Goal: Task Accomplishment & Management: Complete application form

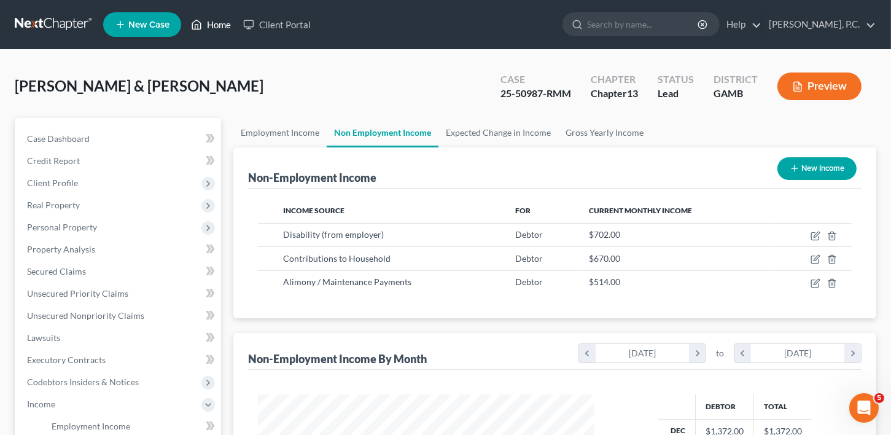
scroll to position [219, 360]
click at [223, 15] on link "Home" at bounding box center [211, 25] width 52 height 22
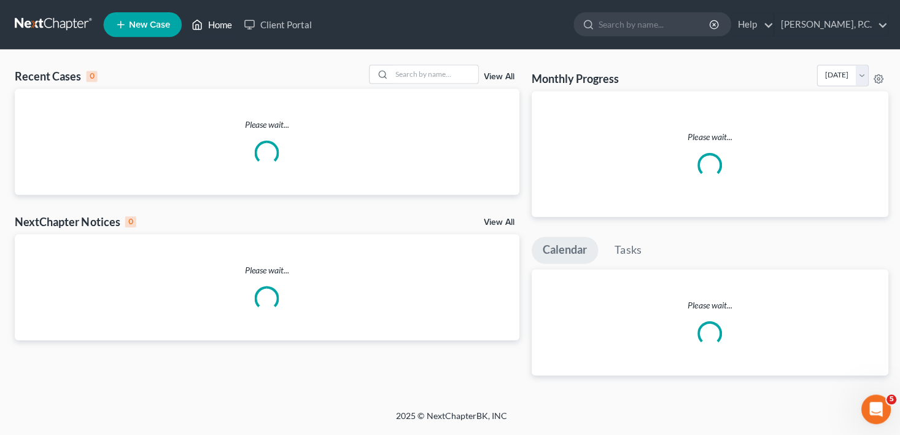
click at [222, 23] on link "Home" at bounding box center [211, 25] width 52 height 22
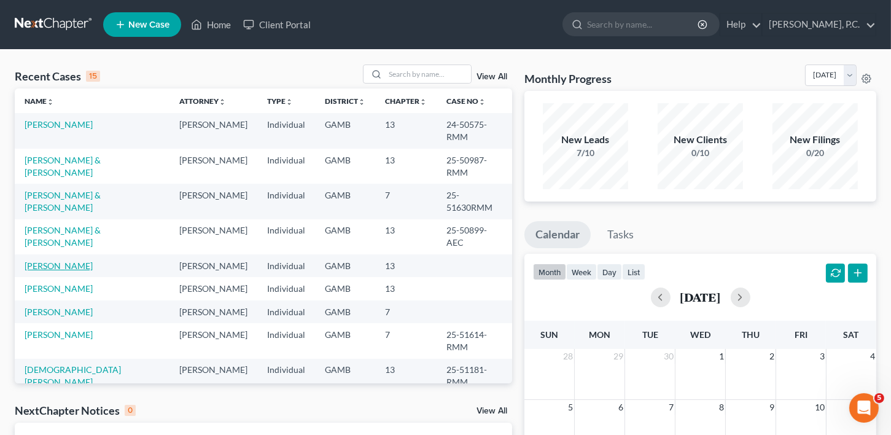
click at [40, 270] on link "[PERSON_NAME]" at bounding box center [59, 265] width 68 height 10
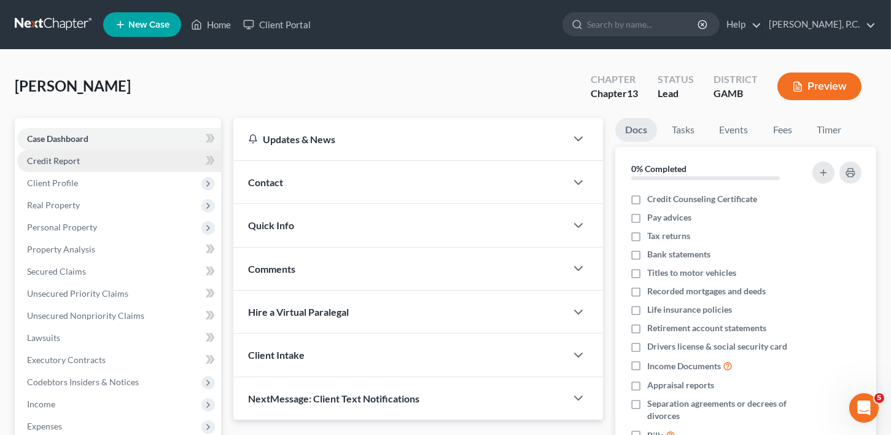
click at [39, 160] on span "Credit Report" at bounding box center [53, 160] width 53 height 10
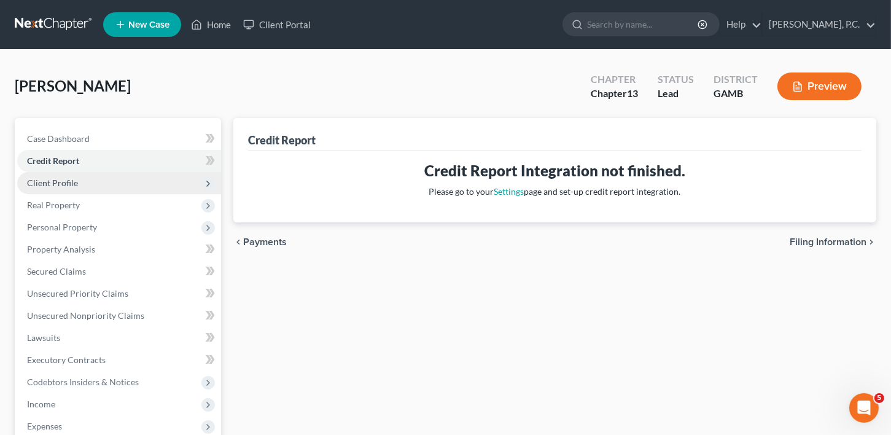
click at [40, 186] on span "Client Profile" at bounding box center [52, 182] width 51 height 10
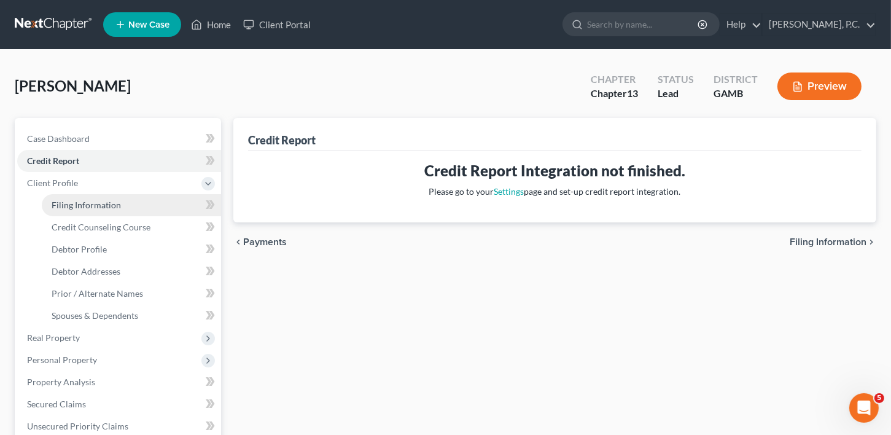
click at [66, 214] on link "Filing Information" at bounding box center [131, 205] width 179 height 22
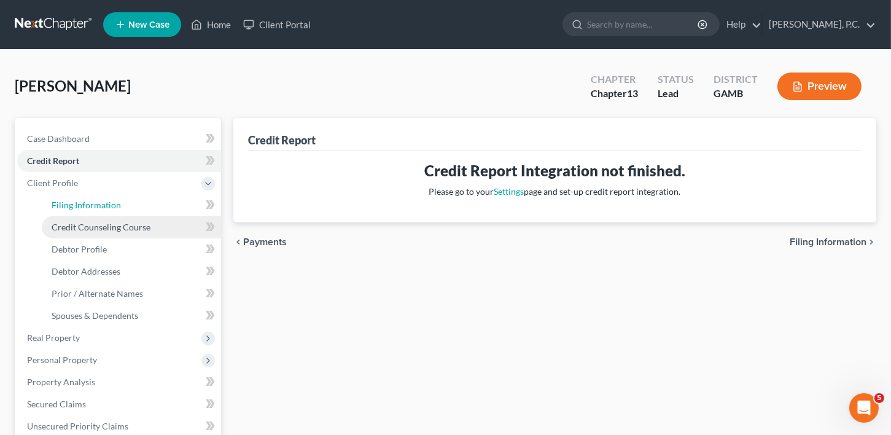
select select "1"
select select "0"
select select "3"
select select "18"
select select "0"
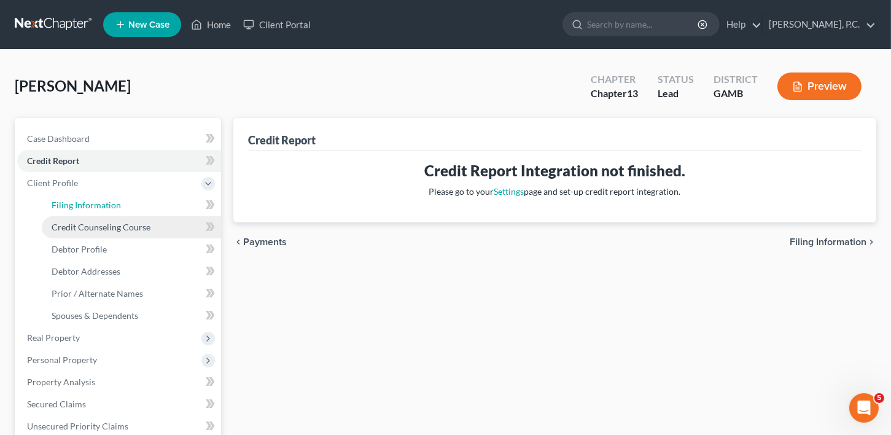
select select "10"
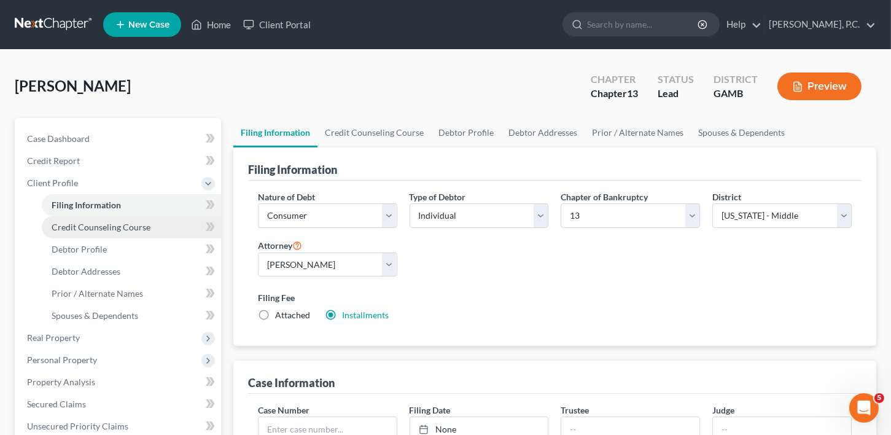
click at [79, 225] on span "Credit Counseling Course" at bounding box center [101, 227] width 99 height 10
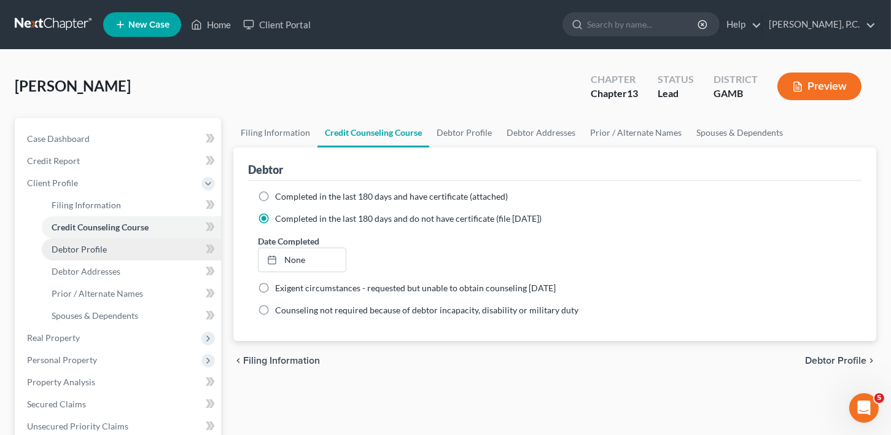
click at [71, 246] on span "Debtor Profile" at bounding box center [79, 249] width 55 height 10
select select "0"
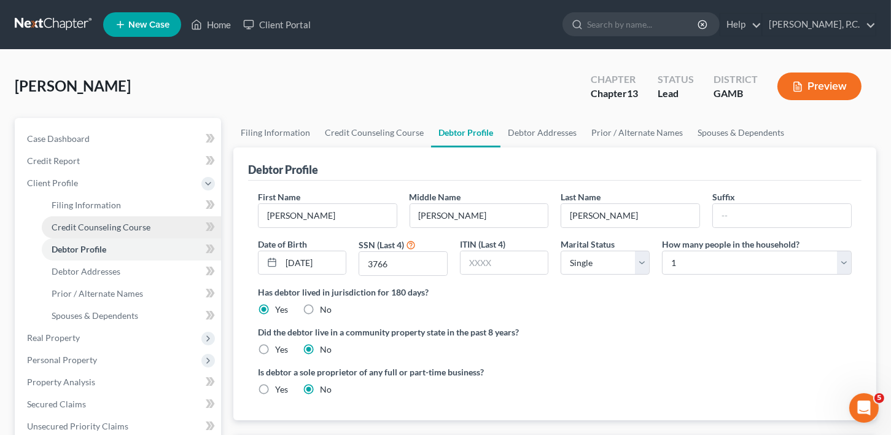
click at [76, 228] on span "Credit Counseling Course" at bounding box center [101, 227] width 99 height 10
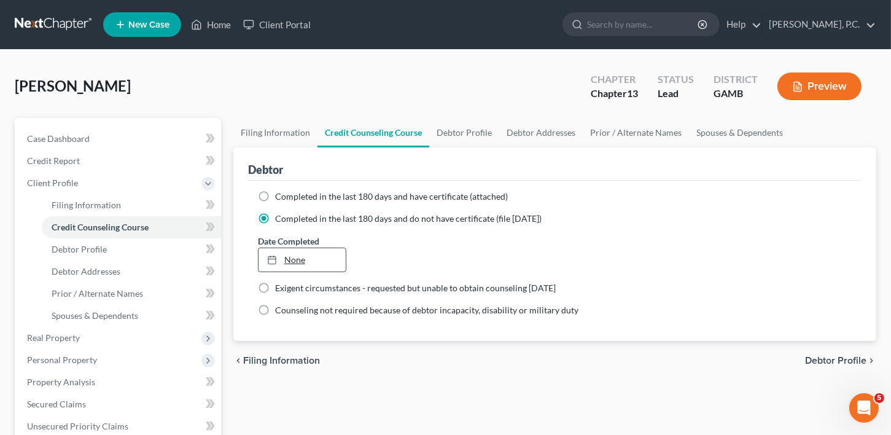
type input "10/15/2025"
click at [285, 254] on link "None" at bounding box center [302, 259] width 88 height 23
click at [79, 252] on span "Debtor Profile" at bounding box center [79, 249] width 55 height 10
select select "0"
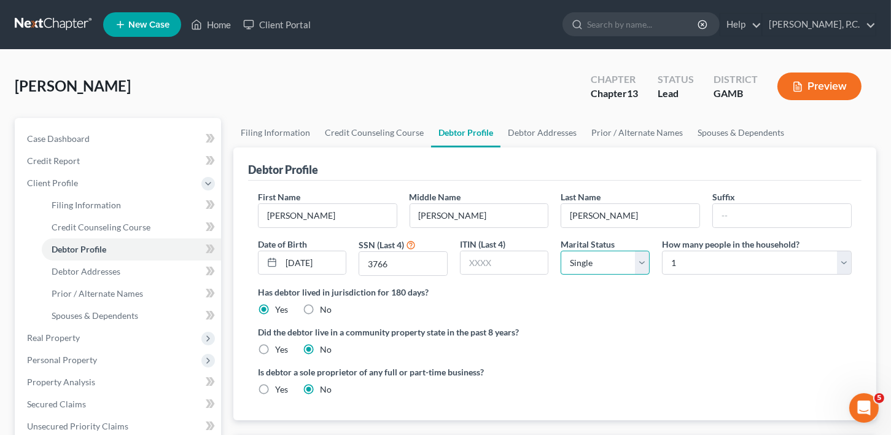
click at [583, 261] on select "Select Single Married Separated Divorced Widowed" at bounding box center [605, 262] width 89 height 25
select select "4"
click at [561, 250] on select "Select Single Married Separated Divorced Widowed" at bounding box center [605, 262] width 89 height 25
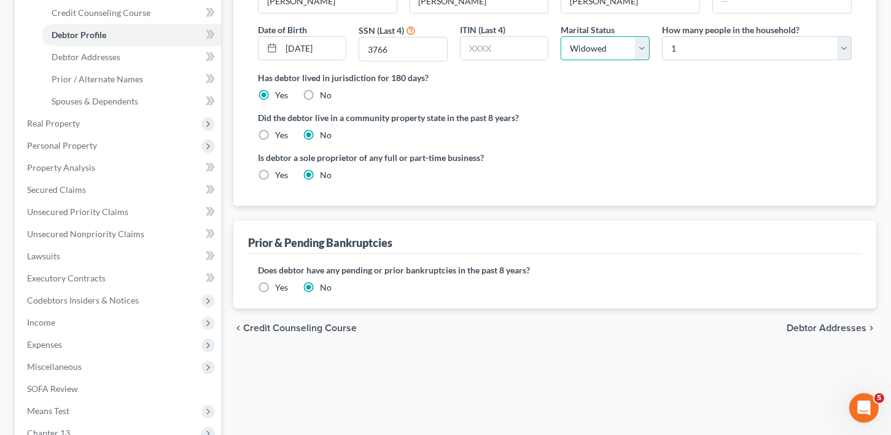
scroll to position [222, 0]
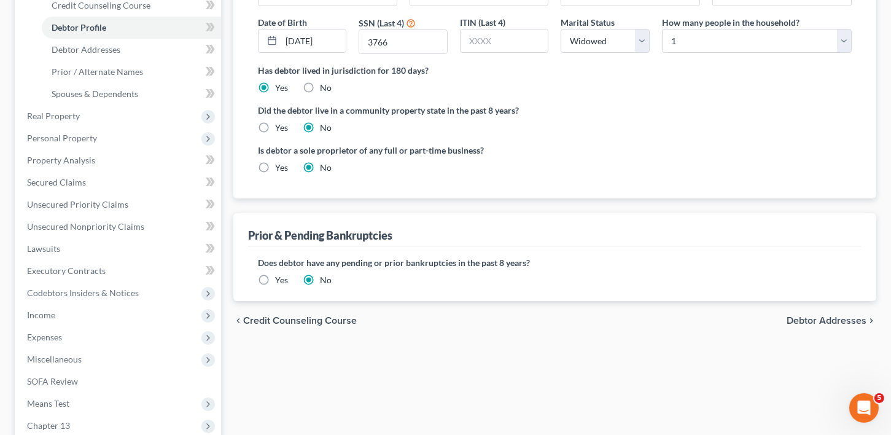
click at [825, 318] on span "Debtor Addresses" at bounding box center [826, 321] width 80 height 10
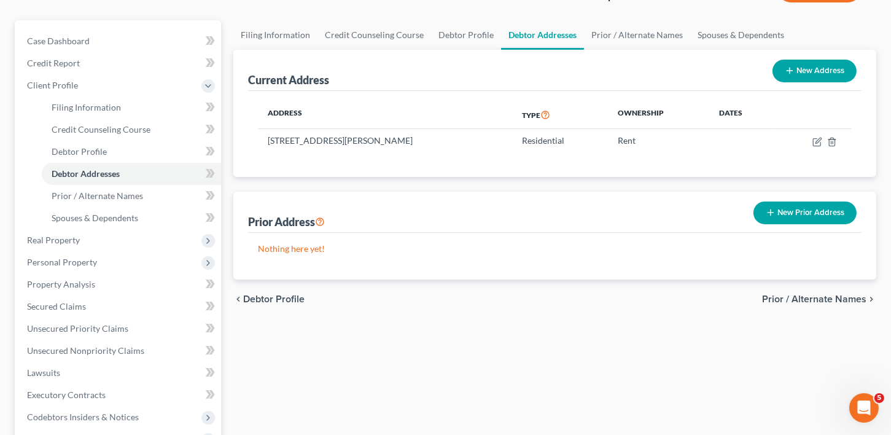
scroll to position [289, 0]
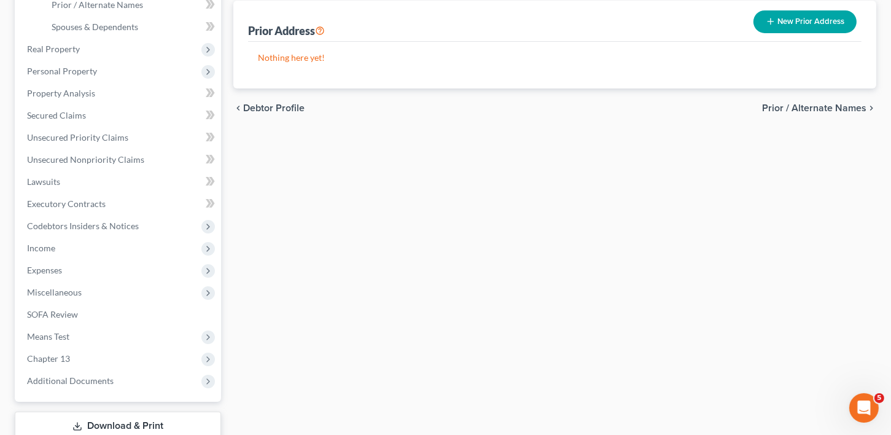
click at [791, 111] on span "Prior / Alternate Names" at bounding box center [814, 108] width 104 height 10
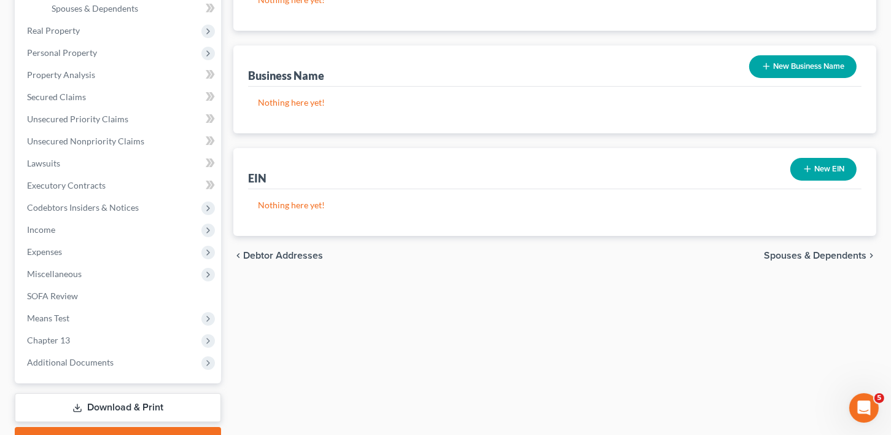
click at [818, 250] on span "Spouses & Dependents" at bounding box center [815, 255] width 103 height 10
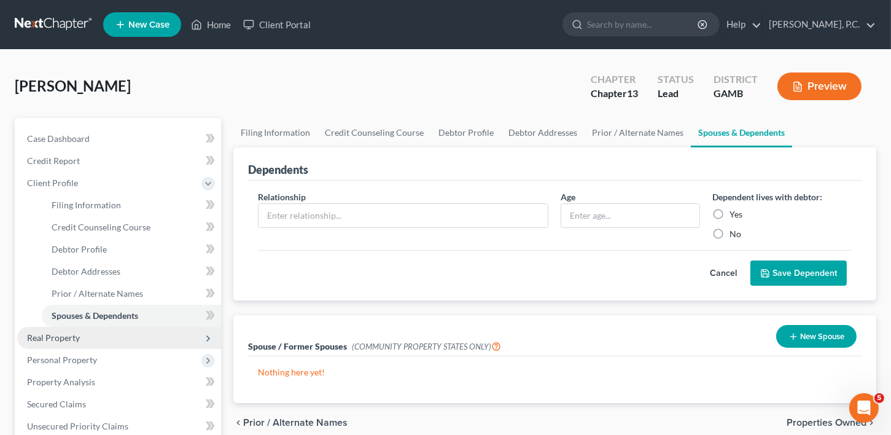
click at [53, 343] on span "Real Property" at bounding box center [119, 338] width 204 height 22
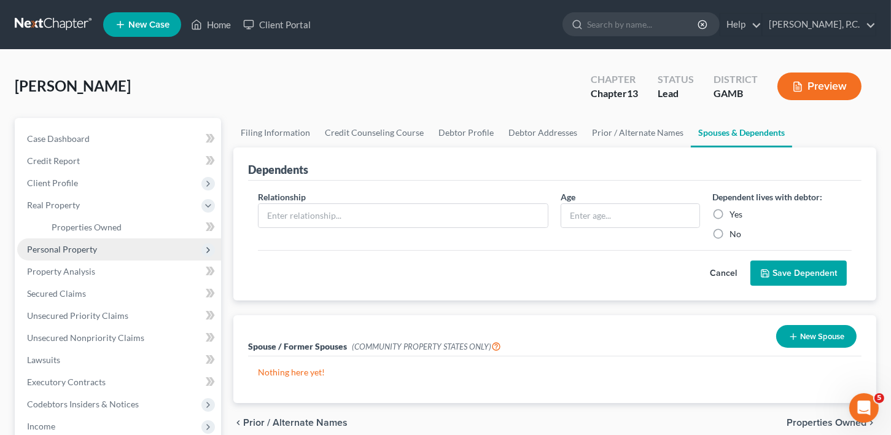
click at [53, 247] on span "Personal Property" at bounding box center [62, 249] width 70 height 10
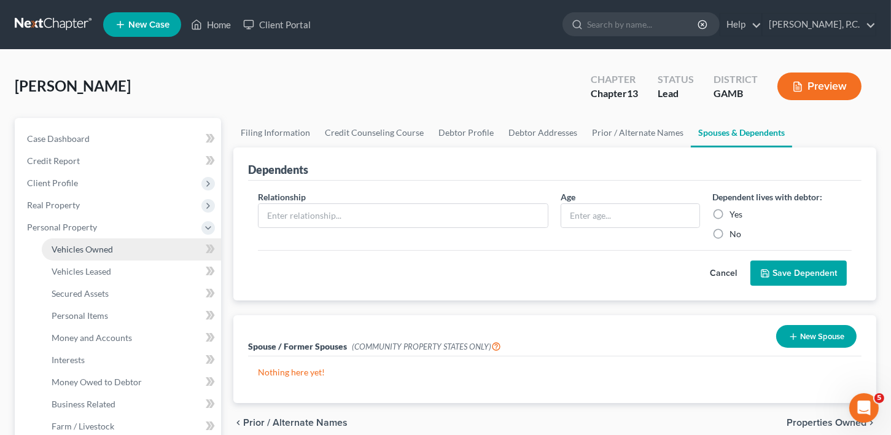
click at [56, 255] on link "Vehicles Owned" at bounding box center [131, 249] width 179 height 22
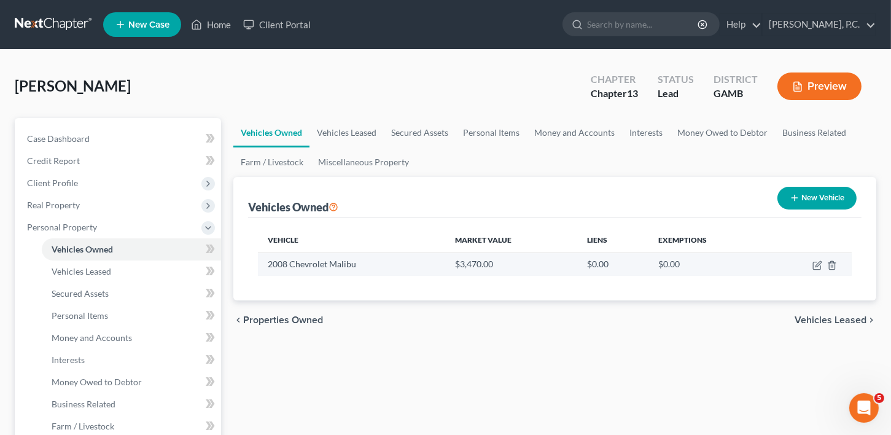
click at [824, 263] on td at bounding box center [808, 263] width 85 height 23
click at [817, 263] on icon "button" at bounding box center [817, 265] width 10 height 10
select select "0"
select select "18"
select select "2"
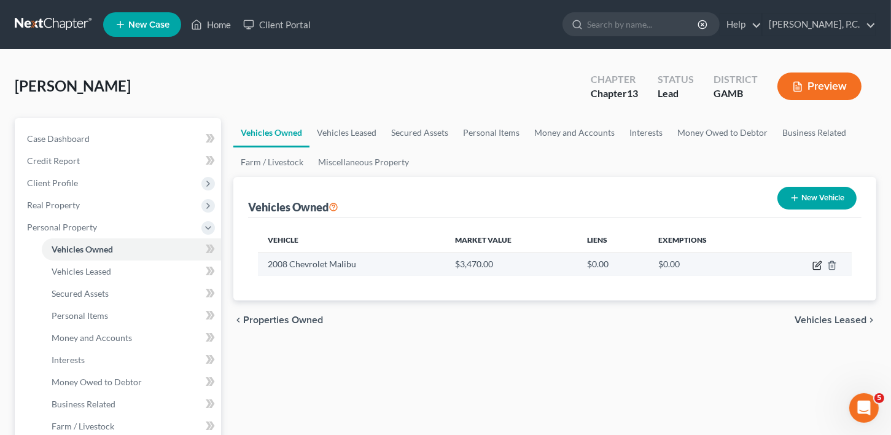
select select "0"
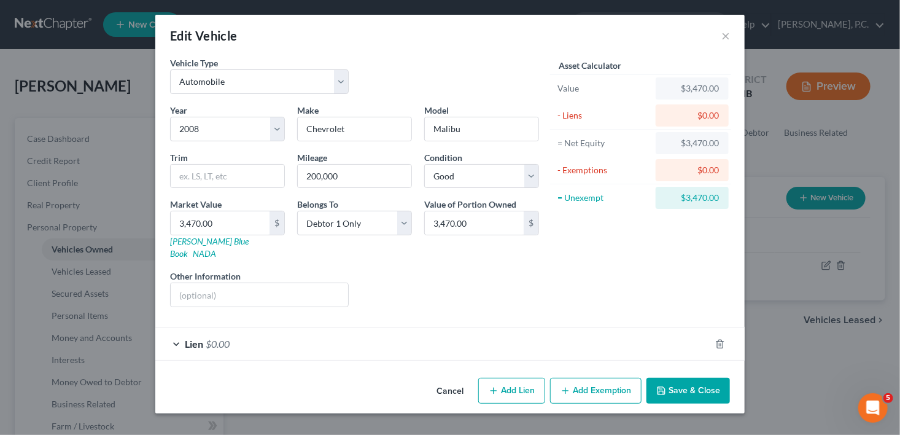
click at [218, 338] on span "$0.00" at bounding box center [218, 344] width 24 height 12
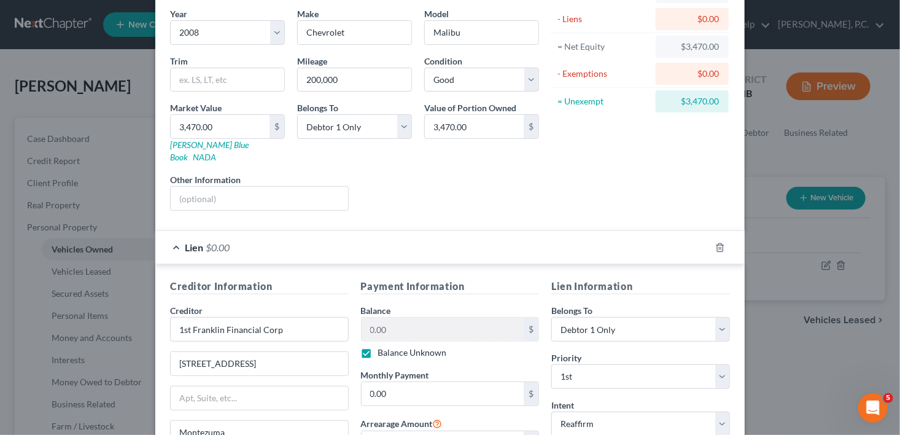
scroll to position [136, 0]
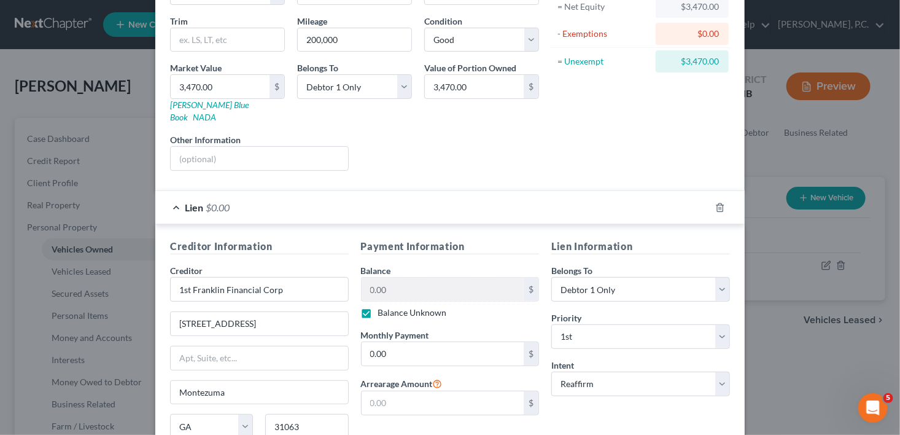
click at [378, 306] on label "Balance Unknown" at bounding box center [412, 312] width 69 height 12
click at [383, 306] on input "Balance Unknown" at bounding box center [387, 310] width 8 height 8
checkbox input "false"
click at [403, 279] on input "0.00" at bounding box center [443, 289] width 163 height 23
type input "4,316.00"
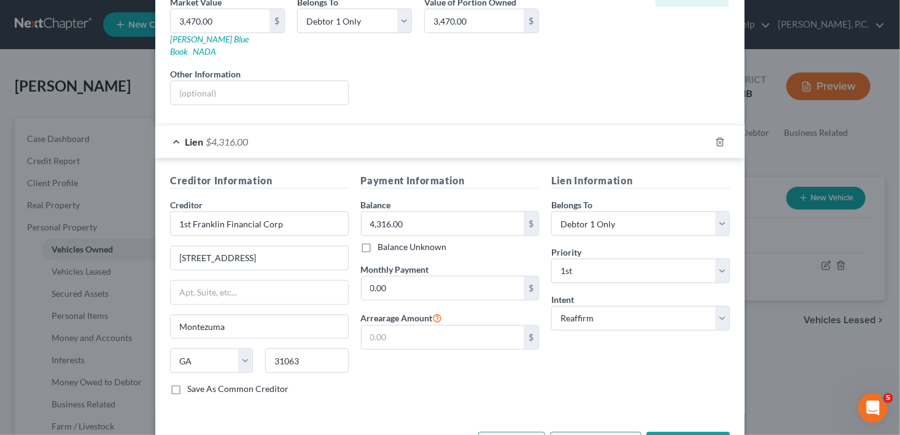
scroll to position [233, 0]
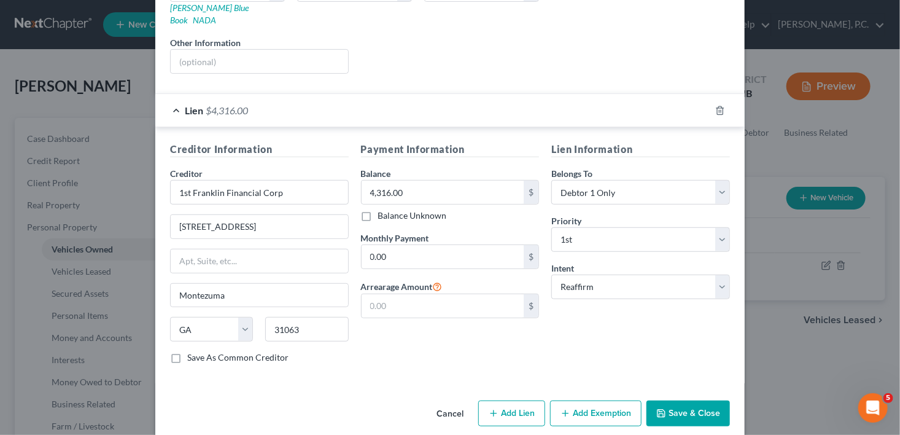
click at [683, 400] on button "Save & Close" at bounding box center [688, 413] width 83 height 26
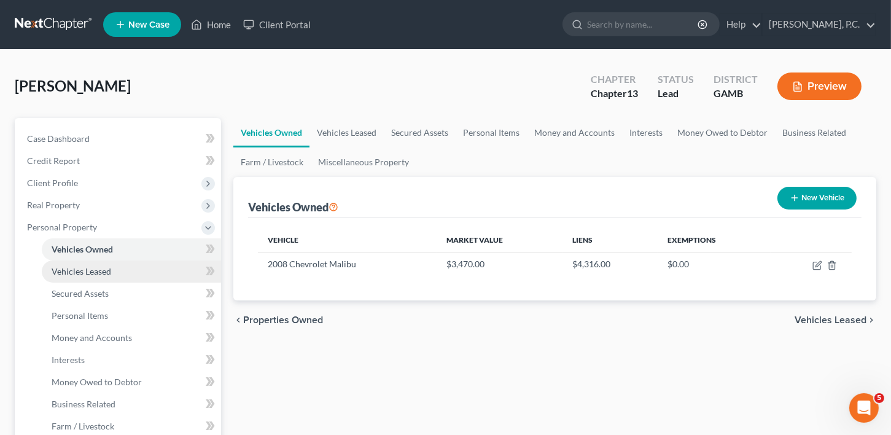
click at [59, 271] on span "Vehicles Leased" at bounding box center [82, 271] width 60 height 10
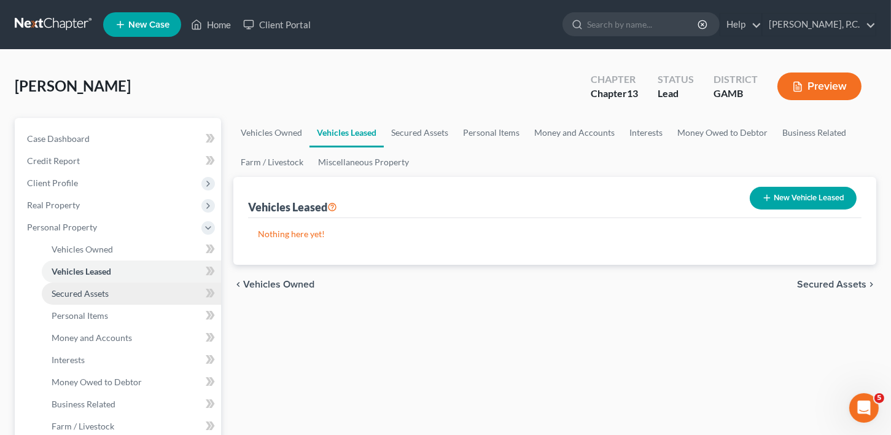
click at [61, 293] on span "Secured Assets" at bounding box center [80, 293] width 57 height 10
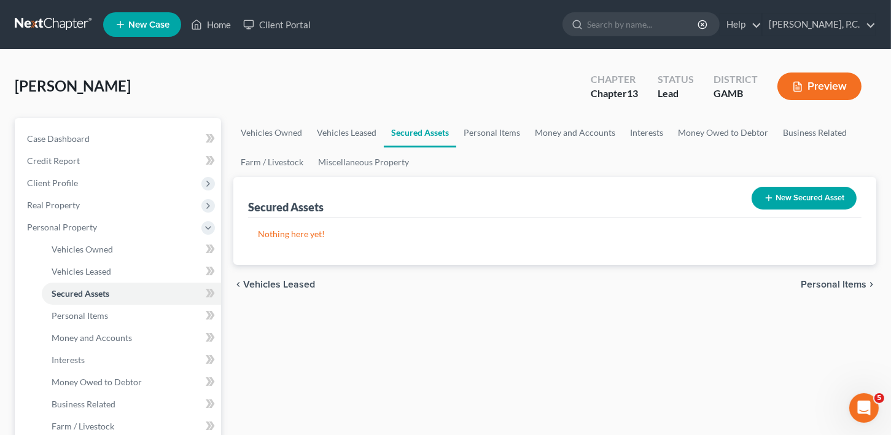
click at [793, 203] on button "New Secured Asset" at bounding box center [803, 198] width 105 height 23
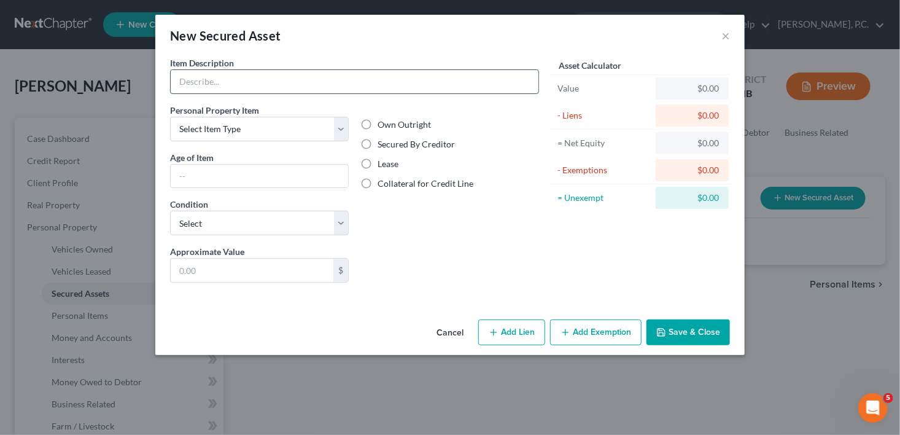
click at [212, 87] on input "text" at bounding box center [355, 81] width 368 height 23
type input "Refrigerator, Couch, Washer and Dryer, 2 recliners"
click at [378, 144] on label "Secured By Creditor" at bounding box center [416, 144] width 77 height 12
click at [383, 144] on input "Secured By Creditor" at bounding box center [387, 142] width 8 height 8
radio input "true"
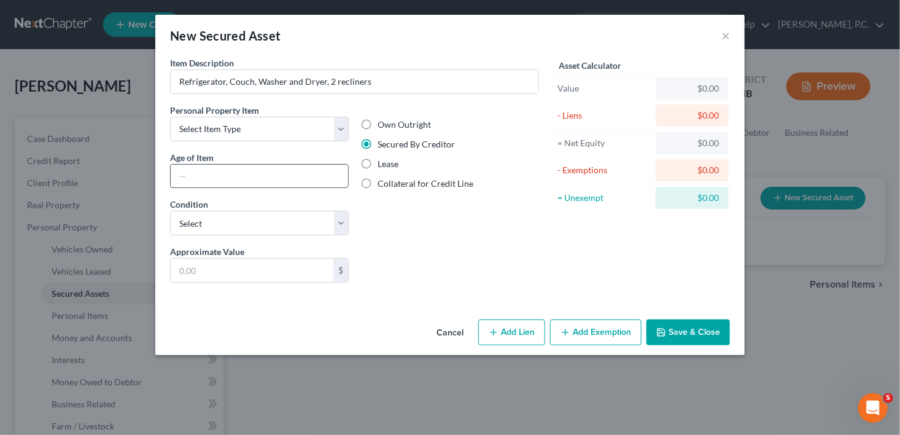
click at [206, 176] on input "text" at bounding box center [259, 176] width 177 height 23
type input "1 year"
click at [198, 225] on select "Select Excellent Very Good Good Fair Poor" at bounding box center [259, 223] width 179 height 25
select select "2"
click at [170, 211] on select "Select Excellent Very Good Good Fair Poor" at bounding box center [259, 223] width 179 height 25
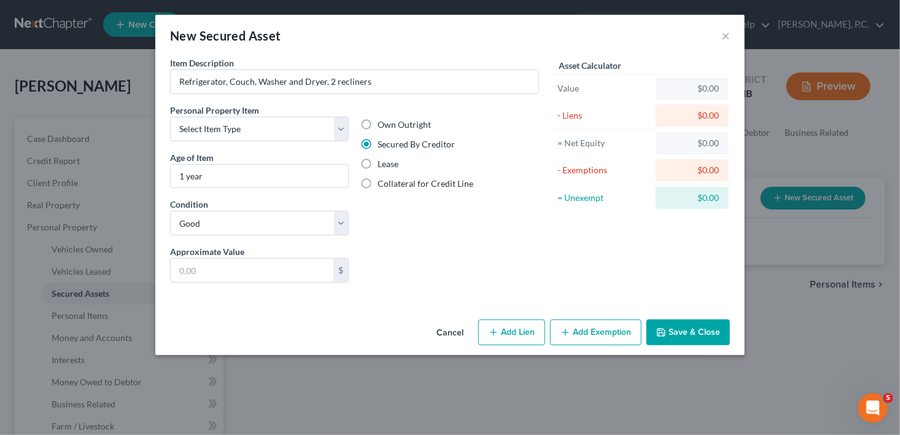
click at [521, 330] on button "Add Lien" at bounding box center [511, 332] width 67 height 26
select select "0"
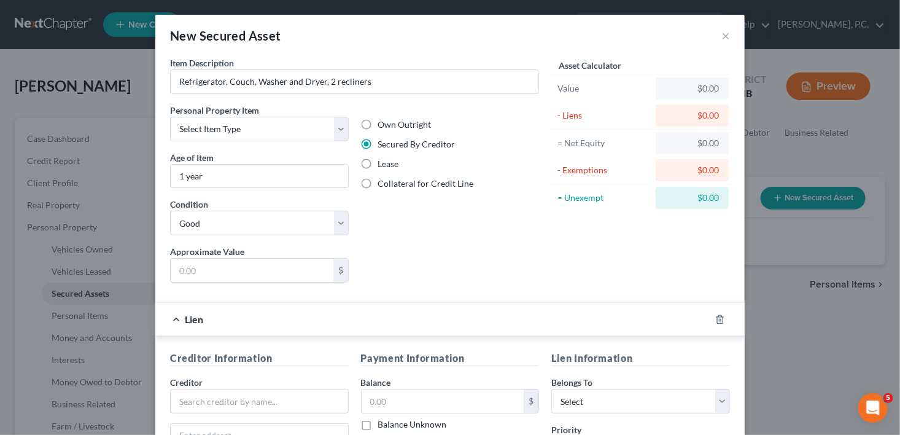
scroll to position [153, 0]
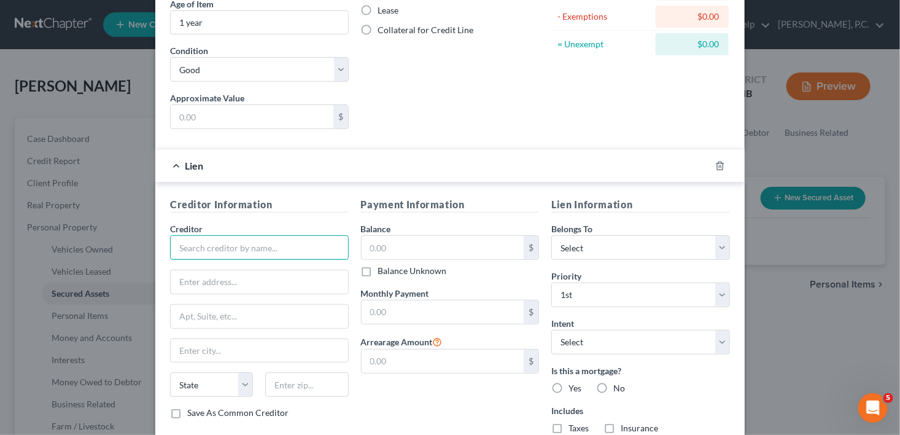
click at [279, 247] on input "text" at bounding box center [259, 247] width 179 height 25
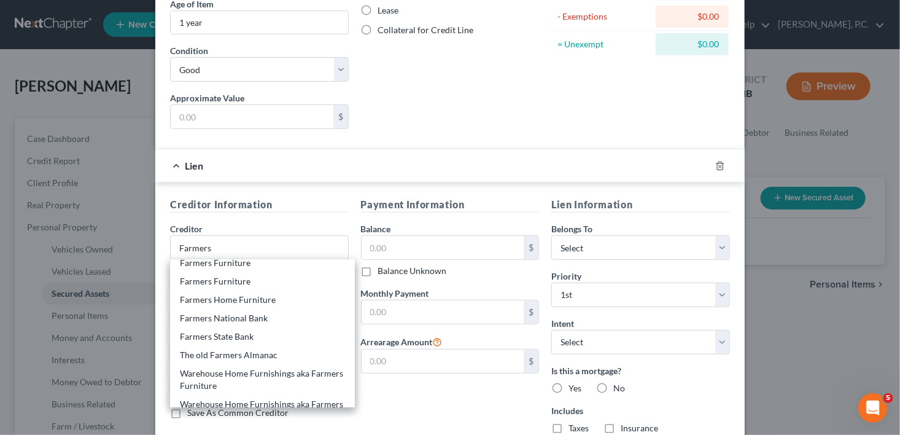
scroll to position [141, 0]
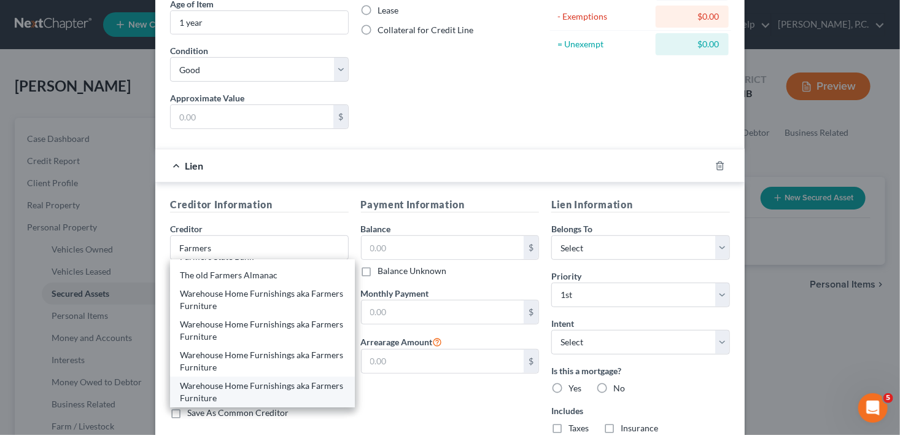
click at [274, 390] on div "Warehouse Home Furnishings aka Farmers Furniture" at bounding box center [262, 391] width 165 height 25
type input "Warehouse Home Furnishings aka Farmers Furniture"
type input "Attn: Corporate Office"
type input "PO Box 1140"
type input "Dublin"
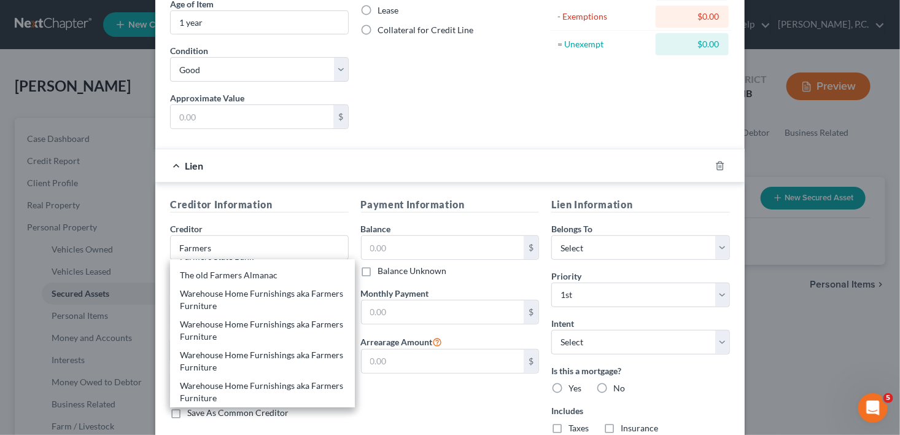
select select "4"
type input "31040-1140"
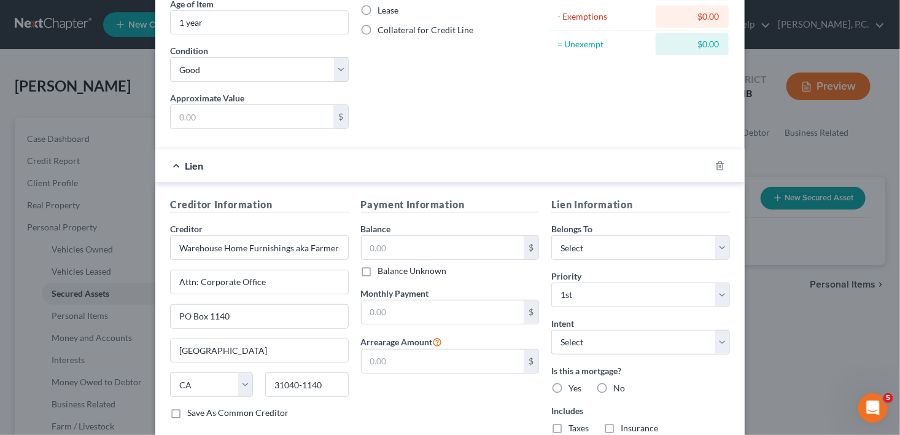
scroll to position [0, 0]
click at [373, 246] on input "text" at bounding box center [443, 247] width 163 height 23
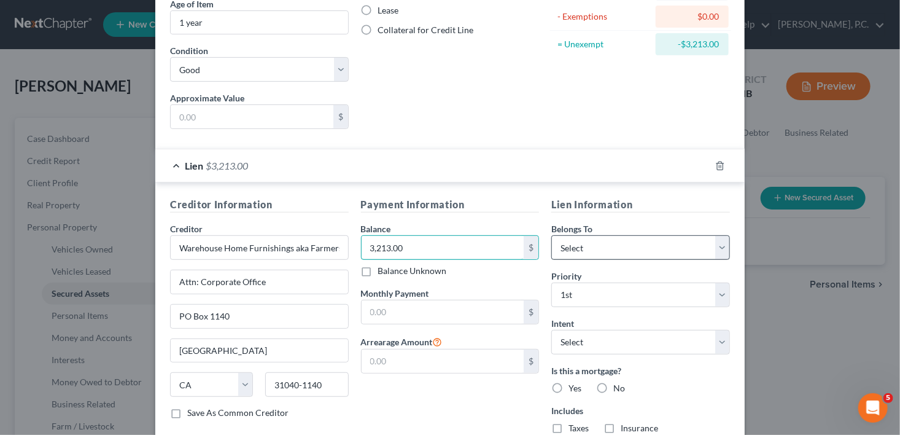
type input "3,213.00"
click at [627, 240] on select "Select Debtor 1 Only Debtor 2 Only Debtor 1 And Debtor 2 Only At Least One Of T…" at bounding box center [640, 247] width 179 height 25
select select "0"
click at [551, 235] on select "Select Debtor 1 Only Debtor 2 Only Debtor 1 And Debtor 2 Only At Least One Of T…" at bounding box center [640, 247] width 179 height 25
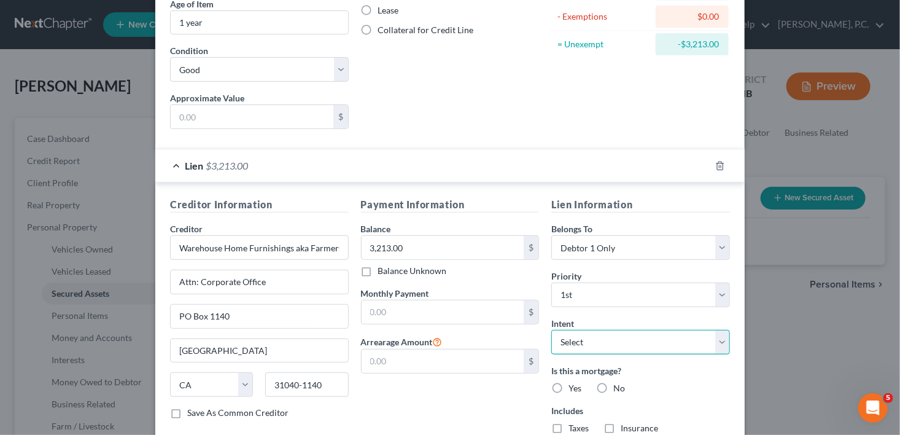
drag, startPoint x: 575, startPoint y: 346, endPoint x: 575, endPoint y: 355, distance: 9.8
click at [576, 346] on select "Select Surrender Redeem Reaffirm Avoid Other" at bounding box center [640, 342] width 179 height 25
select select "2"
click at [551, 330] on select "Select Surrender Redeem Reaffirm Avoid Other" at bounding box center [640, 342] width 179 height 25
click at [613, 387] on label "No" at bounding box center [619, 388] width 12 height 12
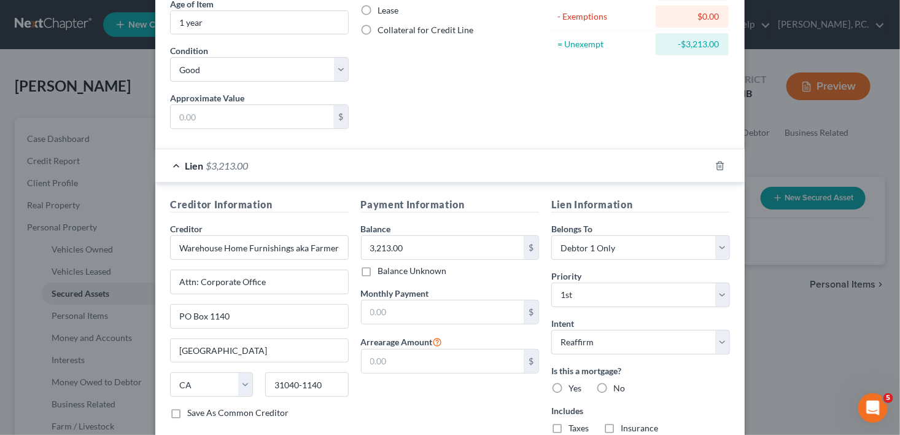
click at [618, 387] on input "No" at bounding box center [622, 386] width 8 height 8
radio input "true"
drag, startPoint x: 598, startPoint y: 422, endPoint x: 802, endPoint y: 370, distance: 210.4
click at [613, 422] on label "No" at bounding box center [619, 428] width 12 height 12
click at [618, 422] on input "No" at bounding box center [622, 426] width 8 height 8
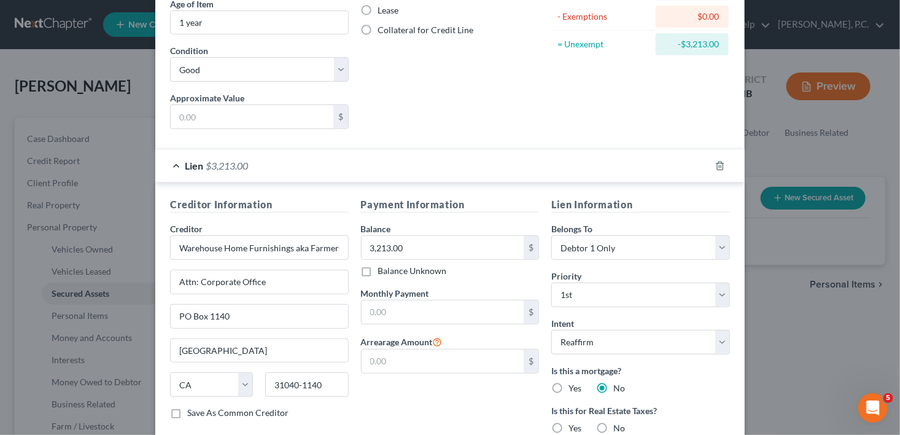
radio input "true"
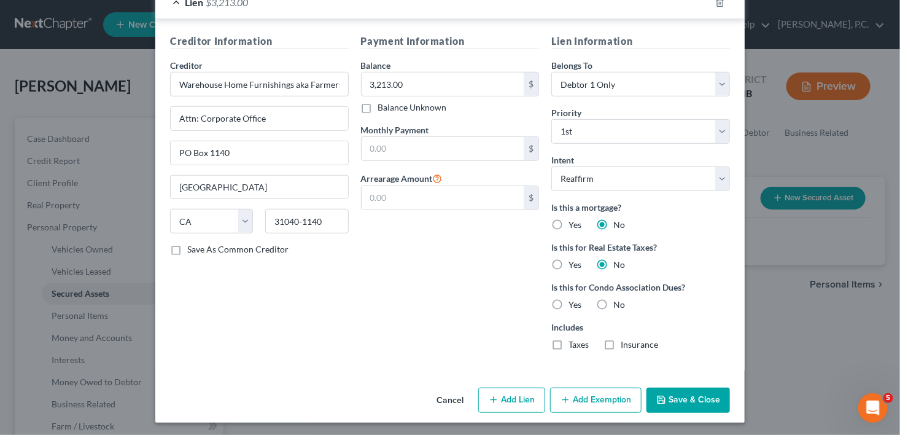
click at [613, 298] on label "No" at bounding box center [619, 304] width 12 height 12
click at [618, 298] on input "No" at bounding box center [622, 302] width 8 height 8
radio input "true"
click at [665, 394] on button "Save & Close" at bounding box center [688, 400] width 83 height 26
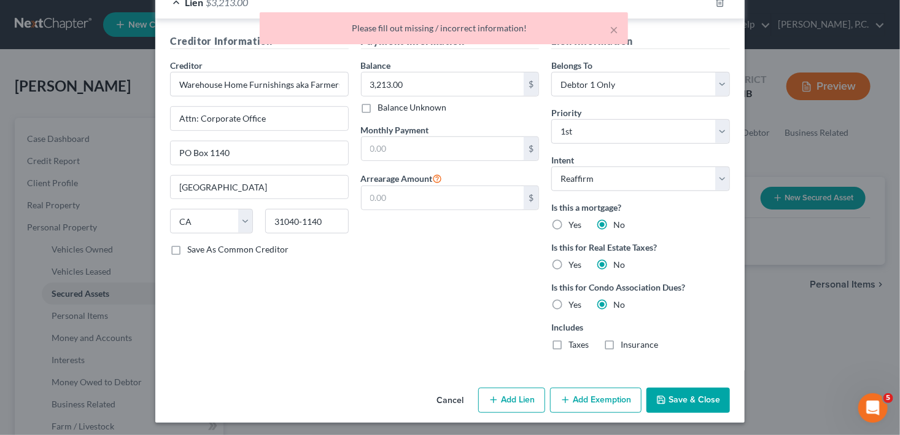
click at [621, 29] on div "× Please fill out missing / incorrect information!" at bounding box center [444, 28] width 368 height 32
click at [612, 28] on button "×" at bounding box center [614, 29] width 9 height 15
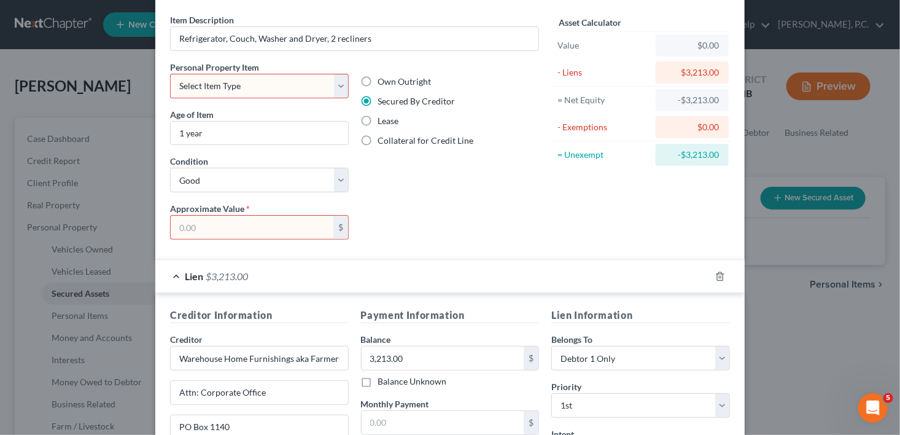
scroll to position [0, 0]
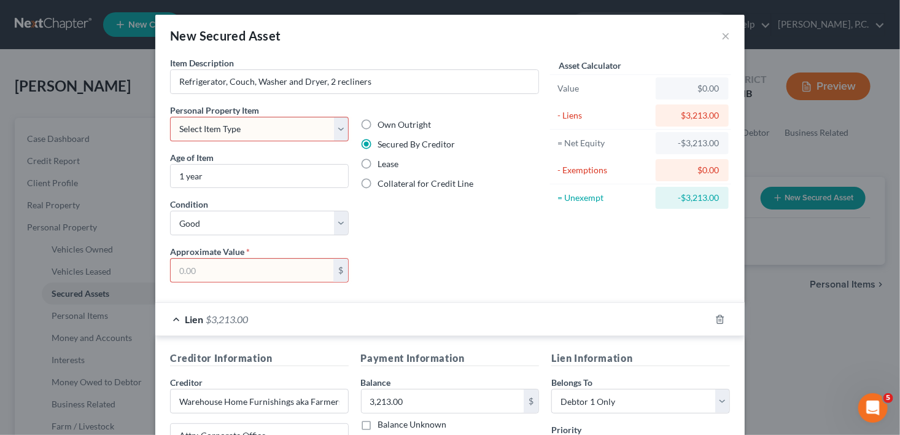
click at [279, 133] on select "Select Item Type Clothing Collectibles Of Value Electronics Firearms Household …" at bounding box center [259, 129] width 179 height 25
select select "household_goods"
click at [170, 117] on select "Select Item Type Clothing Collectibles Of Value Electronics Firearms Household …" at bounding box center [259, 129] width 179 height 25
click at [195, 276] on input "text" at bounding box center [252, 269] width 163 height 23
type input "8"
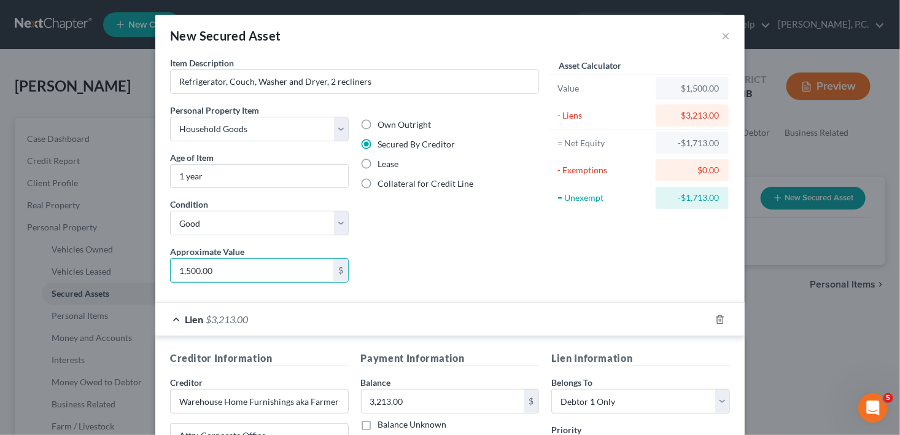
type input "1,500.00"
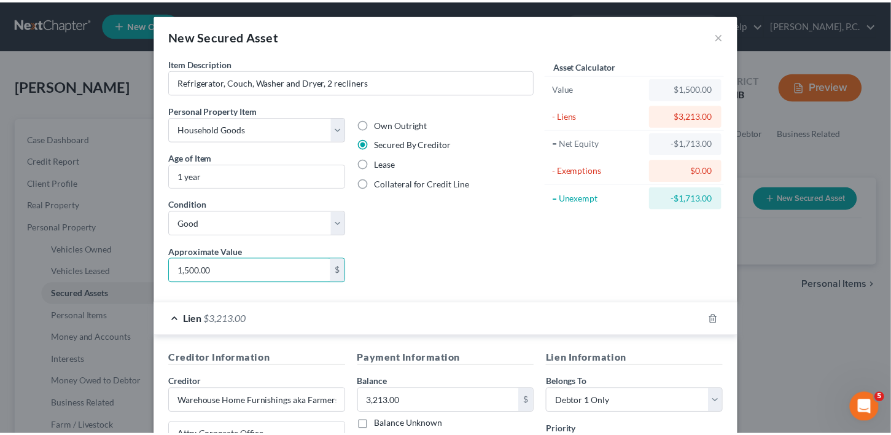
scroll to position [317, 0]
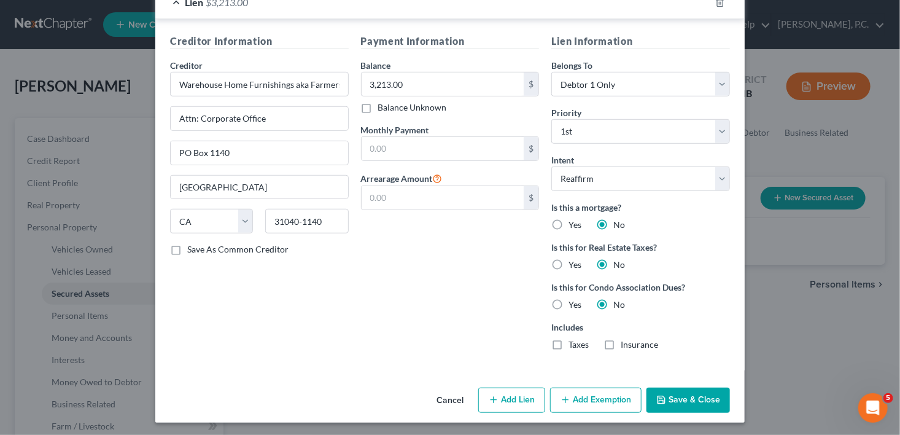
click at [685, 396] on button "Save & Close" at bounding box center [688, 400] width 83 height 26
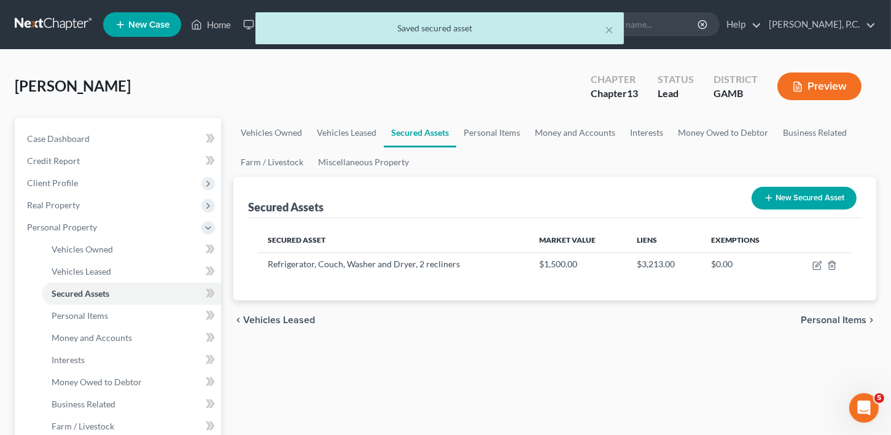
click at [844, 322] on span "Personal Items" at bounding box center [834, 320] width 66 height 10
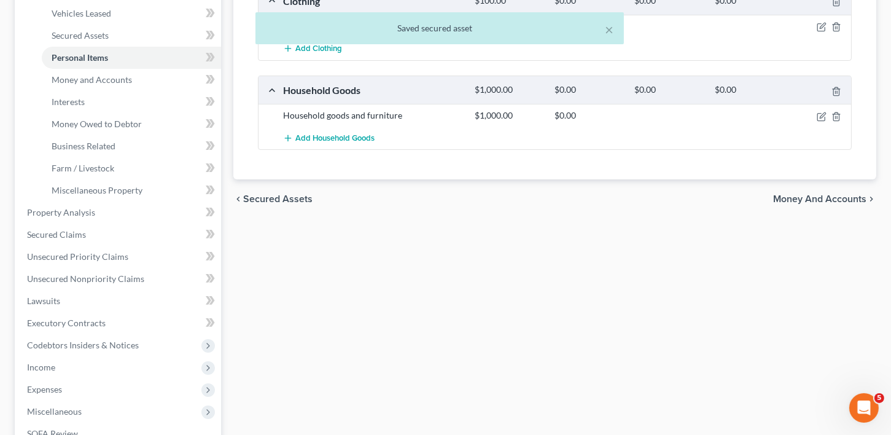
click at [805, 198] on span "Money and Accounts" at bounding box center [819, 199] width 93 height 10
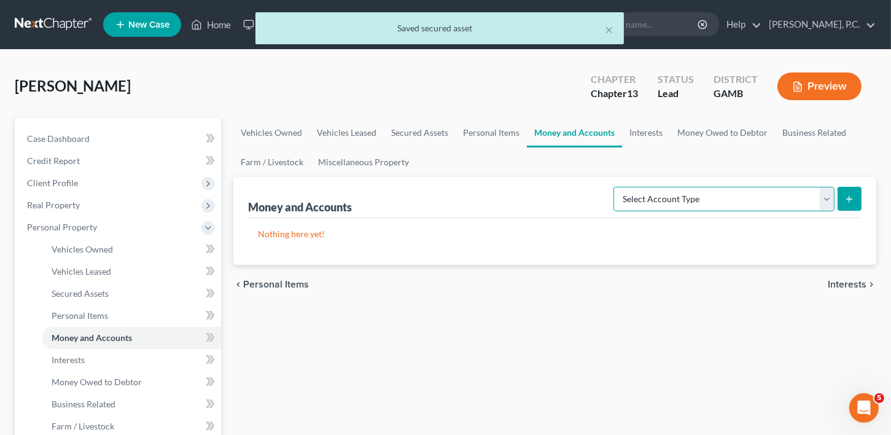
click at [653, 204] on select "Select Account Type Brokerage Cash on Hand Certificates of Deposit Checking Acc…" at bounding box center [723, 199] width 221 height 25
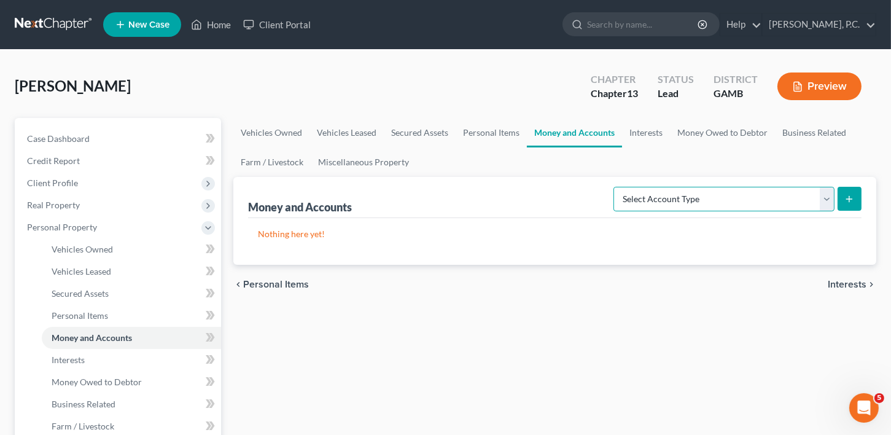
select select "checking"
click at [616, 187] on select "Select Account Type Brokerage Cash on Hand Certificates of Deposit Checking Acc…" at bounding box center [723, 199] width 221 height 25
click at [845, 194] on icon "submit" at bounding box center [849, 199] width 10 height 10
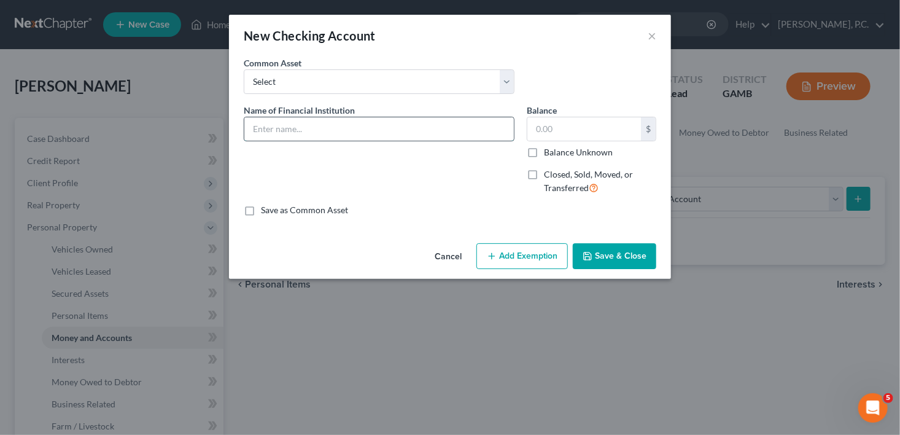
click at [274, 130] on input "text" at bounding box center [379, 128] width 270 height 23
type input "Colony Bank"
click at [550, 118] on input "text" at bounding box center [584, 128] width 114 height 23
type input "100.00"
click at [625, 255] on button "Save & Close" at bounding box center [614, 256] width 83 height 26
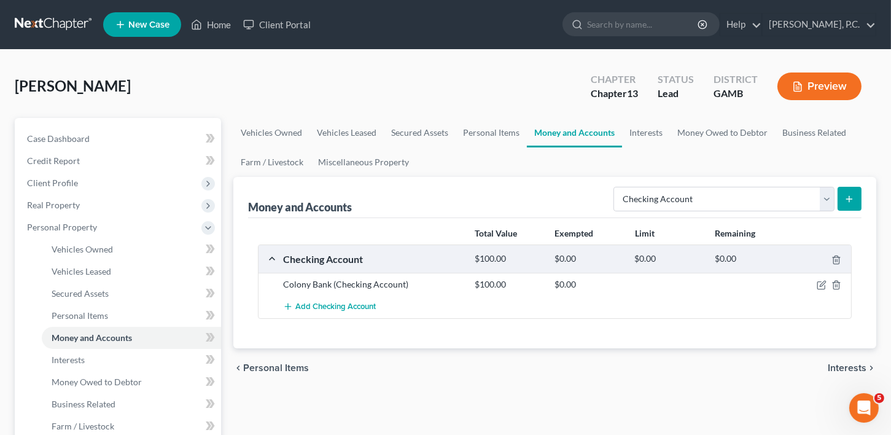
click at [852, 366] on span "Interests" at bounding box center [847, 368] width 39 height 10
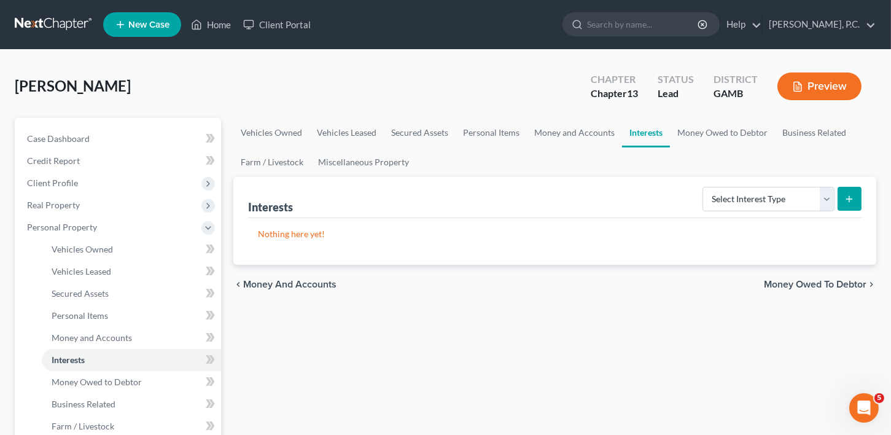
click at [807, 279] on span "Money Owed to Debtor" at bounding box center [815, 284] width 103 height 10
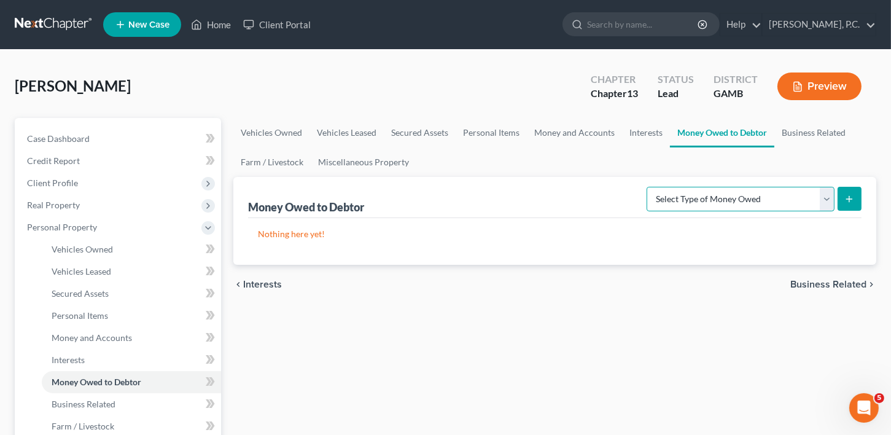
click at [815, 197] on select "Select Type of Money Owed Accounts Receivable Alimony Child Support Claims Agai…" at bounding box center [741, 199] width 188 height 25
select select "other_contingent_and_unliquidated_claims"
click at [649, 187] on select "Select Type of Money Owed Accounts Receivable Alimony Child Support Claims Agai…" at bounding box center [741, 199] width 188 height 25
click at [842, 198] on button "submit" at bounding box center [849, 199] width 24 height 24
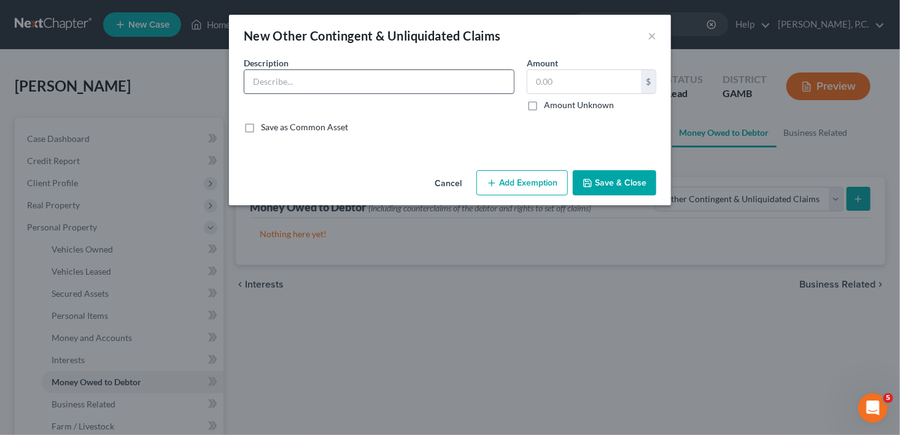
drag, startPoint x: 287, startPoint y: 81, endPoint x: 293, endPoint y: 84, distance: 6.9
click at [287, 81] on input "text" at bounding box center [379, 81] width 270 height 23
type input "Potential Life Insurance policy"
click at [527, 74] on input "text" at bounding box center [584, 81] width 114 height 23
type input "3,000.00"
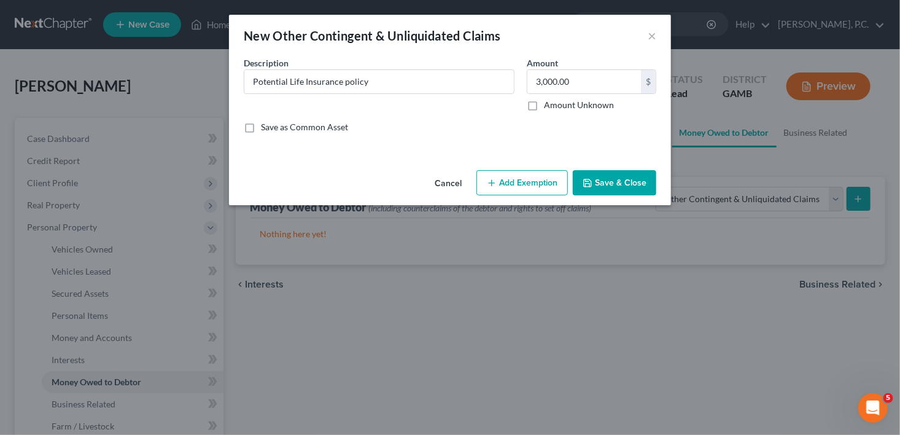
click at [637, 176] on button "Save & Close" at bounding box center [614, 183] width 83 height 26
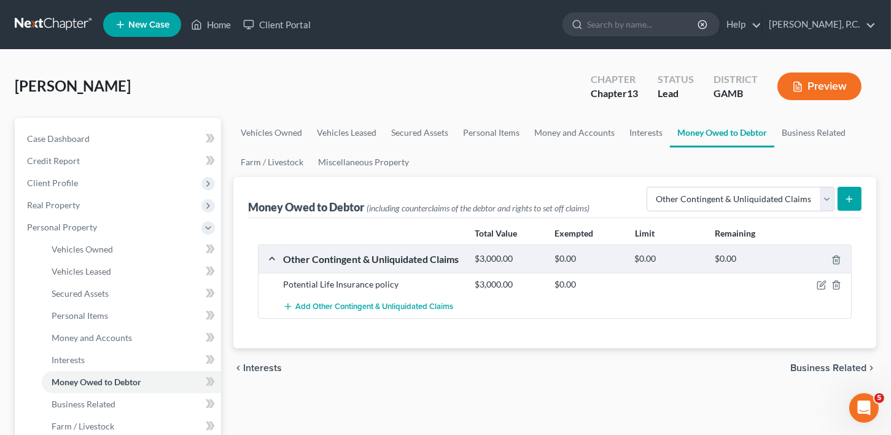
click at [847, 196] on icon "submit" at bounding box center [849, 199] width 10 height 10
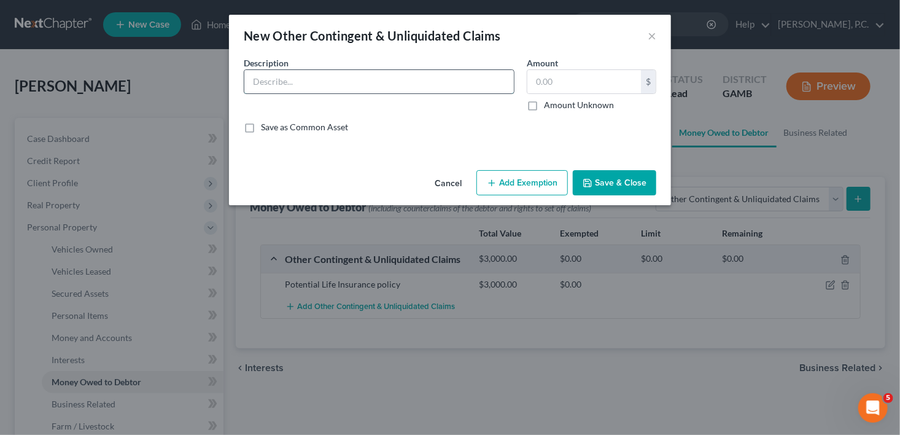
click at [293, 89] on input "text" at bounding box center [379, 81] width 270 height 23
click at [253, 76] on input "EMC refund" at bounding box center [379, 81] width 270 height 23
type input "Potential EMC refund"
click at [544, 105] on label "Amount Unknown" at bounding box center [579, 105] width 70 height 12
click at [549, 105] on input "Amount Unknown" at bounding box center [553, 103] width 8 height 8
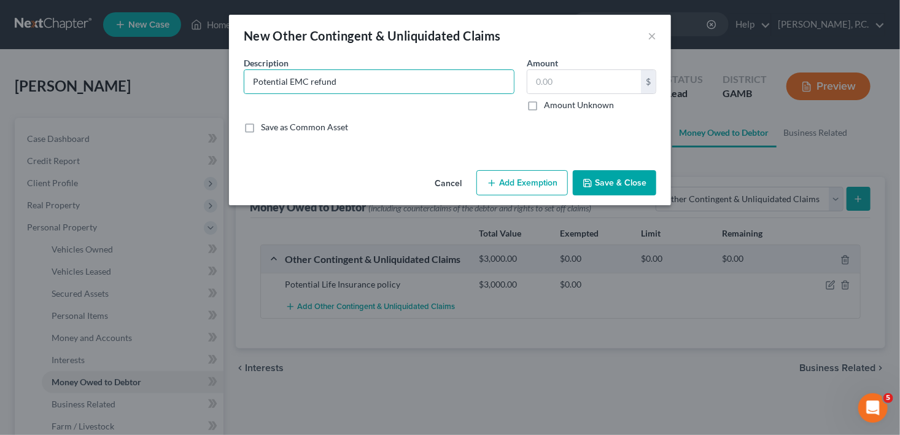
checkbox input "true"
type input "0.00"
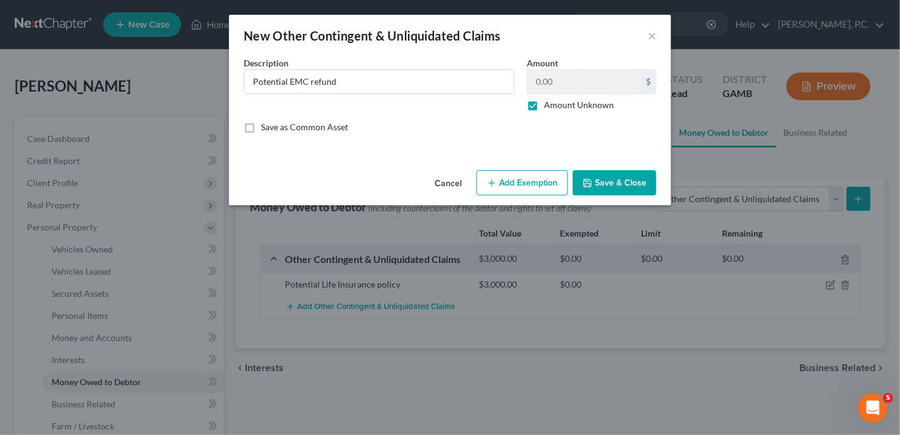
drag, startPoint x: 607, startPoint y: 174, endPoint x: 697, endPoint y: 208, distance: 97.2
click at [607, 174] on button "Save & Close" at bounding box center [614, 183] width 83 height 26
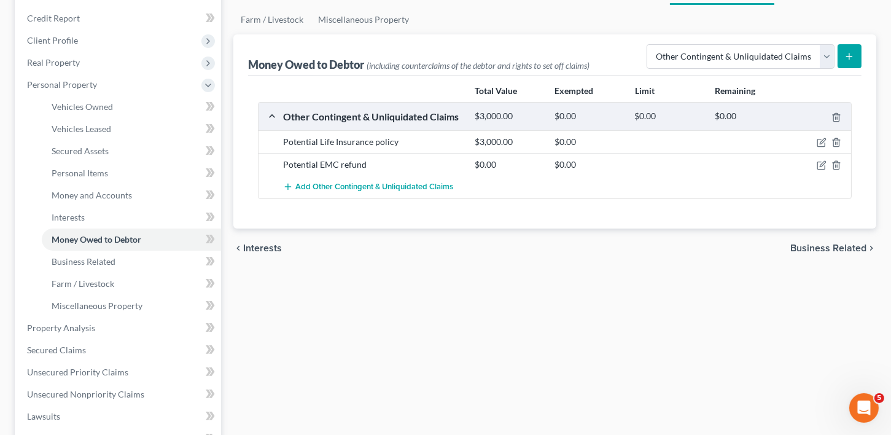
scroll to position [225, 0]
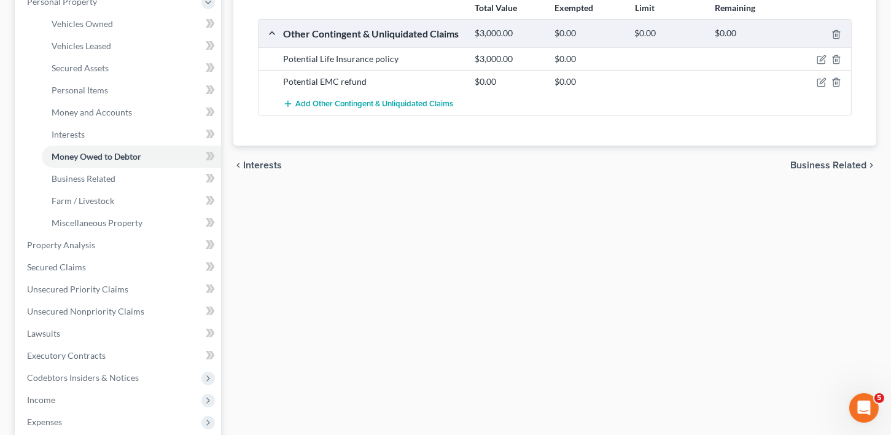
click at [808, 160] on span "Business Related" at bounding box center [828, 165] width 76 height 10
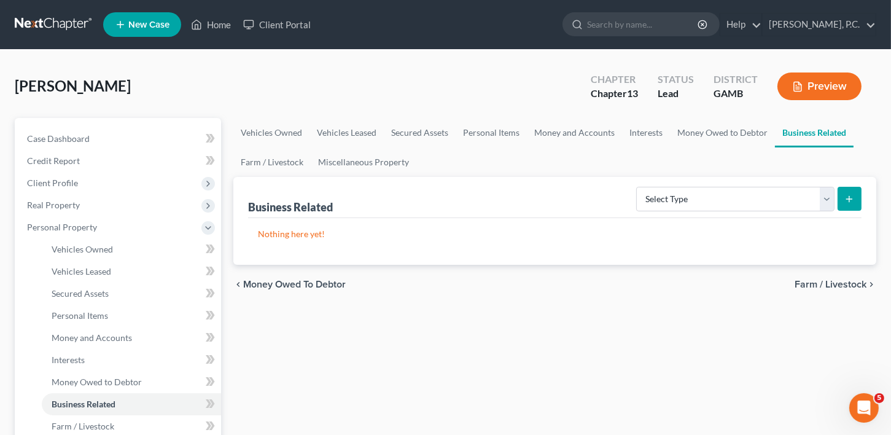
click at [833, 286] on span "Farm / Livestock" at bounding box center [830, 284] width 72 height 10
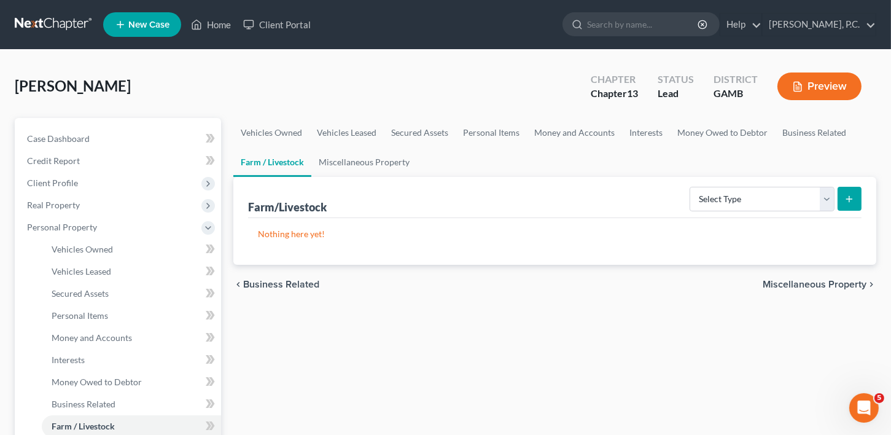
click at [833, 279] on span "Miscellaneous Property" at bounding box center [815, 284] width 104 height 10
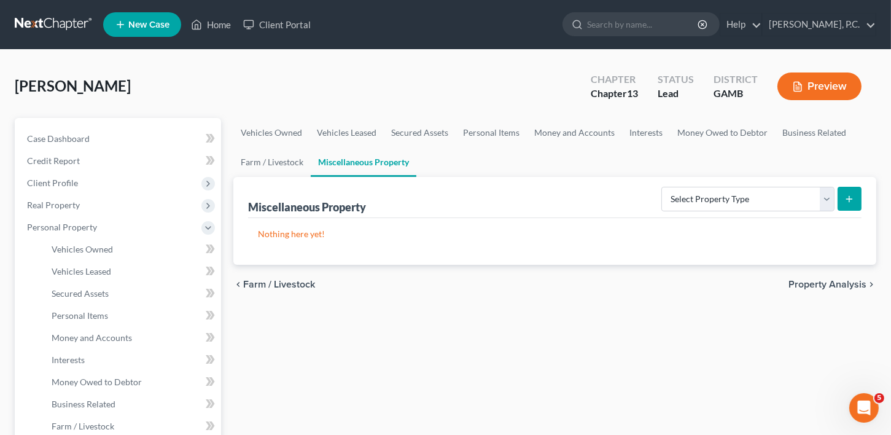
click at [833, 279] on span "Property Analysis" at bounding box center [827, 284] width 78 height 10
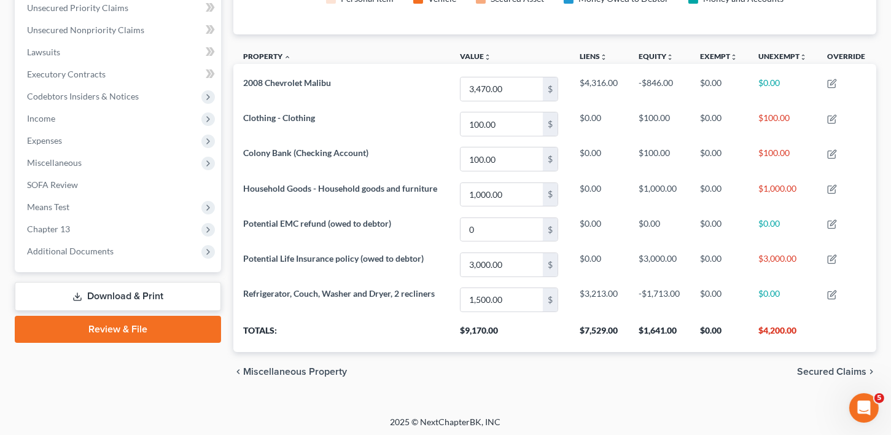
click at [857, 367] on span "Secured Claims" at bounding box center [831, 372] width 69 height 10
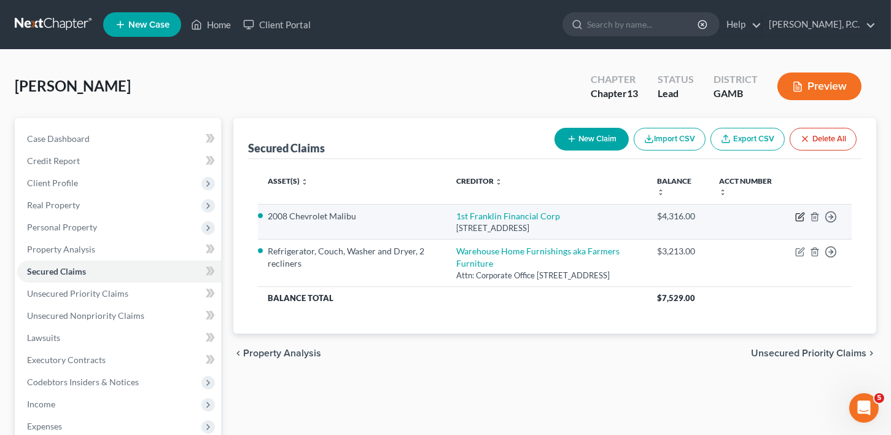
click at [802, 217] on icon "button" at bounding box center [800, 217] width 10 height 10
select select "10"
select select "3"
select select "2"
select select "0"
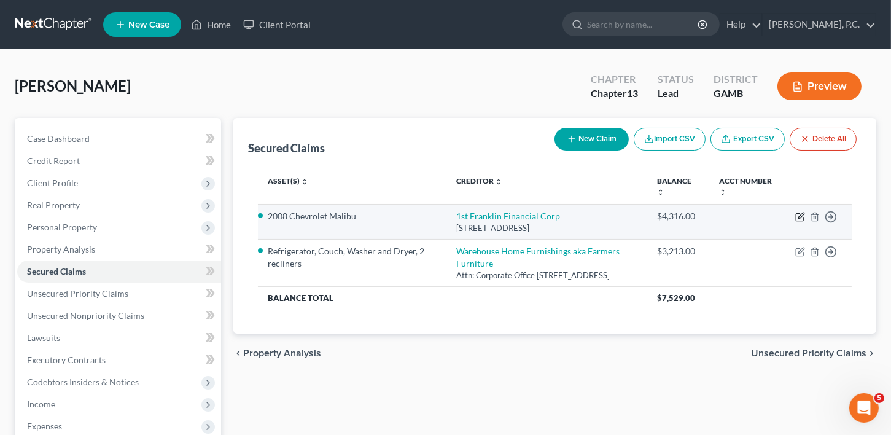
select select "0"
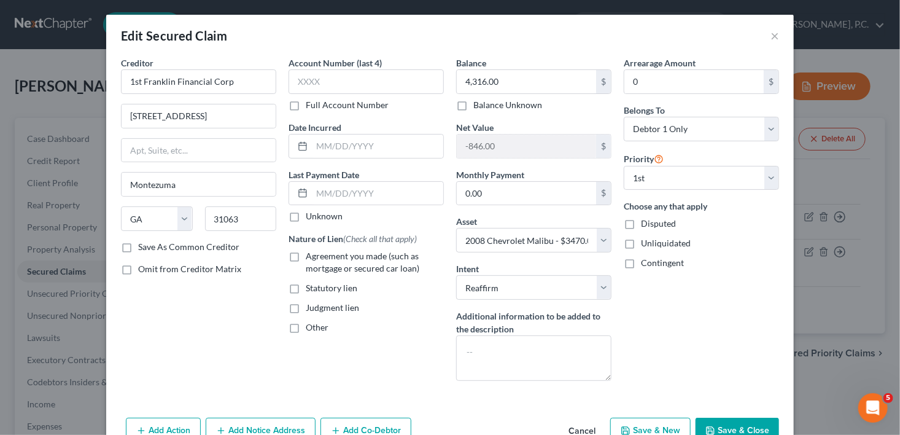
click at [306, 254] on label "Agreement you made (such as mortgage or secured car loan)" at bounding box center [375, 262] width 138 height 25
click at [311, 254] on input "Agreement you made (such as mortgage or secured car loan)" at bounding box center [315, 254] width 8 height 8
checkbox input "true"
click at [325, 145] on input "text" at bounding box center [377, 145] width 131 height 23
type input "05/02/2025"
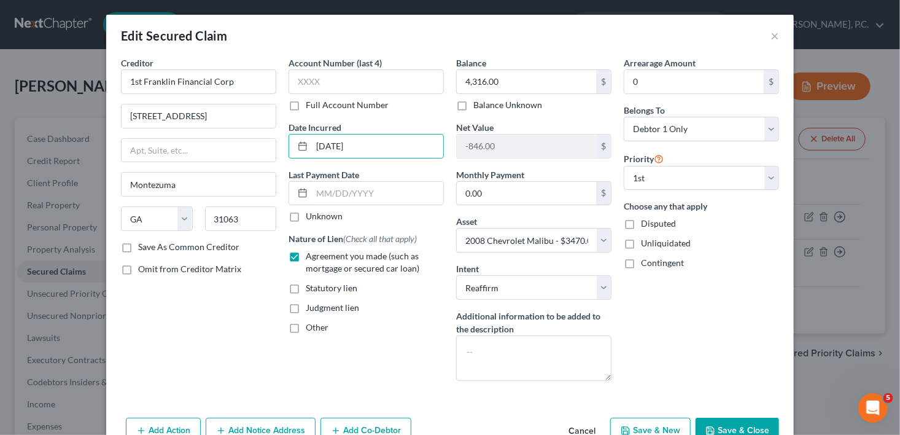
click at [747, 421] on button "Save & Close" at bounding box center [737, 430] width 83 height 26
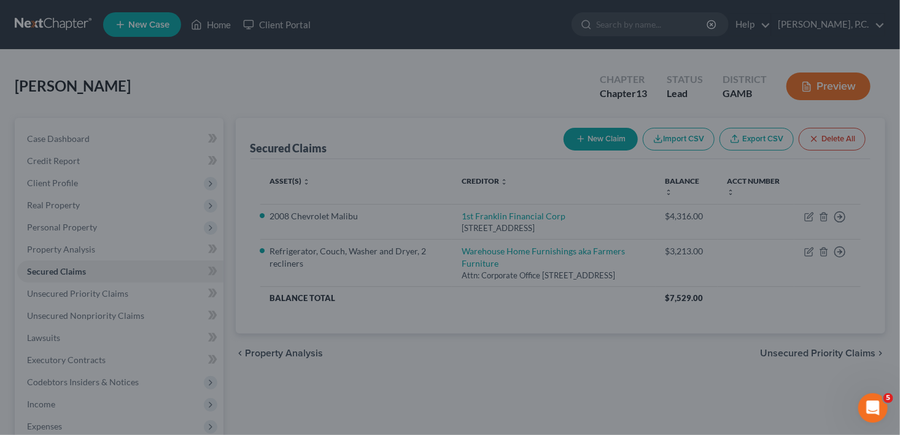
select select "3"
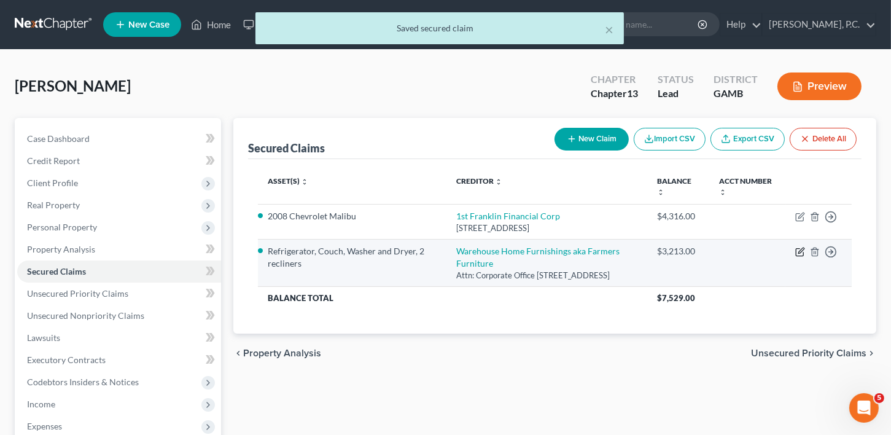
click at [800, 248] on icon "button" at bounding box center [800, 252] width 10 height 10
select select "4"
select select "5"
select select "2"
select select "0"
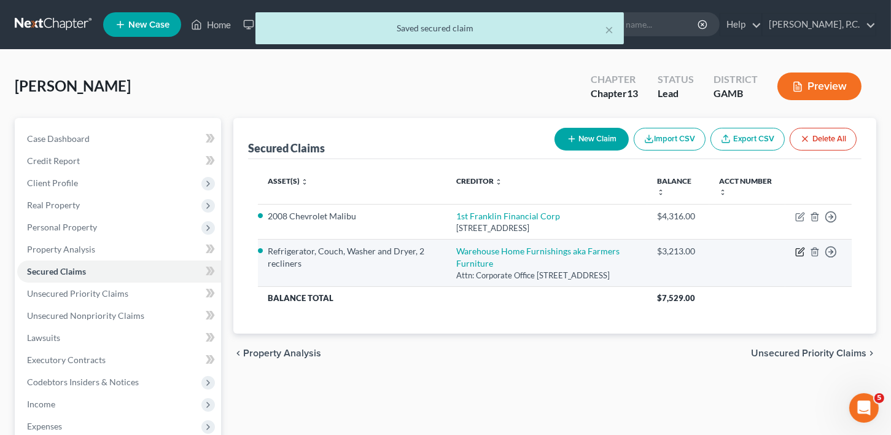
select select "0"
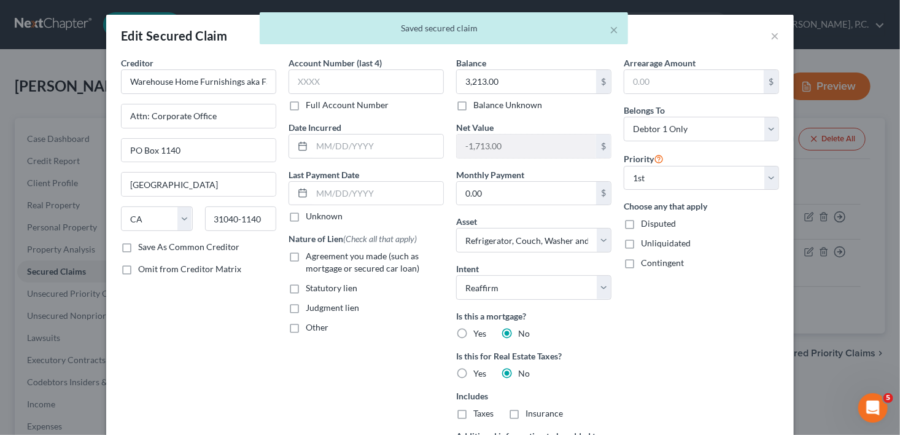
click at [306, 255] on label "Agreement you made (such as mortgage or secured car loan)" at bounding box center [375, 262] width 138 height 25
click at [311, 255] on input "Agreement you made (such as mortgage or secured car loan)" at bounding box center [315, 254] width 8 height 8
checkbox input "true"
click at [321, 146] on input "text" at bounding box center [377, 145] width 131 height 23
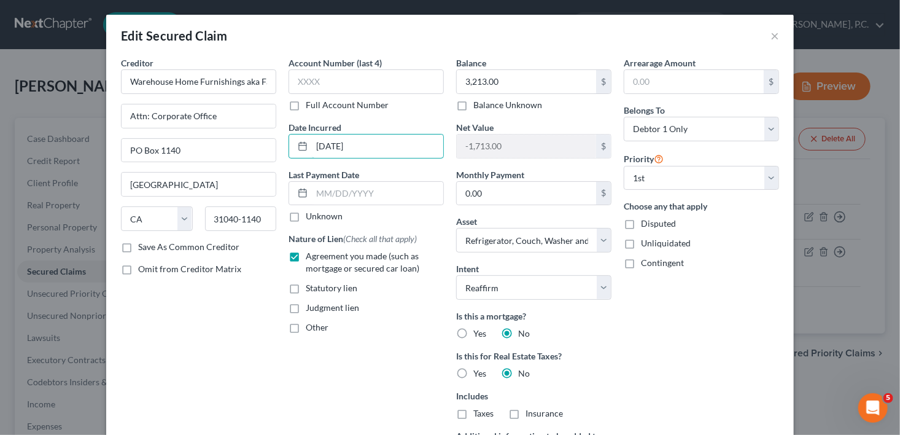
type input "04/26/2025"
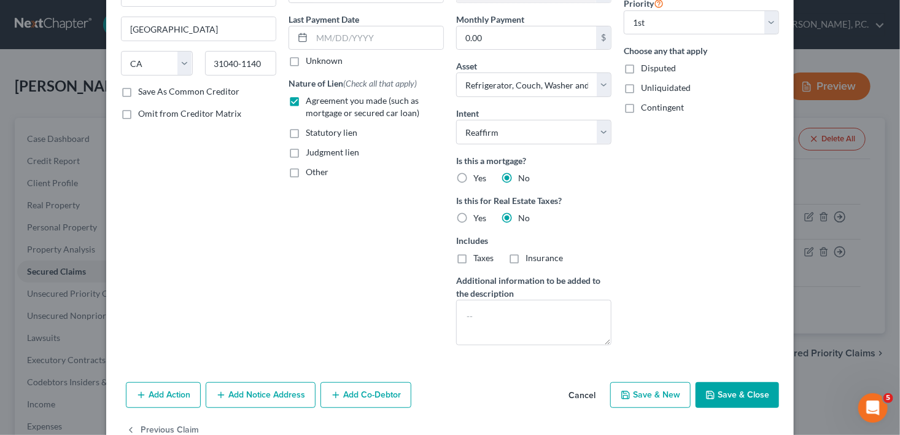
scroll to position [186, 0]
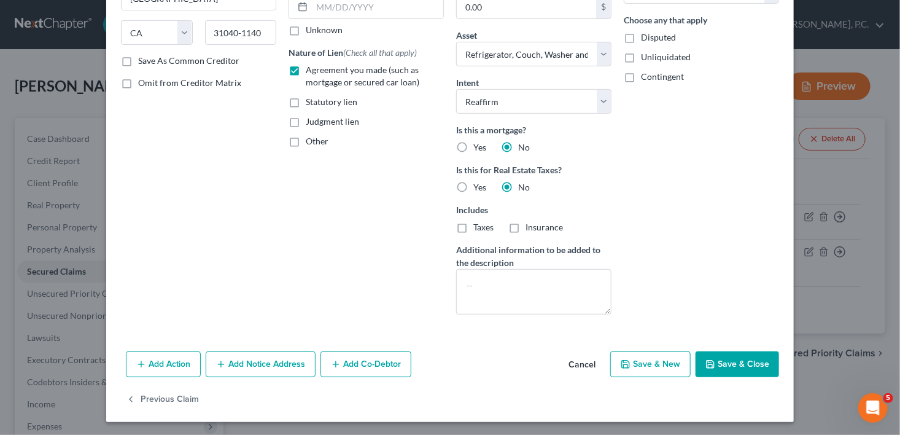
click at [708, 360] on icon "button" at bounding box center [710, 363] width 7 height 7
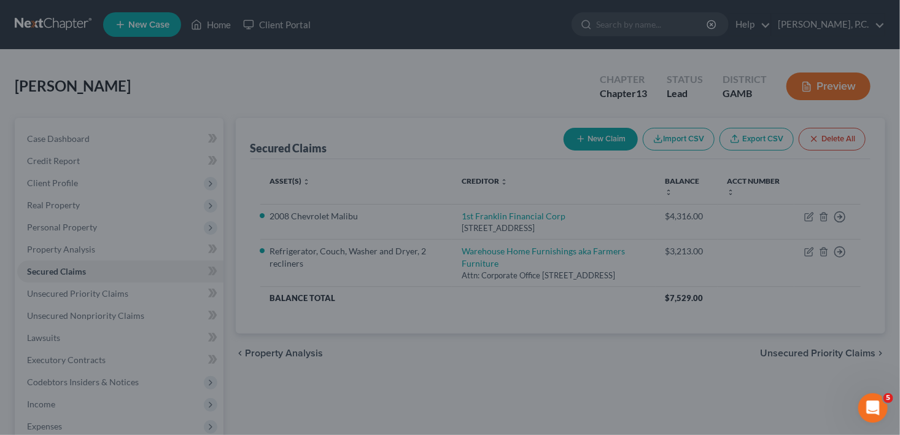
select select "5"
type input "0"
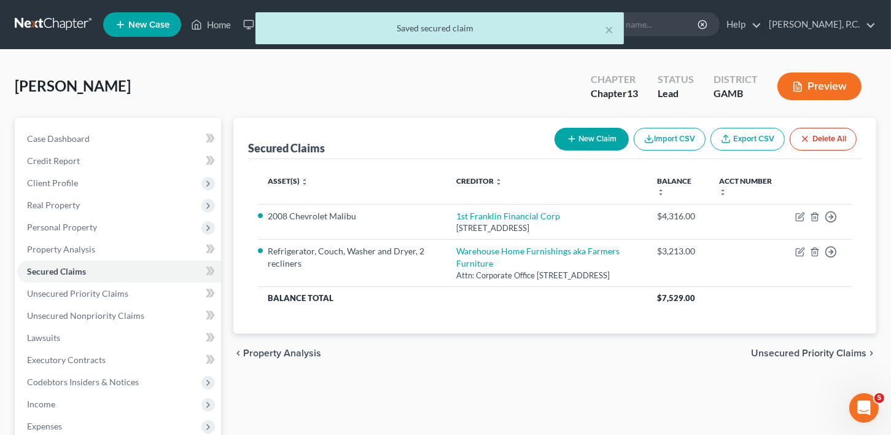
click at [798, 358] on span "Unsecured Priority Claims" at bounding box center [808, 353] width 115 height 10
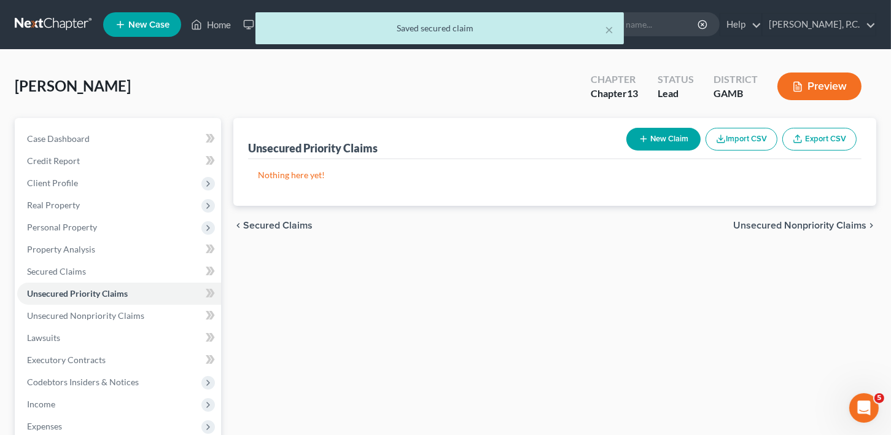
click at [797, 223] on span "Unsecured Nonpriority Claims" at bounding box center [799, 225] width 133 height 10
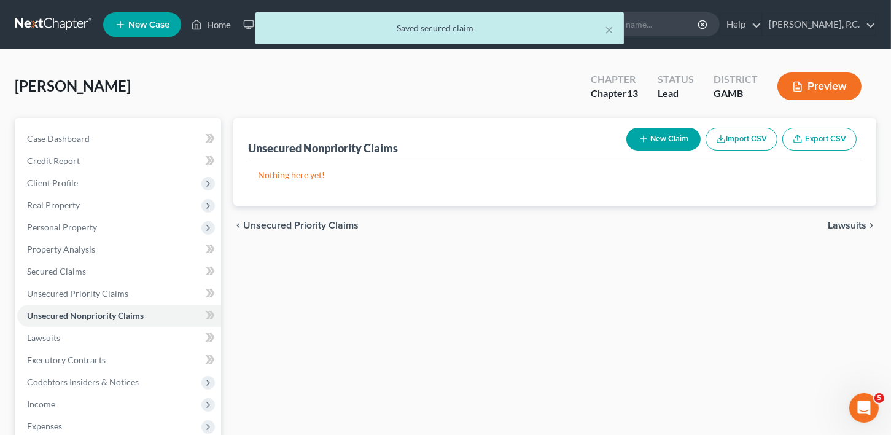
click at [653, 143] on button "New Claim" at bounding box center [663, 139] width 74 height 23
select select "0"
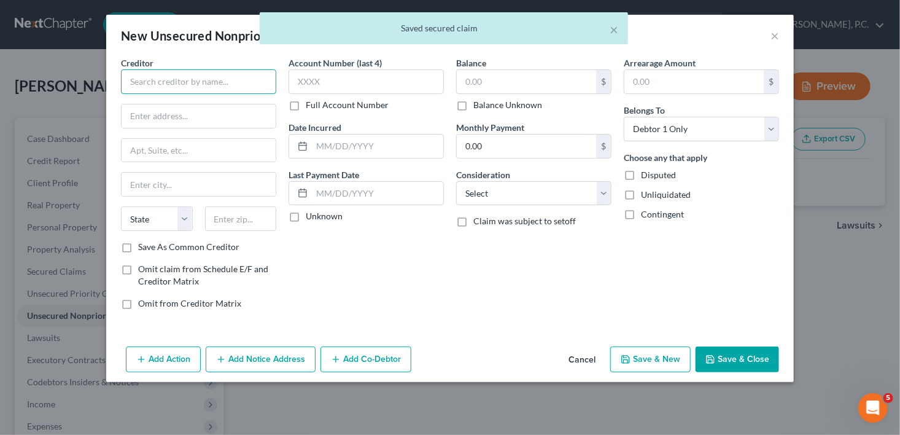
click at [126, 74] on input "text" at bounding box center [198, 81] width 155 height 25
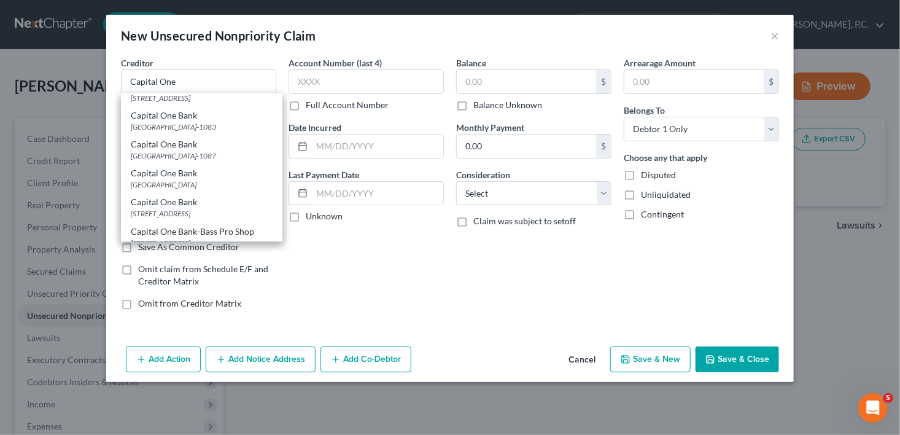
scroll to position [392, 0]
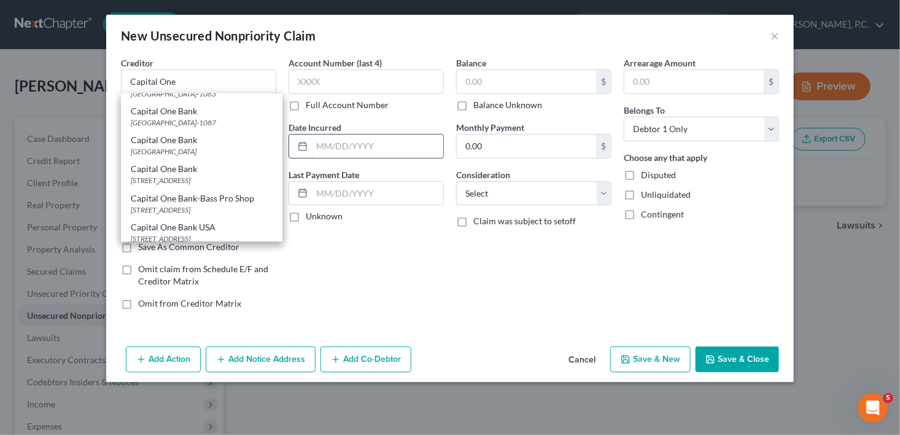
drag, startPoint x: 200, startPoint y: 197, endPoint x: 429, endPoint y: 136, distance: 237.5
click at [201, 185] on div "[STREET_ADDRESS]" at bounding box center [202, 180] width 142 height 10
type input "Capital One Bank"
type input "PO Box 30281"
type input "Salt Lake City"
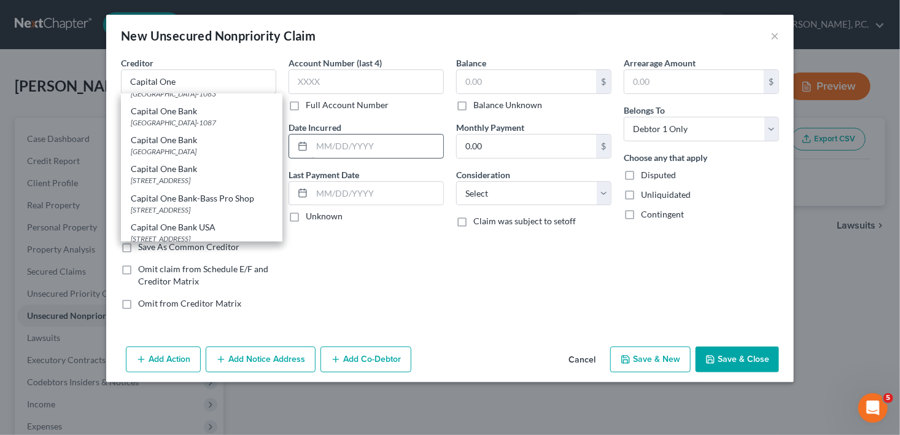
select select "46"
type input "84130"
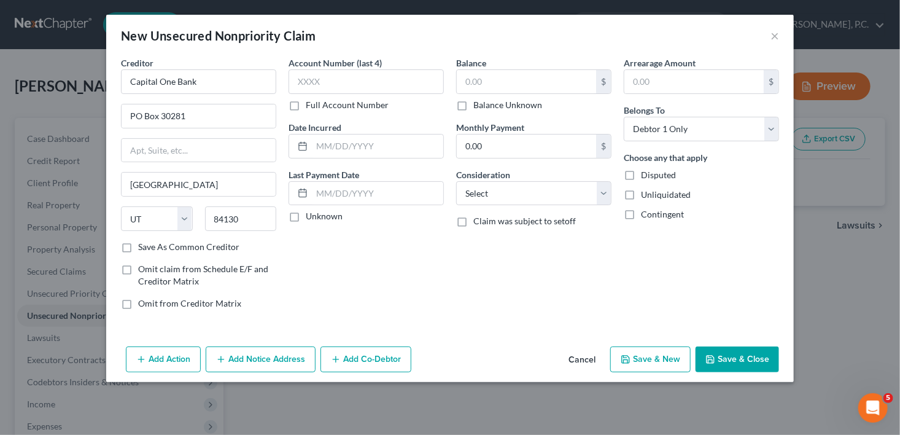
scroll to position [0, 0]
click at [483, 83] on input "text" at bounding box center [526, 81] width 139 height 23
type input "2,673.00"
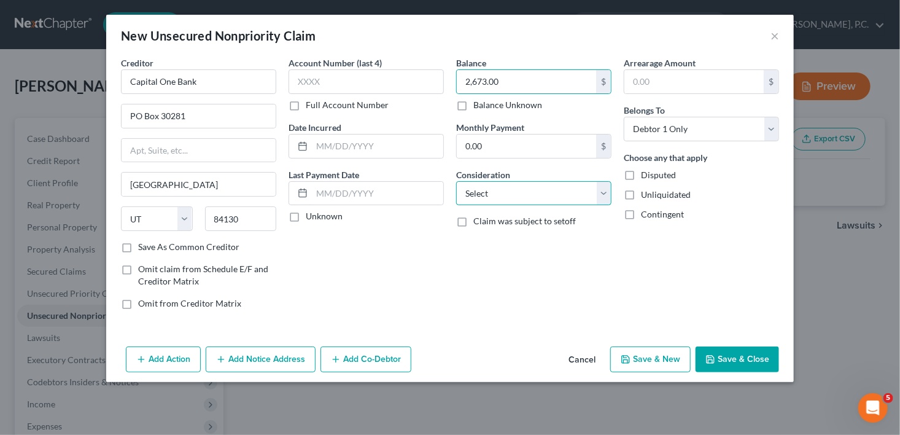
click at [499, 194] on select "Select Cable / Satellite Services Collection Agency Credit Card Debt Debt Couns…" at bounding box center [533, 193] width 155 height 25
select select "2"
click at [456, 181] on select "Select Cable / Satellite Services Collection Agency Credit Card Debt Debt Couns…" at bounding box center [533, 193] width 155 height 25
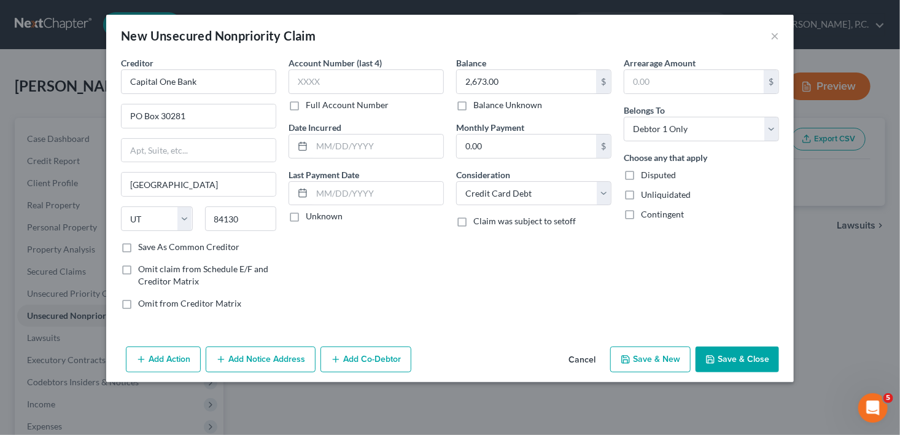
click at [645, 357] on button "Save & New" at bounding box center [650, 359] width 80 height 26
select select "0"
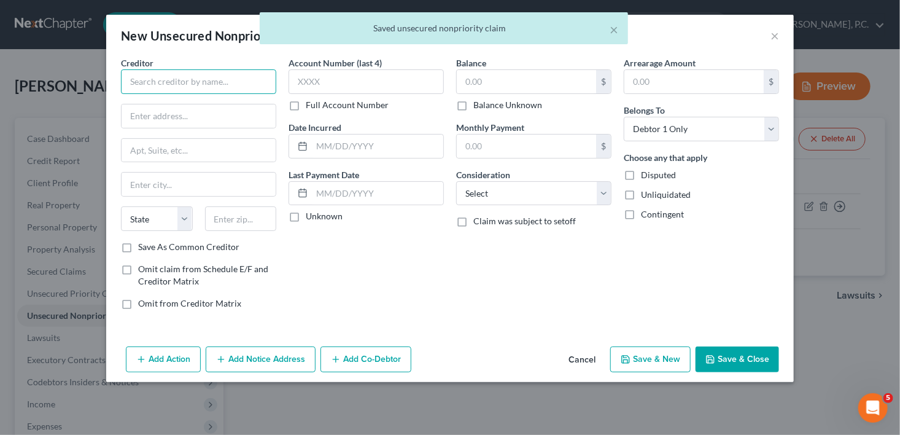
click at [188, 71] on input "text" at bounding box center [198, 81] width 155 height 25
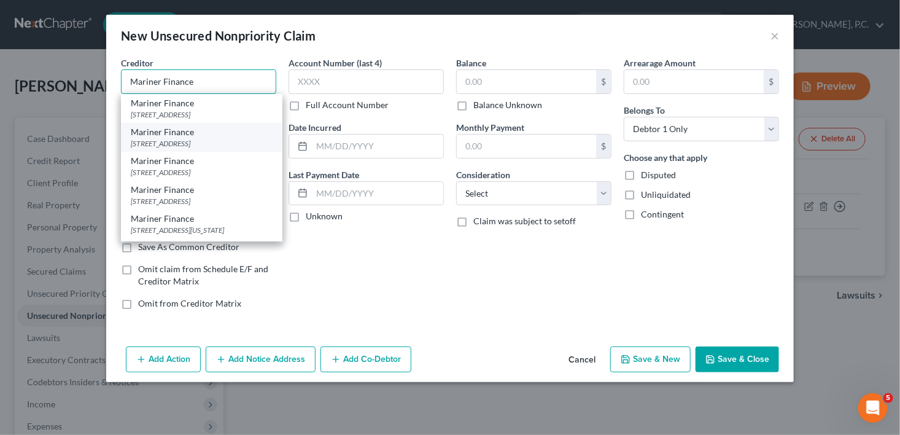
type input "Mariner Finance"
click at [200, 149] on div "[STREET_ADDRESS]" at bounding box center [202, 143] width 142 height 10
type input "8211 Town Center Drive"
type input "Nottingham"
select select "21"
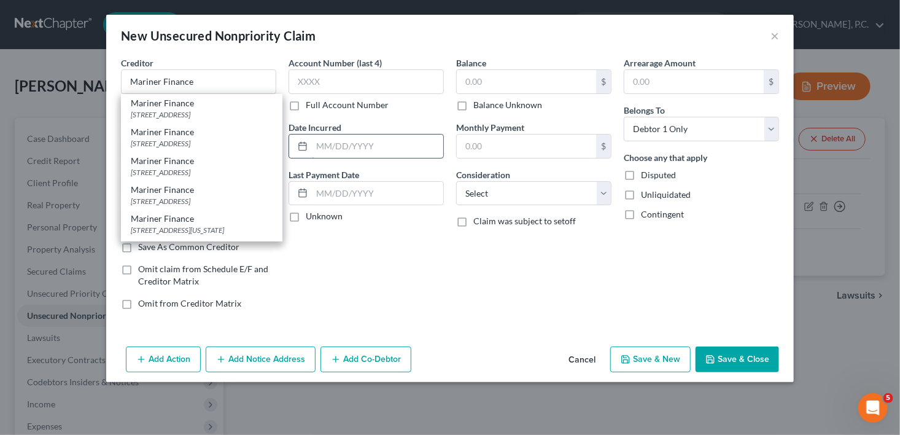
type input "21236"
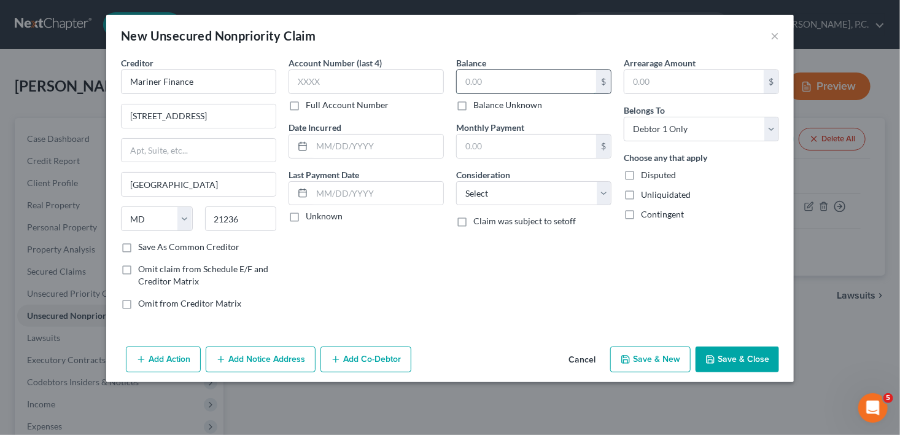
click at [502, 85] on input "text" at bounding box center [526, 81] width 139 height 23
type input "3,189.00"
click at [507, 188] on select "Select Cable / Satellite Services Collection Agency Credit Card Debt Debt Couns…" at bounding box center [533, 193] width 155 height 25
select select "10"
click at [456, 181] on select "Select Cable / Satellite Services Collection Agency Credit Card Debt Debt Couns…" at bounding box center [533, 193] width 155 height 25
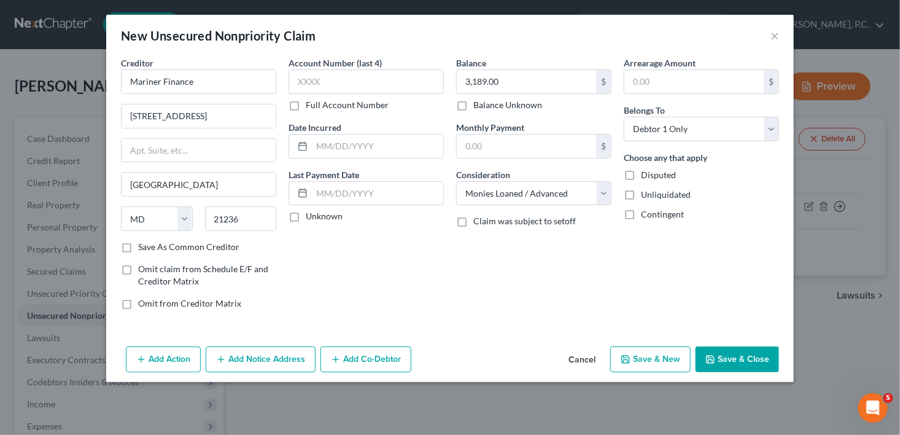
click at [734, 360] on button "Save & Close" at bounding box center [737, 359] width 83 height 26
type input "0.00"
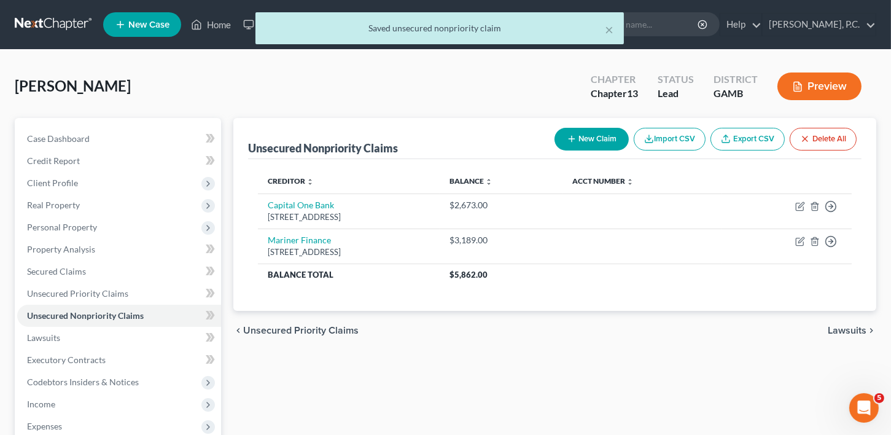
click at [597, 144] on button "New Claim" at bounding box center [591, 139] width 74 height 23
select select "0"
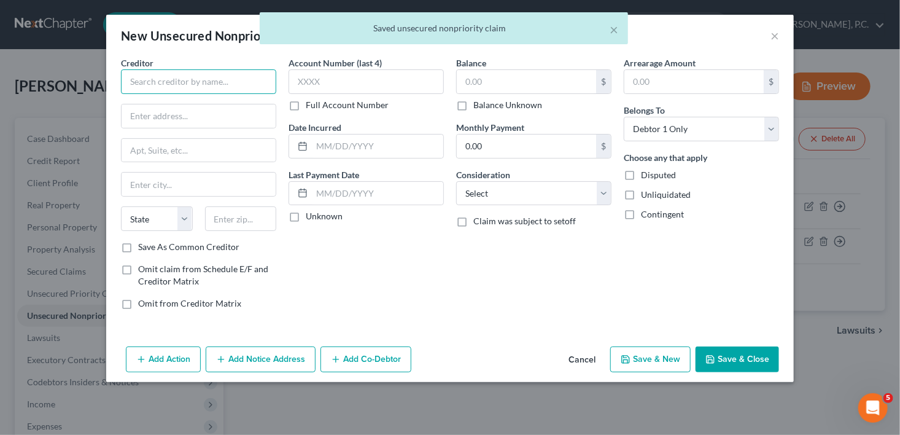
click at [206, 80] on input "text" at bounding box center [198, 81] width 155 height 25
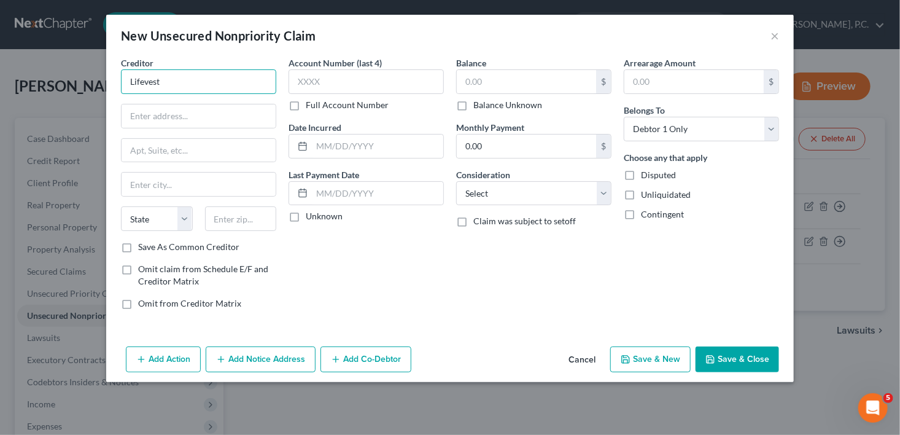
drag, startPoint x: 168, startPoint y: 87, endPoint x: 79, endPoint y: 79, distance: 89.3
click at [79, 79] on div "New Unsecured Nonpriority Claim × Creditor * Lifevest State AL AK AR AZ CA CO C…" at bounding box center [450, 217] width 900 height 435
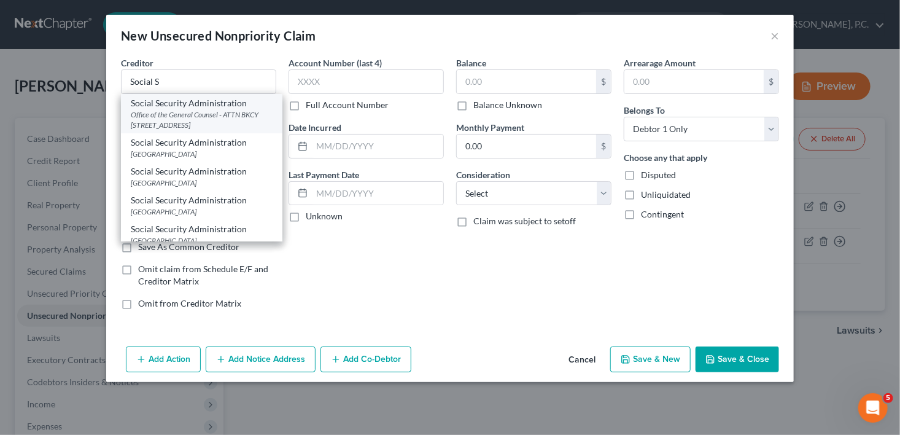
click at [152, 125] on div "Office of the General Counsel - ATTN BKCY [STREET_ADDRESS]" at bounding box center [202, 119] width 142 height 21
type input "Social Security Administration"
type input "Office of the General Counsel - ATTN BKCY"
type input "6401 Security Blvd."
type input "Baltimore"
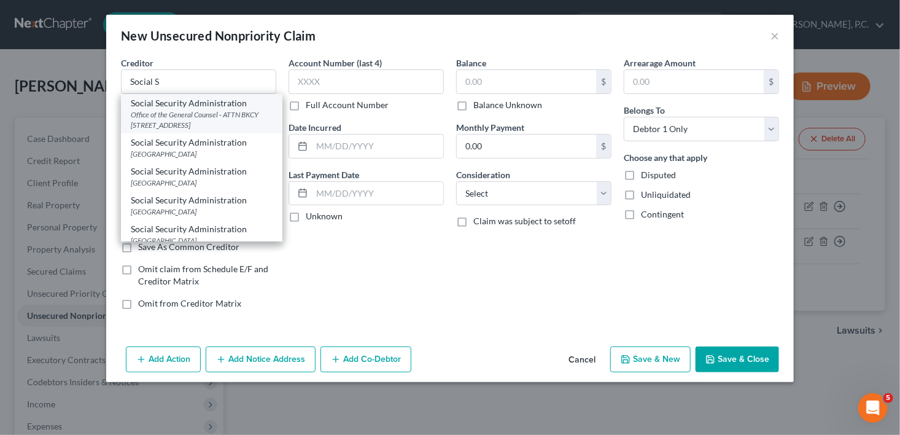
select select "21"
type input "21235"
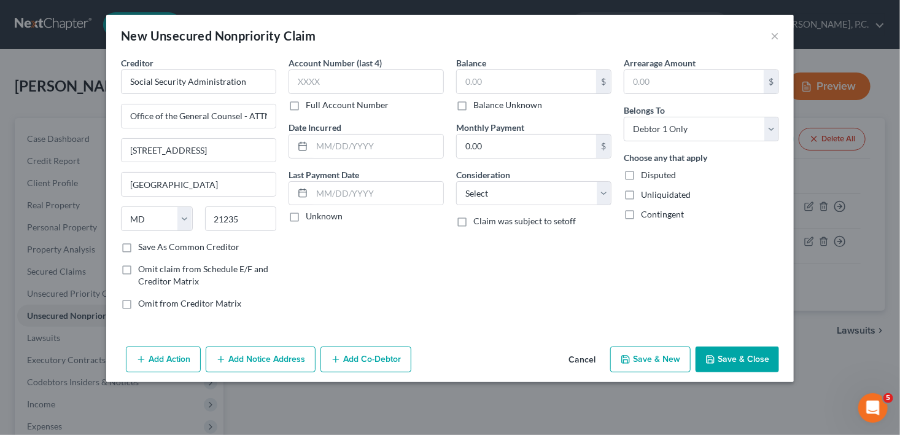
click at [239, 354] on button "Add Notice Address" at bounding box center [261, 359] width 110 height 26
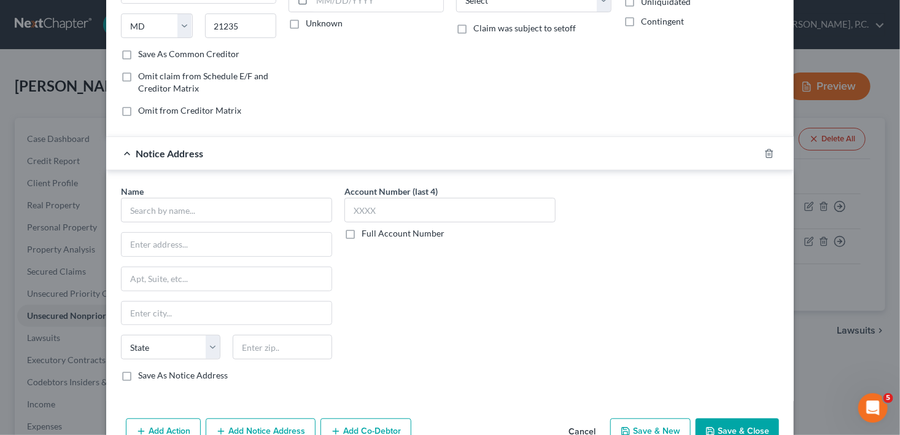
scroll to position [194, 0]
click at [200, 212] on input "text" at bounding box center [226, 208] width 211 height 25
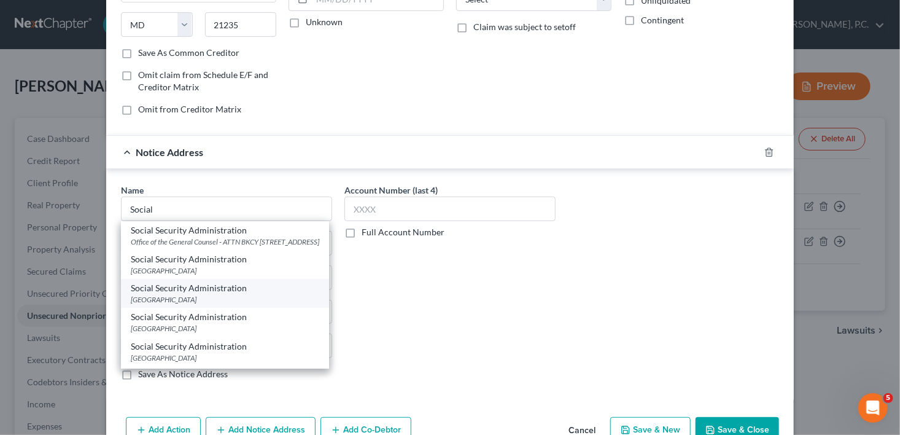
click at [208, 305] on div "Windsor Park Building, Baltimore, MD 21235" at bounding box center [225, 299] width 188 height 10
type input "Social Security Administration"
type input "Windsor Park Building"
type input "Baltimore"
select select "21"
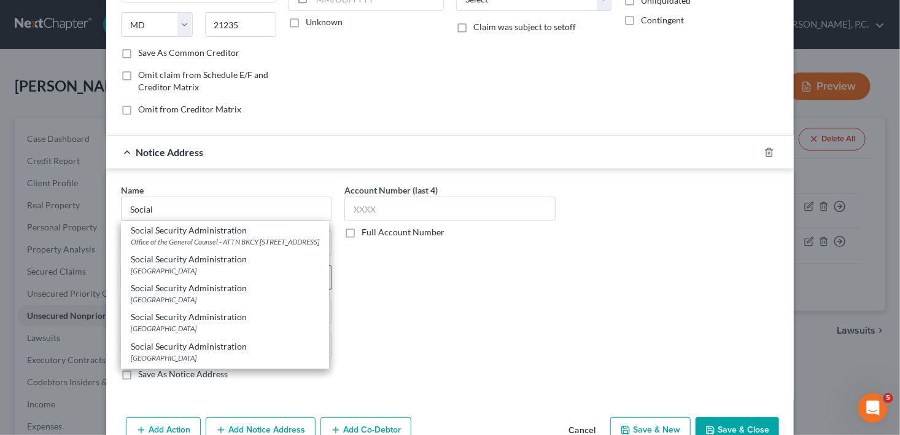
type input "21235"
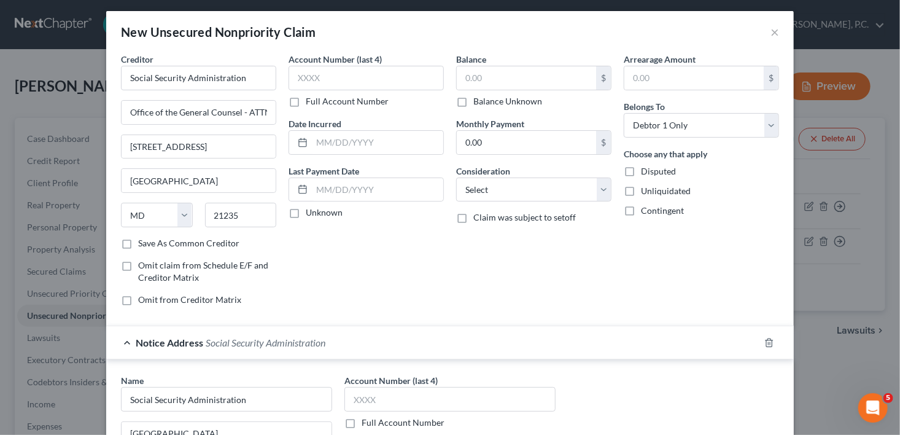
scroll to position [0, 0]
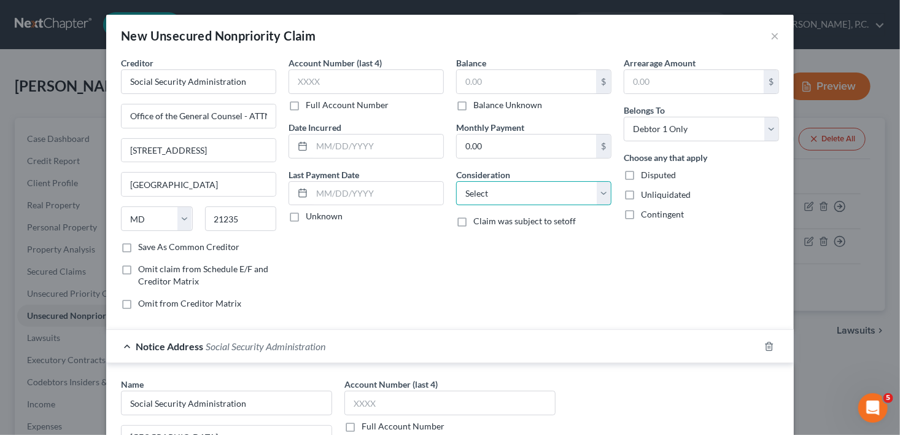
click at [519, 200] on select "Select Cable / Satellite Services Collection Agency Credit Card Debt Debt Couns…" at bounding box center [533, 193] width 155 height 25
select select "14"
click at [456, 181] on select "Select Cable / Satellite Services Collection Agency Credit Card Debt Debt Couns…" at bounding box center [533, 193] width 155 height 25
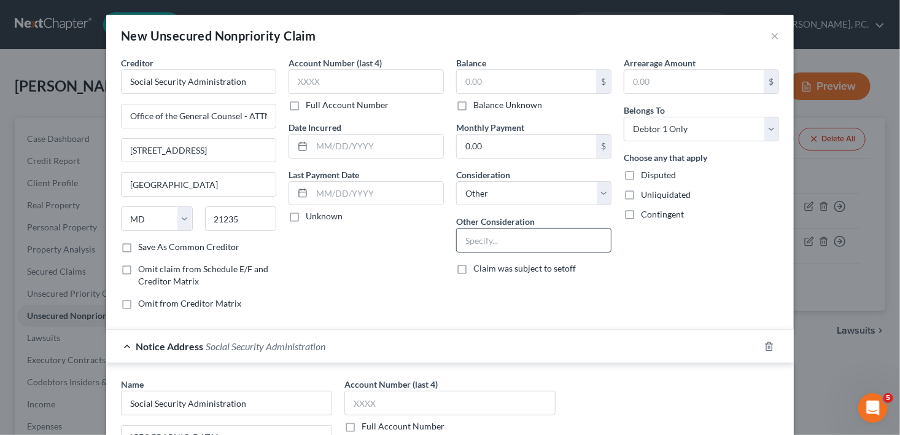
click at [474, 241] on input "text" at bounding box center [534, 239] width 154 height 23
type input "Overpayment"
click at [484, 79] on input "text" at bounding box center [526, 81] width 139 height 23
type input "445.00"
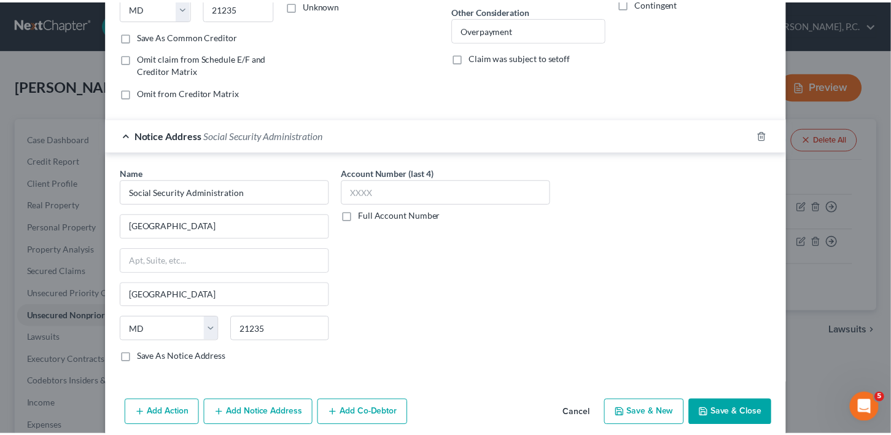
scroll to position [212, 0]
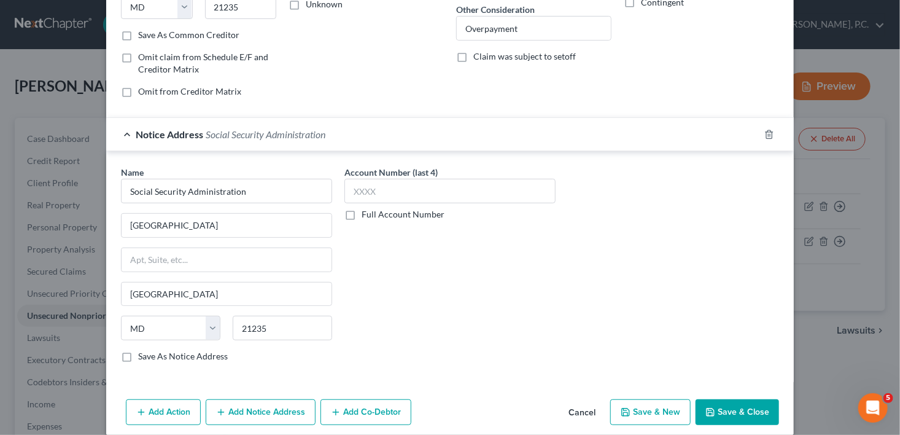
click at [718, 403] on button "Save & Close" at bounding box center [737, 412] width 83 height 26
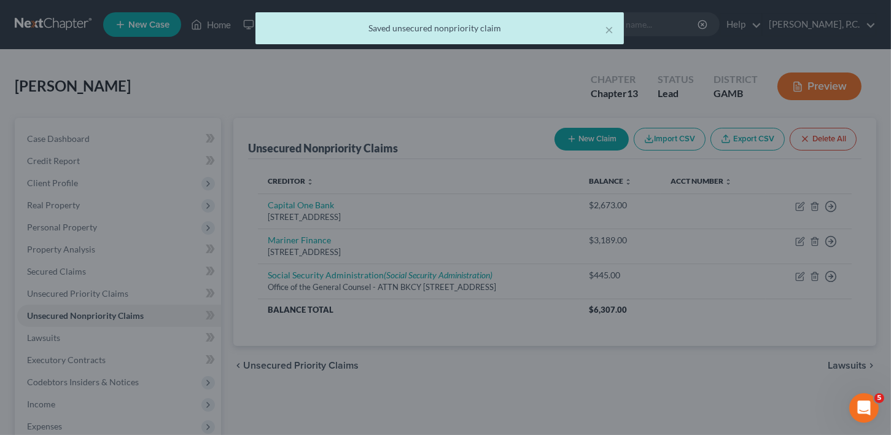
scroll to position [0, 0]
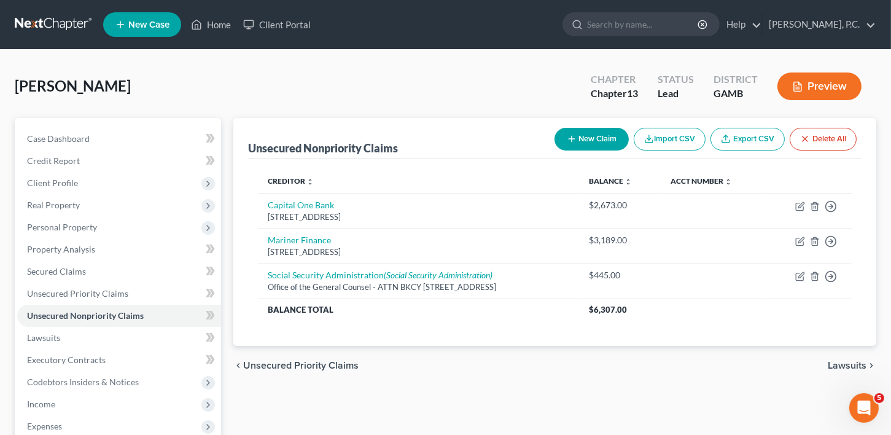
click at [837, 360] on span "Lawsuits" at bounding box center [847, 365] width 39 height 10
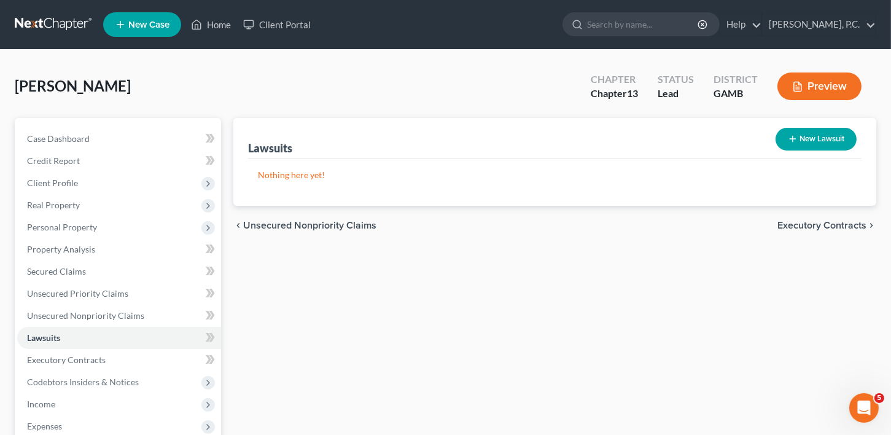
click at [820, 227] on span "Executory Contracts" at bounding box center [821, 225] width 89 height 10
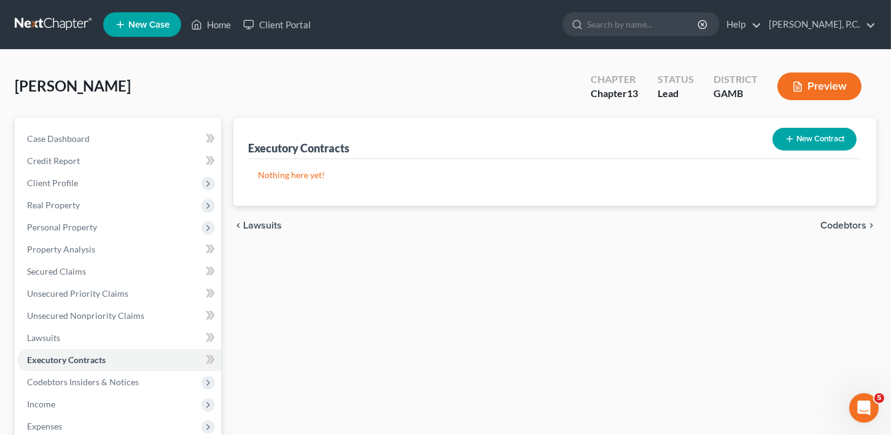
click at [821, 225] on span "Codebtors" at bounding box center [843, 225] width 46 height 10
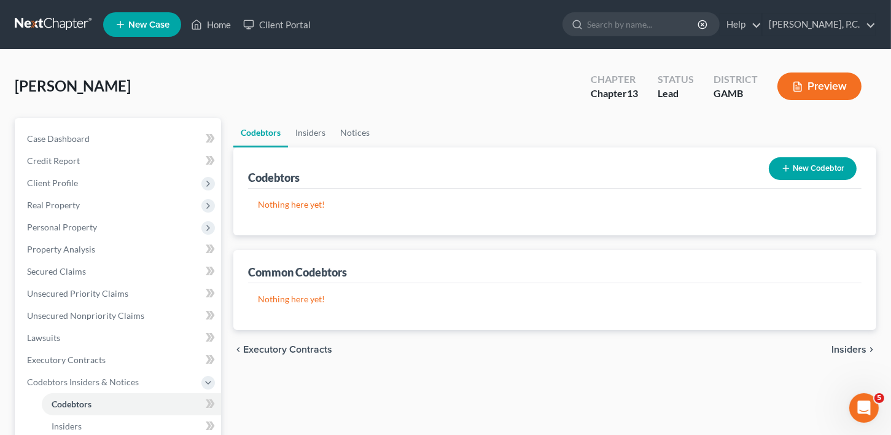
click at [861, 344] on span "Insiders" at bounding box center [848, 349] width 35 height 10
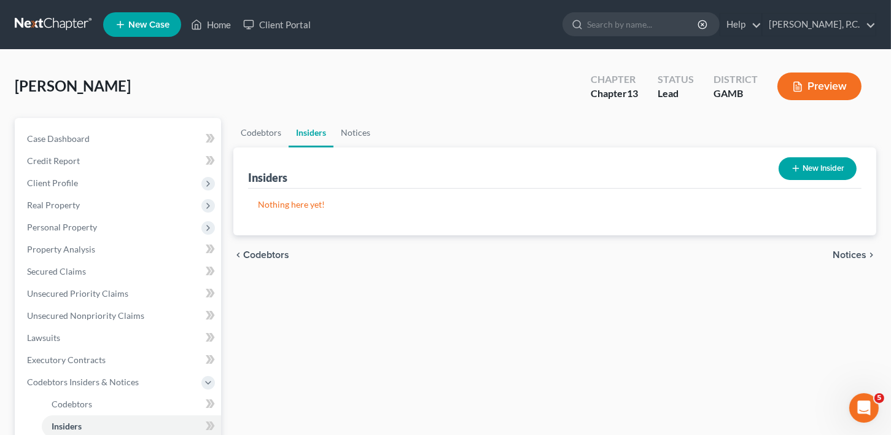
click at [845, 252] on span "Notices" at bounding box center [850, 255] width 34 height 10
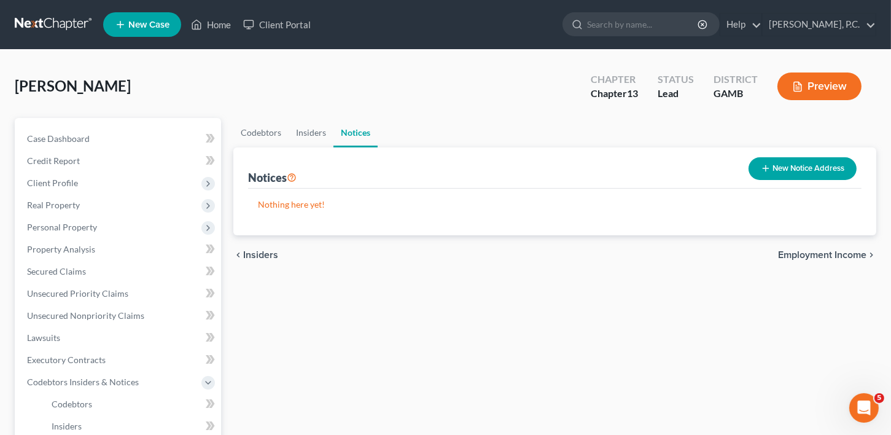
click at [845, 252] on span "Employment Income" at bounding box center [822, 255] width 88 height 10
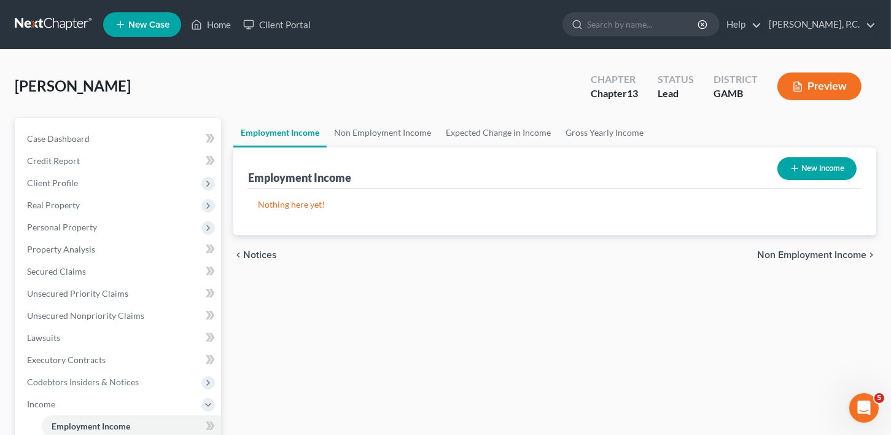
click at [845, 252] on span "Non Employment Income" at bounding box center [811, 255] width 109 height 10
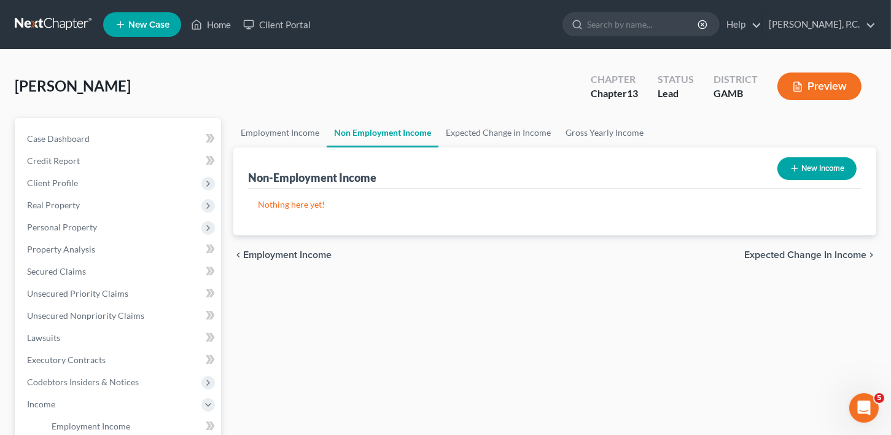
click at [829, 162] on button "New Income" at bounding box center [816, 168] width 79 height 23
select select "0"
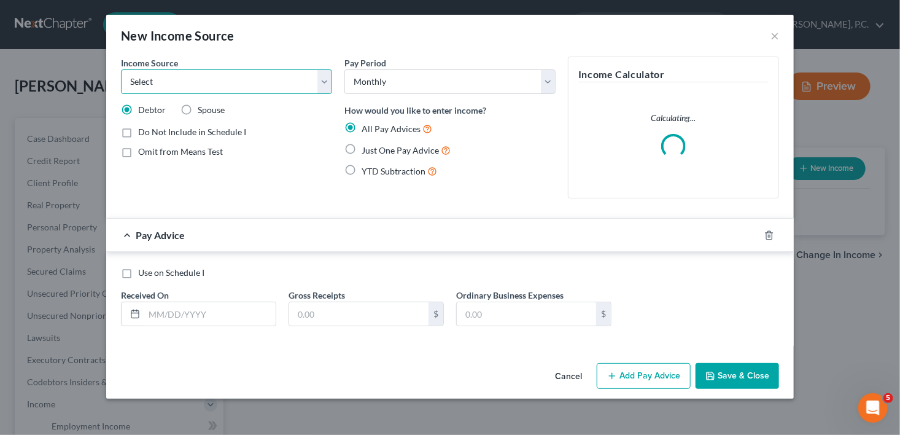
click at [166, 72] on select "Select Unemployment Disability (from employer) Pension Retirement Social Securi…" at bounding box center [226, 81] width 211 height 25
select select "4"
click at [121, 69] on select "Select Unemployment Disability (from employer) Pension Retirement Social Securi…" at bounding box center [226, 81] width 211 height 25
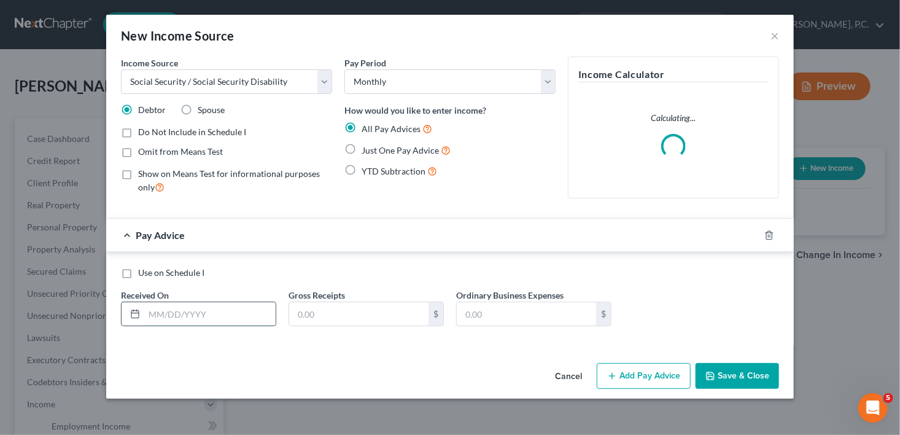
click at [222, 310] on input "text" at bounding box center [209, 313] width 131 height 23
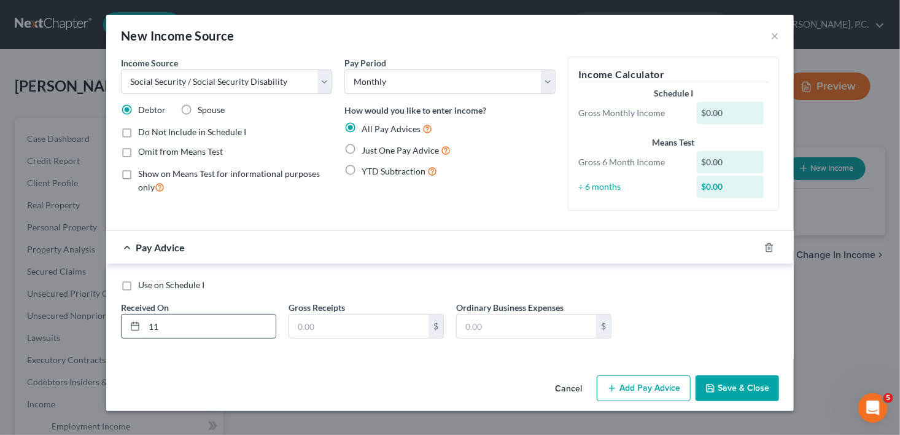
type input "1"
type input "10/01/2025"
click at [293, 325] on input "text" at bounding box center [358, 325] width 139 height 23
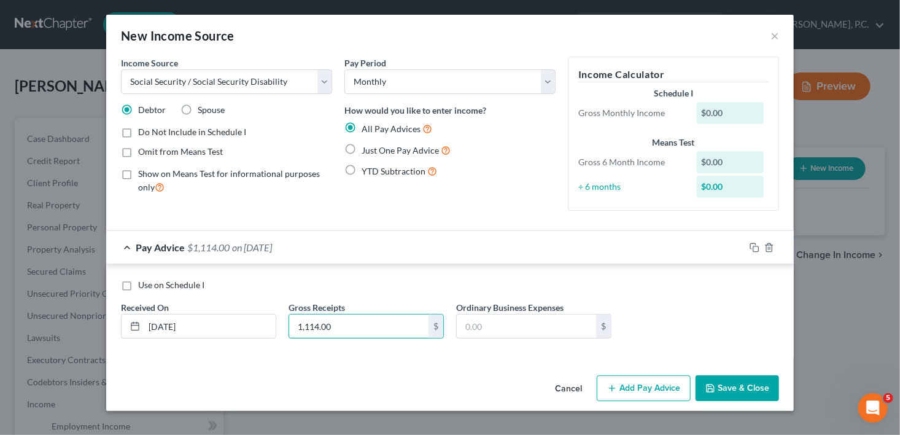
type input "1,114.00"
click at [749, 386] on button "Save & Close" at bounding box center [737, 388] width 83 height 26
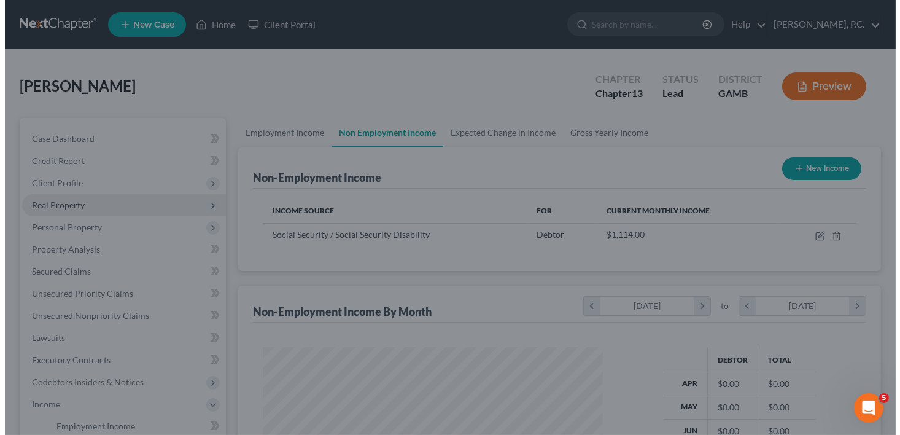
scroll to position [613743, 613601]
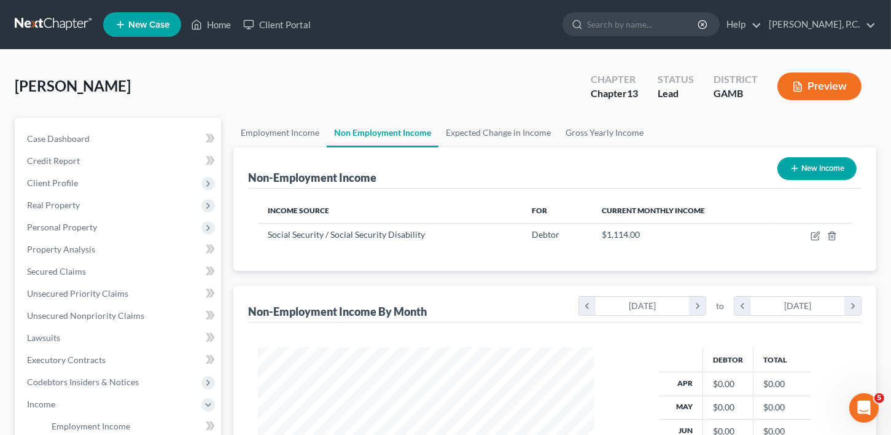
click at [806, 166] on button "New Income" at bounding box center [816, 168] width 79 height 23
select select "0"
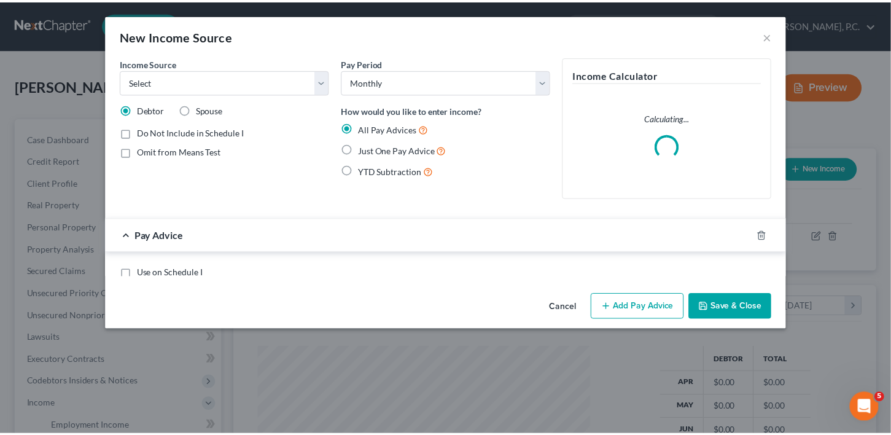
scroll to position [219, 364]
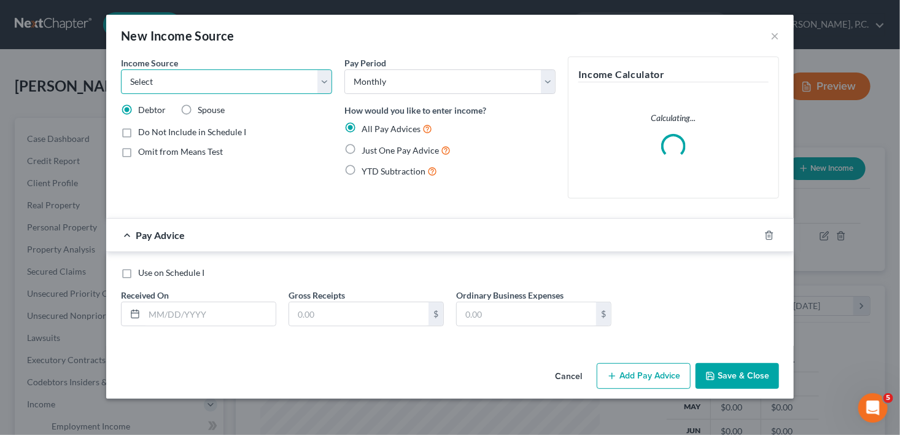
click at [133, 87] on select "Select Unemployment Disability (from employer) Pension Retirement Social Securi…" at bounding box center [226, 81] width 211 height 25
select select "5"
click at [121, 69] on select "Select Unemployment Disability (from employer) Pension Retirement Social Securi…" at bounding box center [226, 81] width 211 height 25
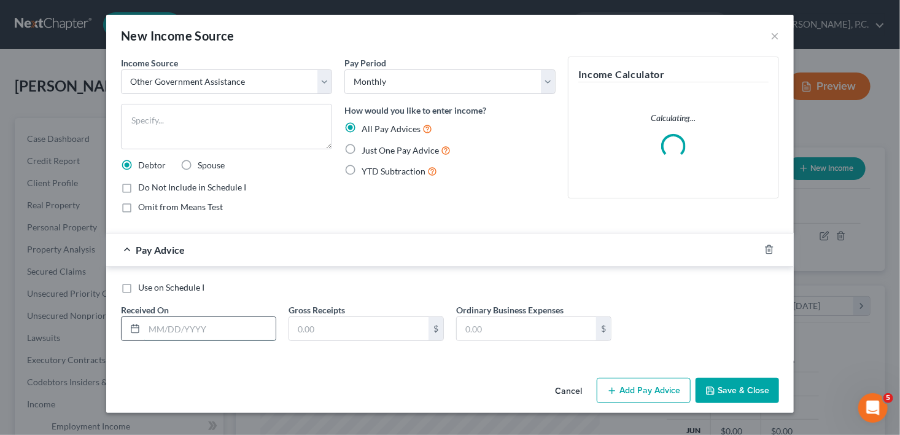
click at [201, 322] on input "text" at bounding box center [209, 328] width 131 height 23
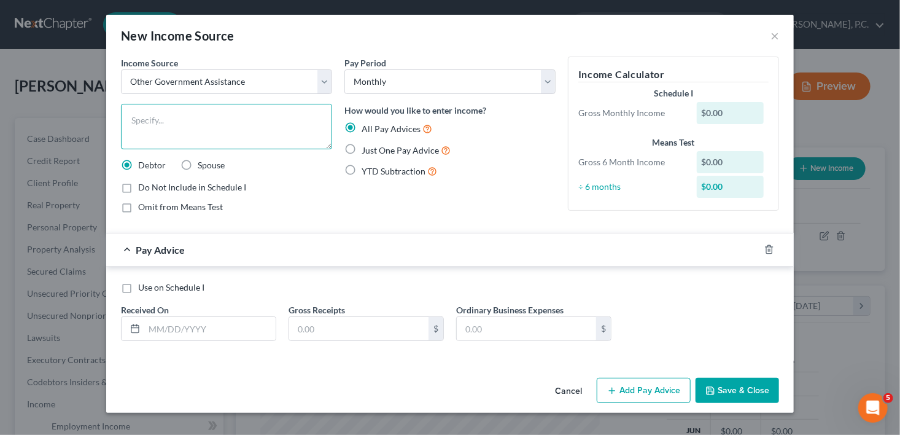
click at [180, 122] on textarea at bounding box center [226, 126] width 211 height 45
type textarea "Foodstamps"
click at [147, 326] on input "text" at bounding box center [209, 328] width 131 height 23
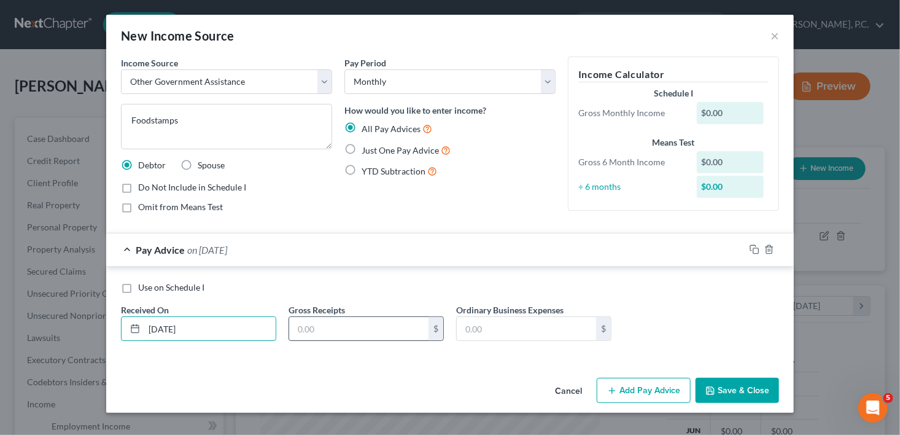
type input "10/01/2025"
click at [278, 313] on div "Received On * 10/01/2025" at bounding box center [199, 321] width 168 height 37
click at [306, 325] on input "text" at bounding box center [358, 328] width 139 height 23
type input "290.00"
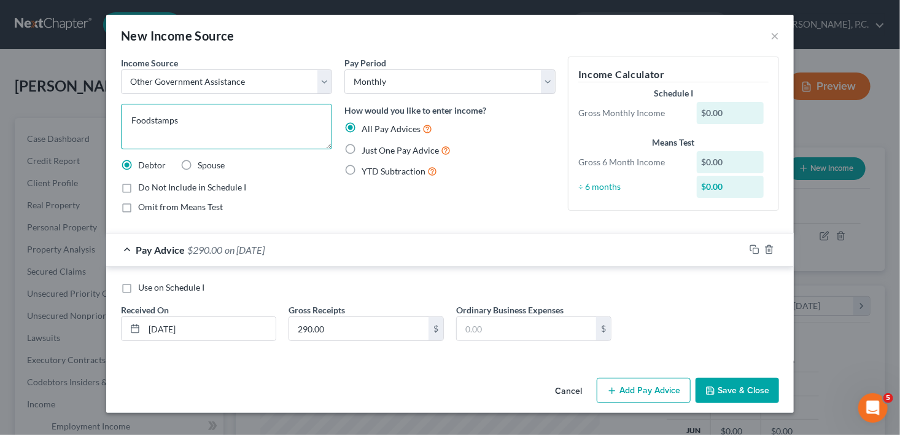
click at [150, 118] on textarea "Foodstamps" at bounding box center [226, 126] width 211 height 45
type textarea "Food stamps"
click at [715, 390] on icon "button" at bounding box center [710, 391] width 10 height 10
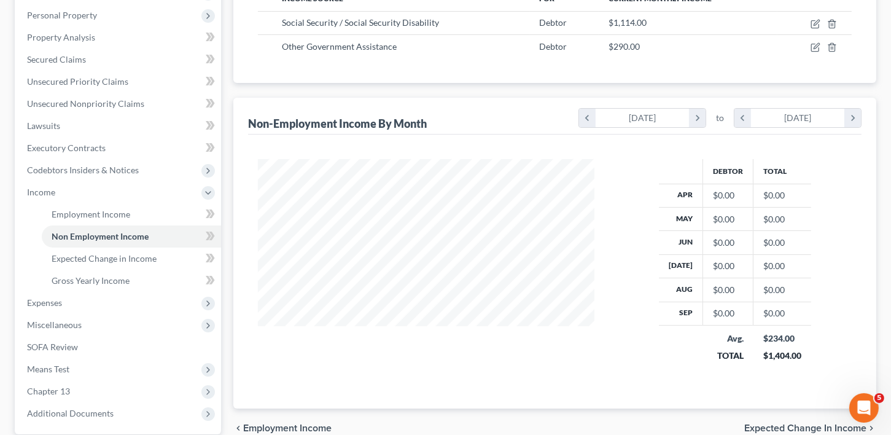
scroll to position [327, 0]
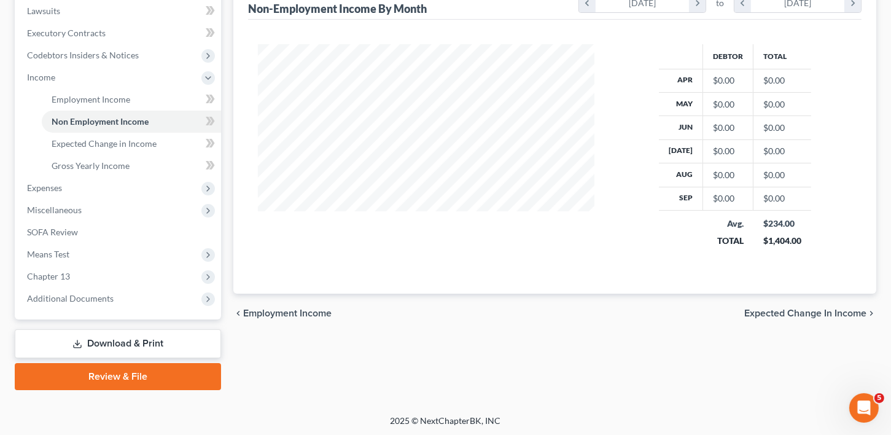
click at [813, 308] on span "Expected Change in Income" at bounding box center [805, 313] width 122 height 10
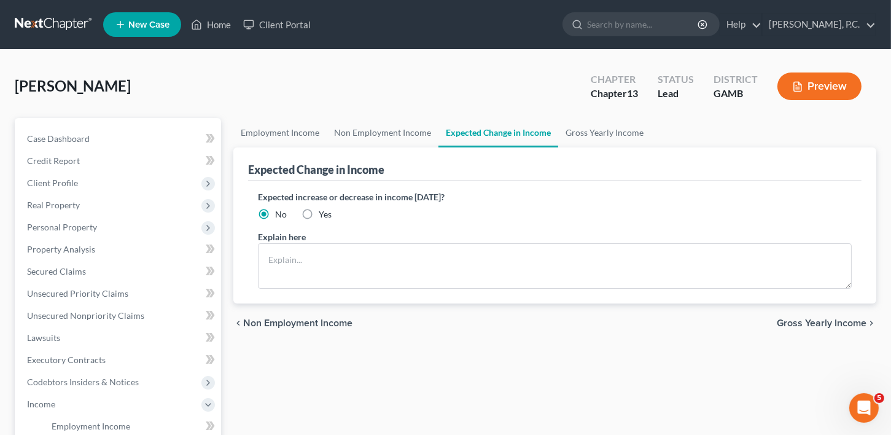
click at [834, 318] on span "Gross Yearly Income" at bounding box center [822, 323] width 90 height 10
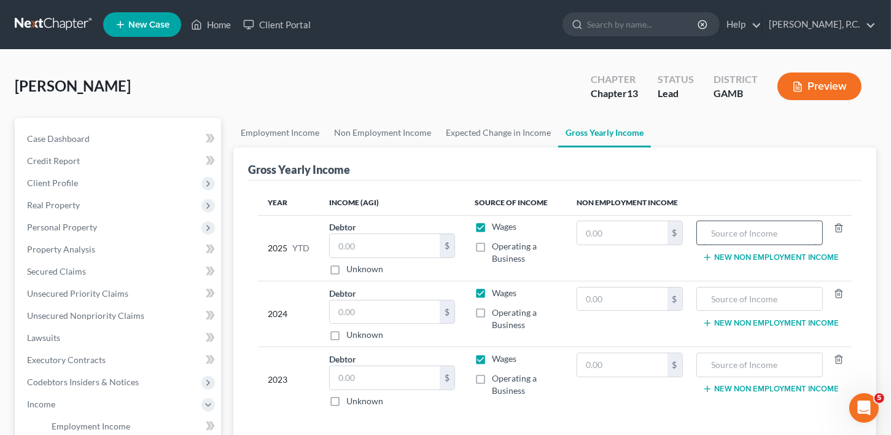
click at [728, 234] on input "text" at bounding box center [759, 232] width 113 height 23
type input "SS and Food stamps"
click at [602, 228] on input "text" at bounding box center [622, 232] width 90 height 23
type input "14,040.00"
click at [596, 294] on input "text" at bounding box center [622, 298] width 90 height 23
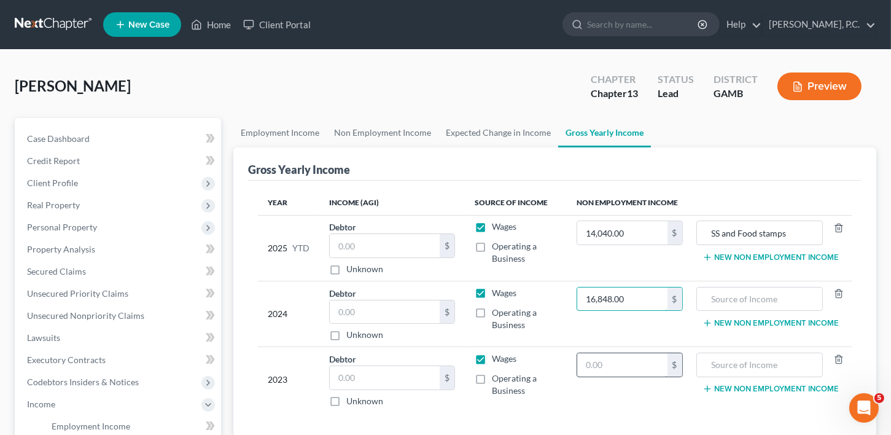
type input "16,848.00"
click at [596, 369] on input "text" at bounding box center [622, 364] width 90 height 23
type input "16,848.00"
drag, startPoint x: 796, startPoint y: 227, endPoint x: 715, endPoint y: 235, distance: 80.9
click at [715, 235] on input "SS and Food stamps" at bounding box center [759, 232] width 113 height 23
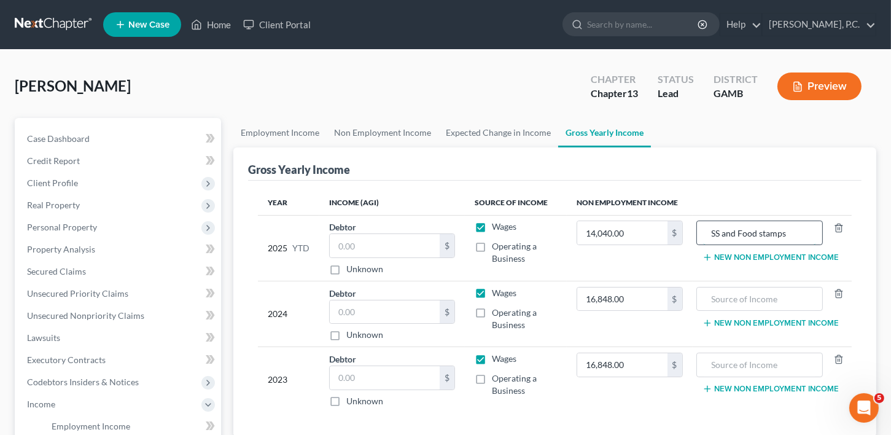
click at [718, 235] on input "SS and Food stamps" at bounding box center [759, 232] width 113 height 23
click at [788, 228] on input "SS and Food stamps" at bounding box center [759, 232] width 113 height 23
drag, startPoint x: 800, startPoint y: 231, endPoint x: 707, endPoint y: 231, distance: 92.7
click at [707, 231] on input "SS and Food stamps" at bounding box center [759, 232] width 113 height 23
click at [724, 299] on input "text" at bounding box center [759, 298] width 113 height 23
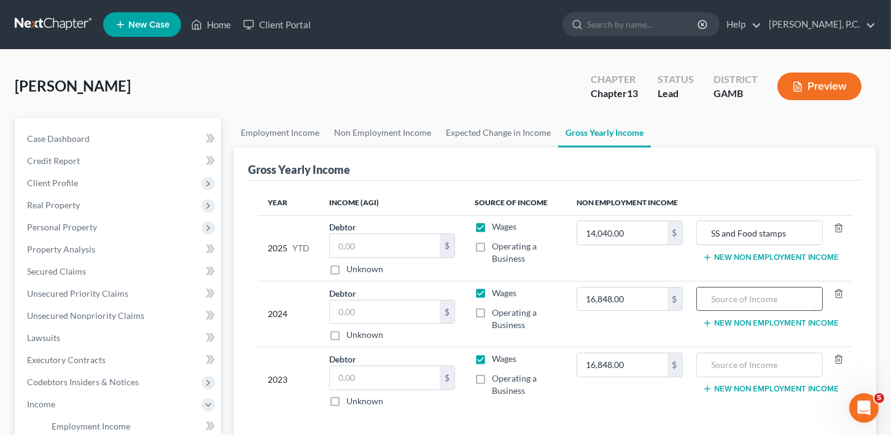
paste input "SS and Food stamps"
type input "SS and Food stamps"
paste input "SS and Food stamps"
type input "SS and Food stamps"
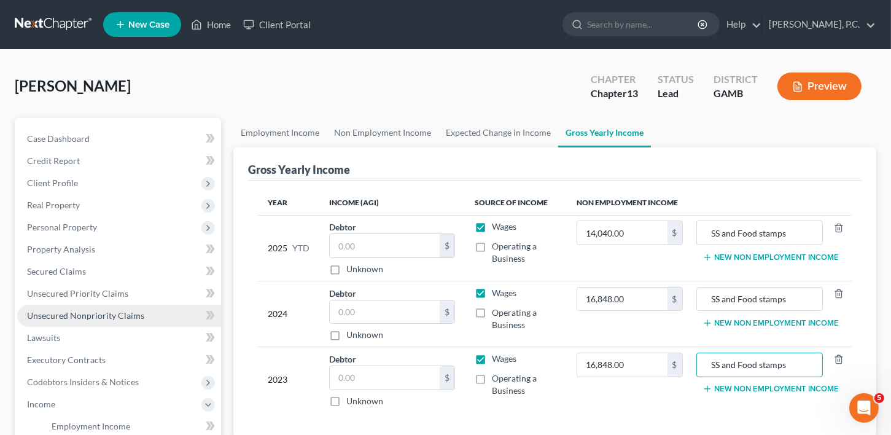
click at [61, 311] on span "Unsecured Nonpriority Claims" at bounding box center [85, 315] width 117 height 10
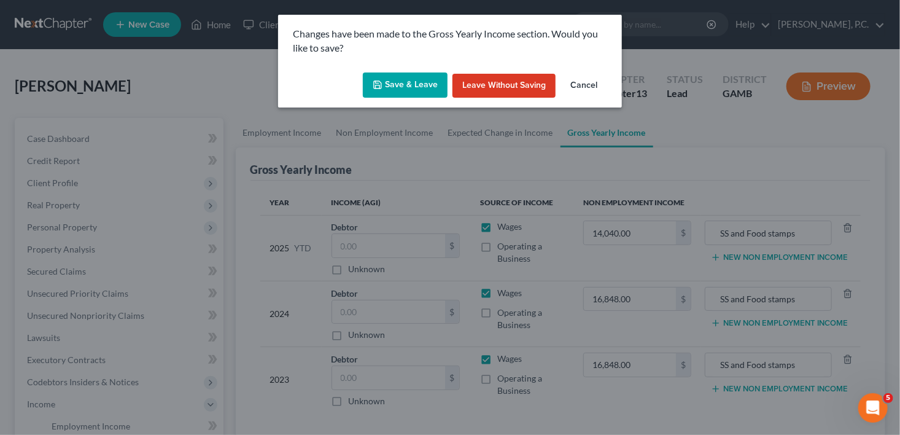
click at [390, 85] on button "Save & Leave" at bounding box center [405, 85] width 85 height 26
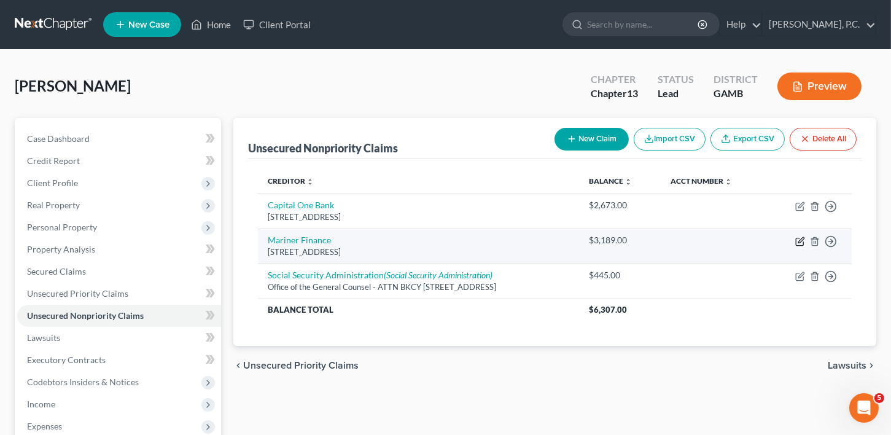
click at [800, 241] on icon "button" at bounding box center [801, 240] width 6 height 6
select select "21"
select select "10"
select select "0"
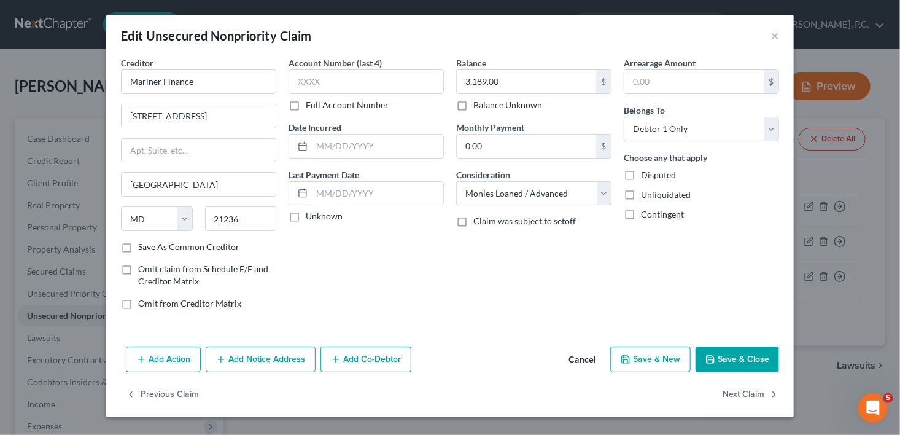
click at [262, 346] on button "Add Notice Address" at bounding box center [261, 359] width 110 height 26
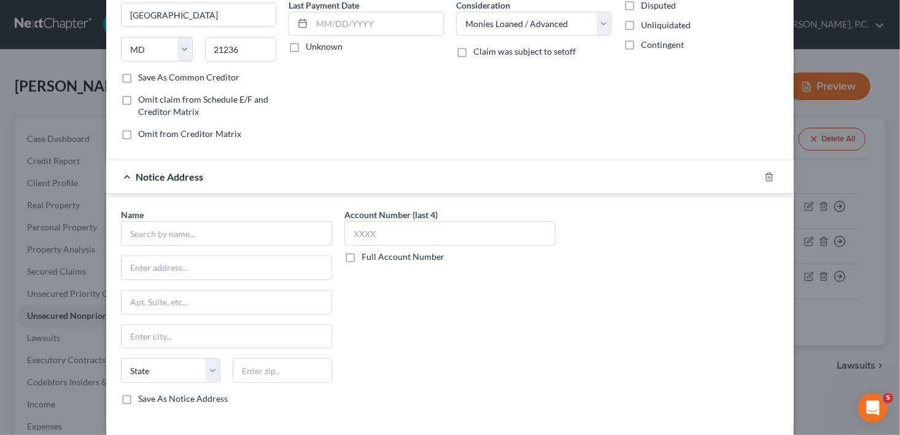
scroll to position [173, 0]
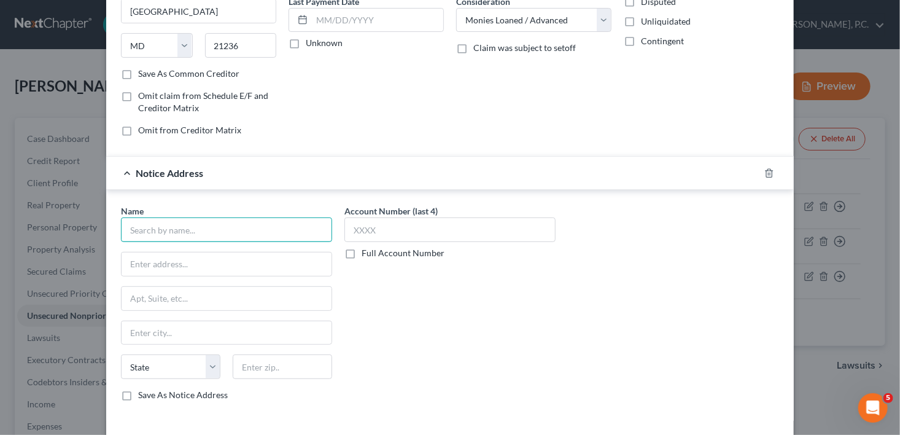
click at [180, 226] on input "text" at bounding box center [226, 229] width 211 height 25
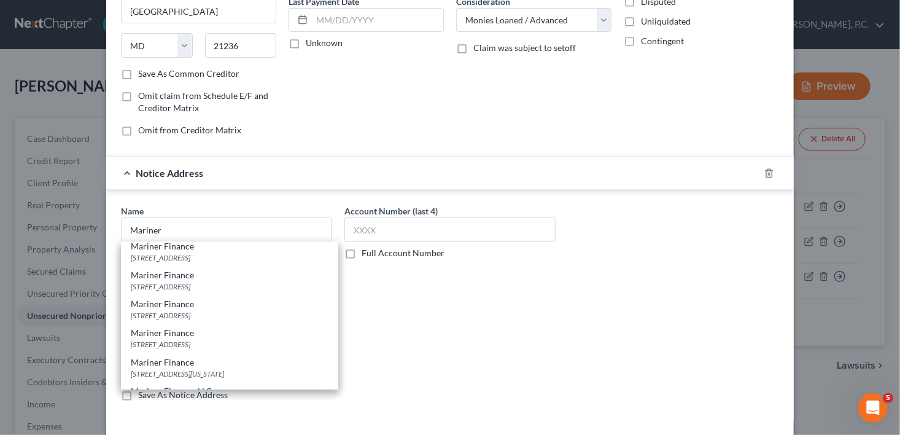
scroll to position [0, 0]
click at [174, 231] on input "Mariner" at bounding box center [226, 229] width 211 height 25
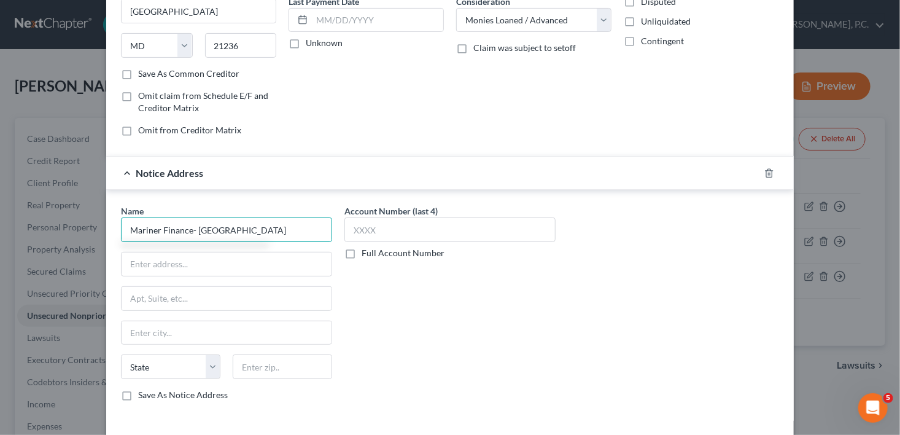
type input "Mariner Finance- Dublin"
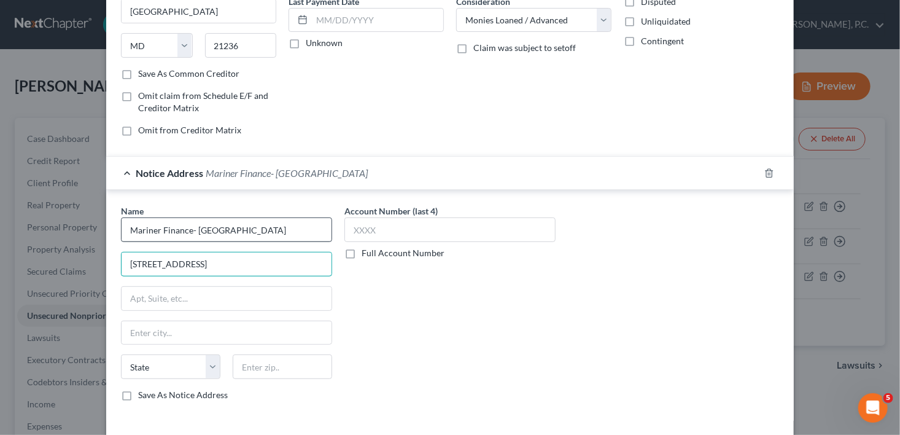
type input "1101 Hillcrest Drive"
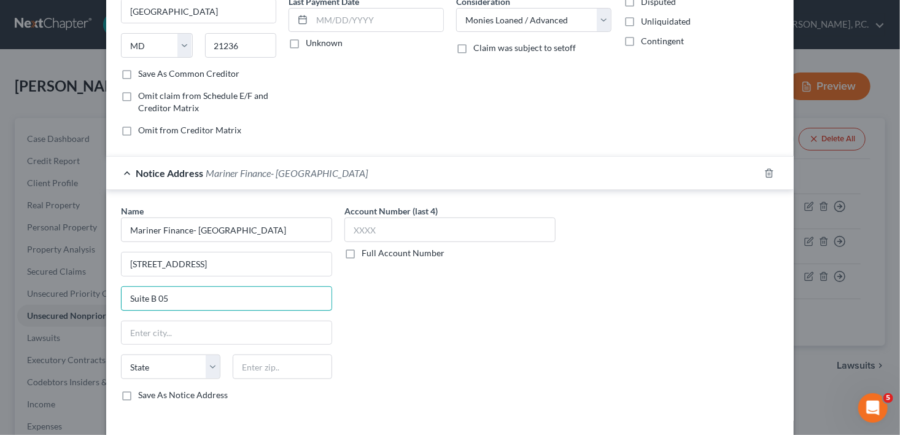
type input "Suite B 05"
click at [249, 365] on input "text" at bounding box center [282, 366] width 99 height 25
type input "31021"
type input "Dublin"
select select "10"
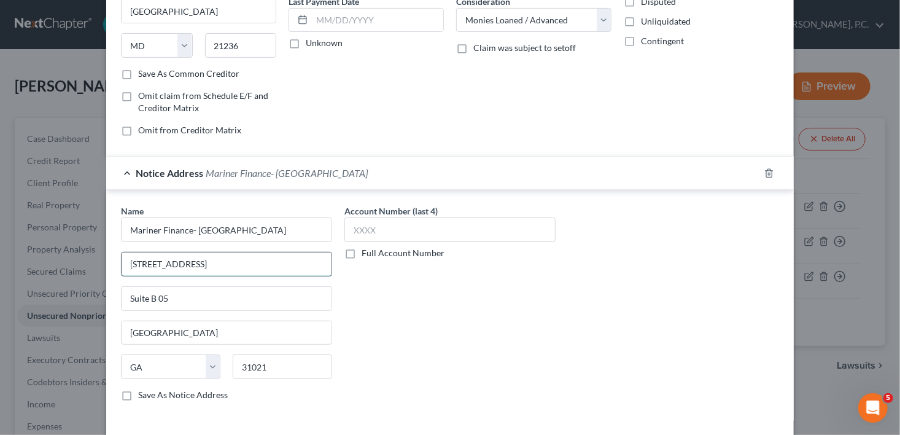
click at [141, 265] on input "1101 Hillcrest Drive" at bounding box center [227, 263] width 210 height 23
drag, startPoint x: 215, startPoint y: 260, endPoint x: 184, endPoint y: 259, distance: 31.3
click at [184, 259] on input "1100 Hillcrest Drive" at bounding box center [227, 263] width 210 height 23
type input "1100 Hillcrest Parkway"
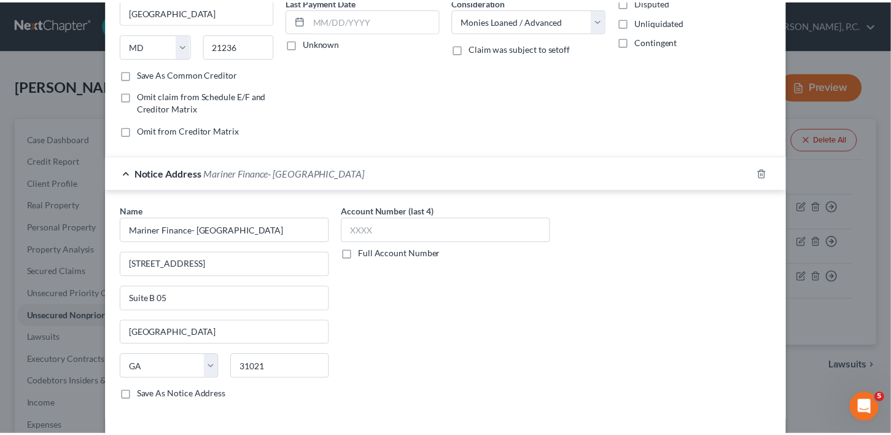
scroll to position [258, 0]
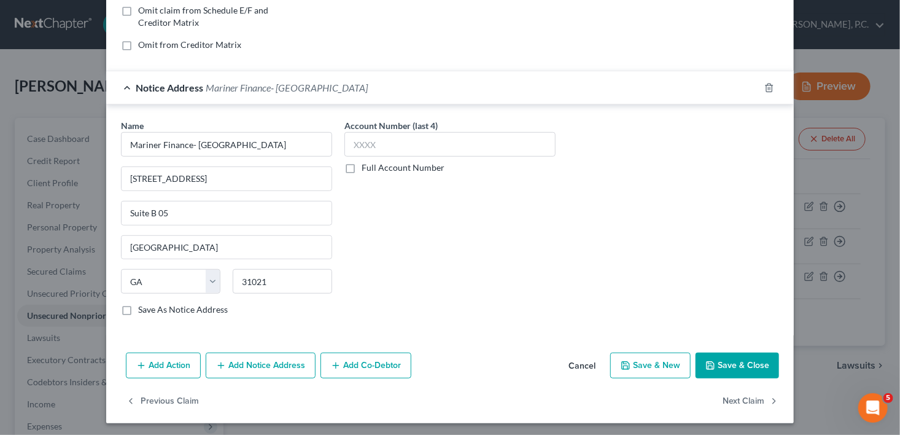
click at [138, 310] on label "Save As Notice Address" at bounding box center [183, 309] width 90 height 12
click at [143, 310] on input "Save As Notice Address" at bounding box center [147, 307] width 8 height 8
click at [709, 362] on icon "button" at bounding box center [710, 365] width 7 height 7
checkbox input "false"
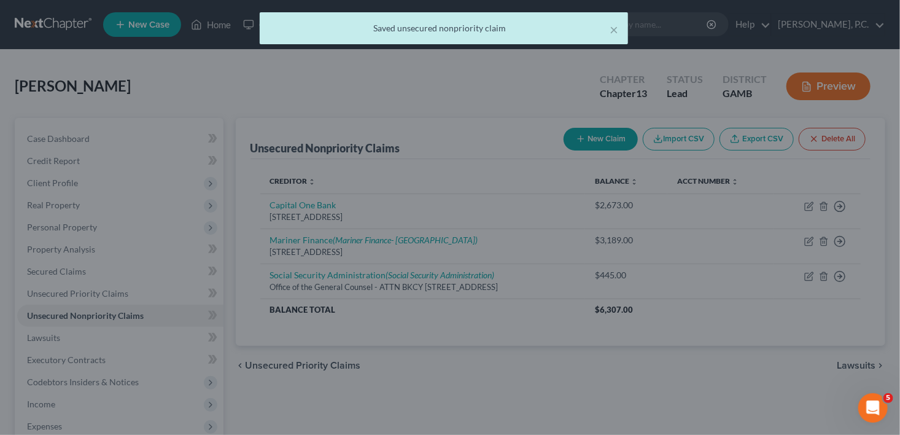
scroll to position [0, 0]
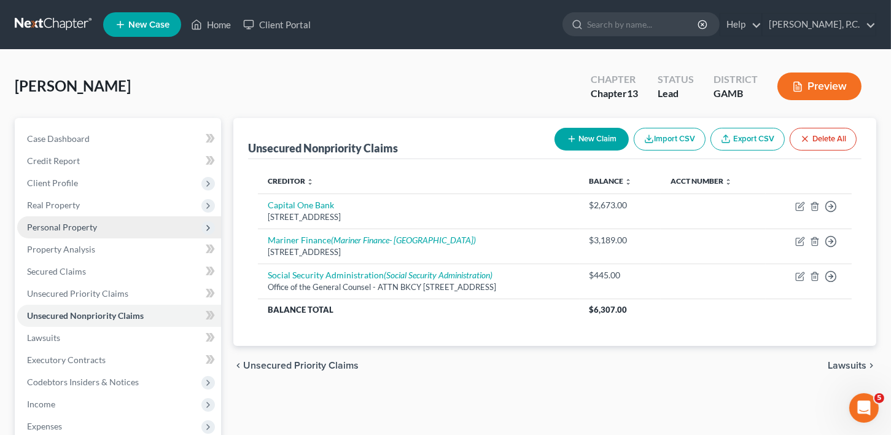
click at [58, 229] on span "Personal Property" at bounding box center [62, 227] width 70 height 10
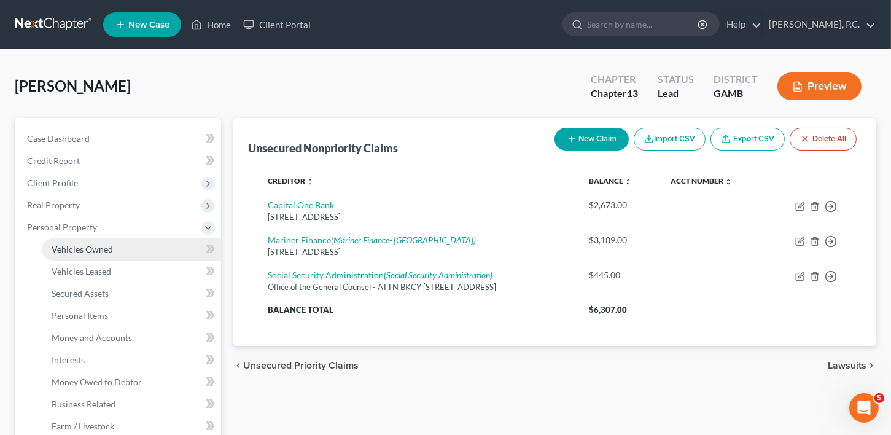
click at [68, 247] on span "Vehicles Owned" at bounding box center [82, 249] width 61 height 10
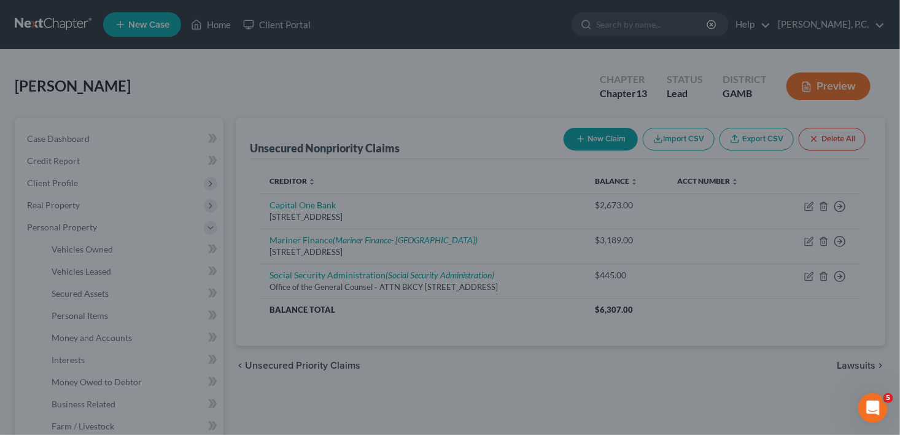
drag, startPoint x: 541, startPoint y: 311, endPoint x: 499, endPoint y: 196, distance: 122.4
click at [541, 311] on div at bounding box center [450, 217] width 900 height 435
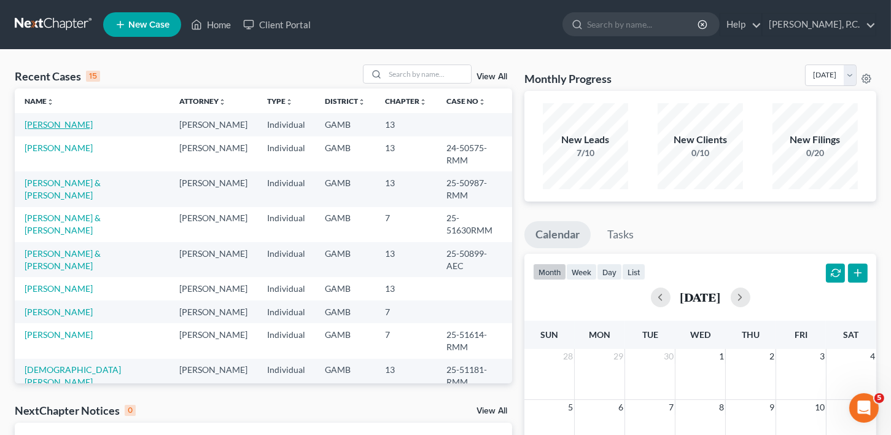
click at [45, 126] on link "[PERSON_NAME]" at bounding box center [59, 124] width 68 height 10
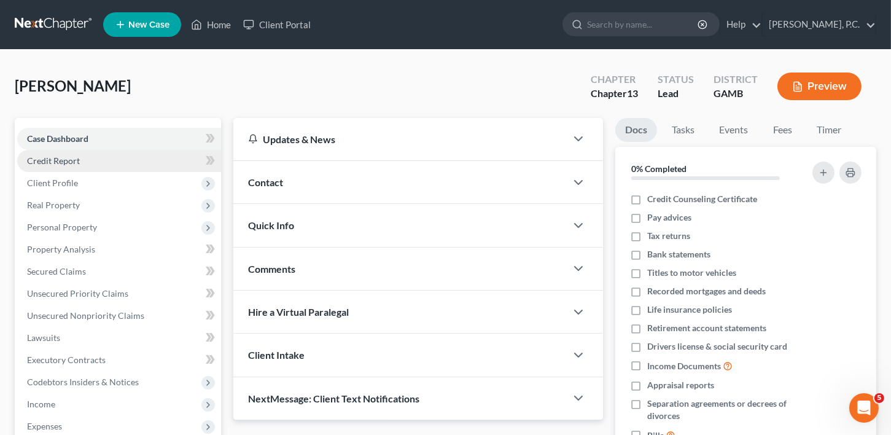
click at [41, 162] on span "Credit Report" at bounding box center [53, 160] width 53 height 10
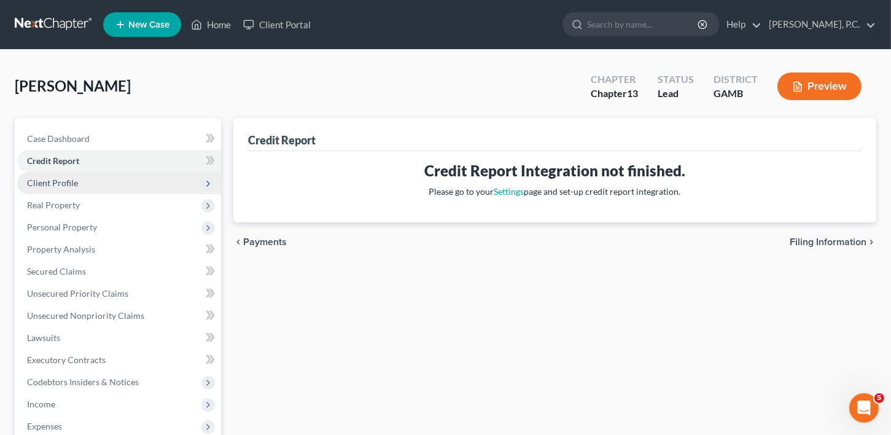
click at [44, 187] on span "Client Profile" at bounding box center [119, 183] width 204 height 22
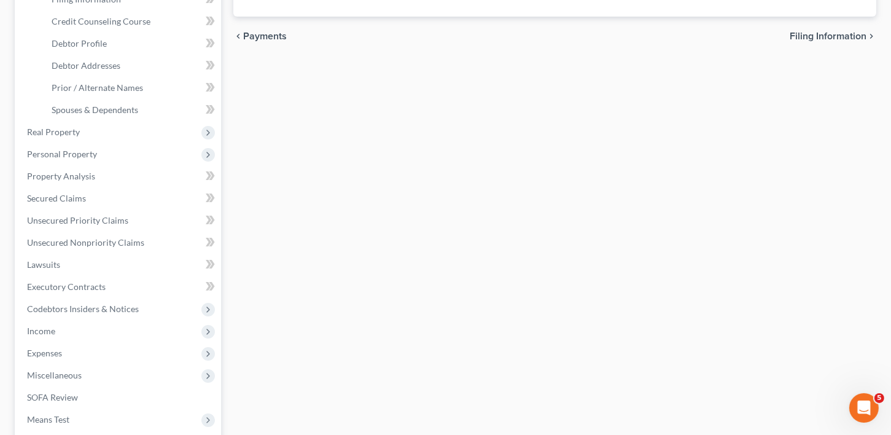
scroll to position [224, 0]
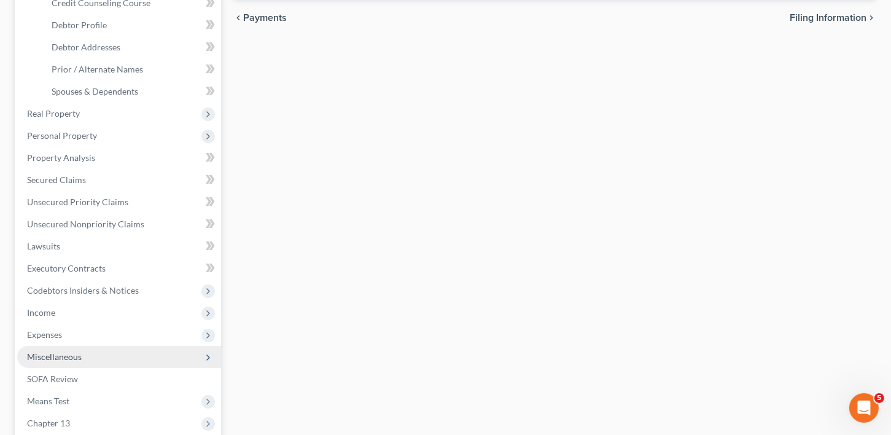
click at [66, 352] on span "Miscellaneous" at bounding box center [54, 356] width 55 height 10
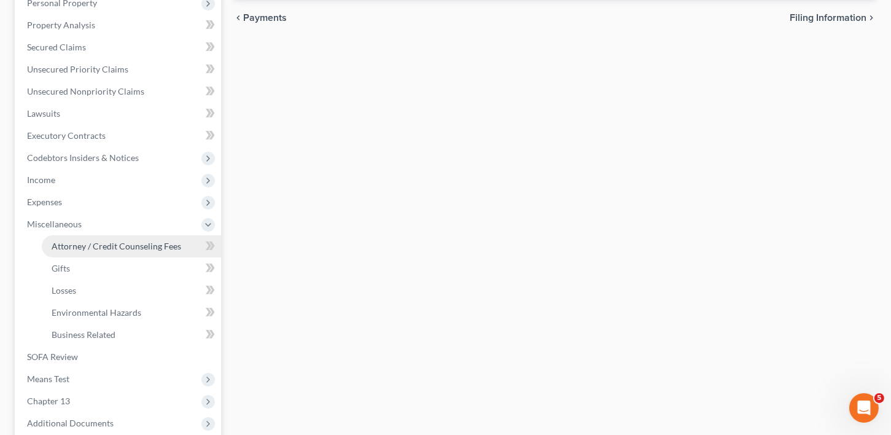
click at [112, 249] on span "Attorney / Credit Counseling Fees" at bounding box center [117, 246] width 130 height 10
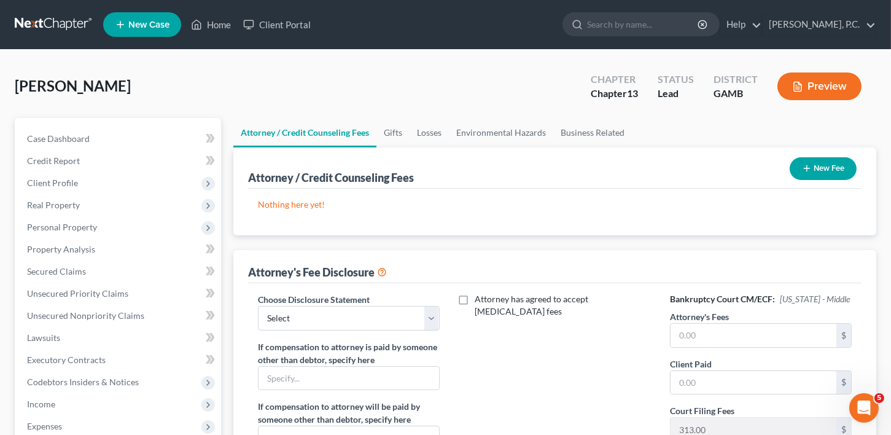
click at [819, 168] on button "New Fee" at bounding box center [823, 168] width 67 height 23
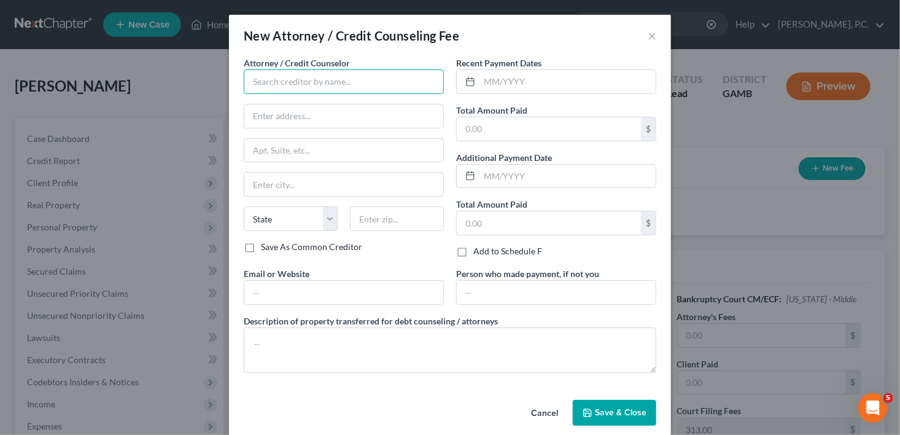
click at [292, 80] on input "text" at bounding box center [344, 81] width 200 height 25
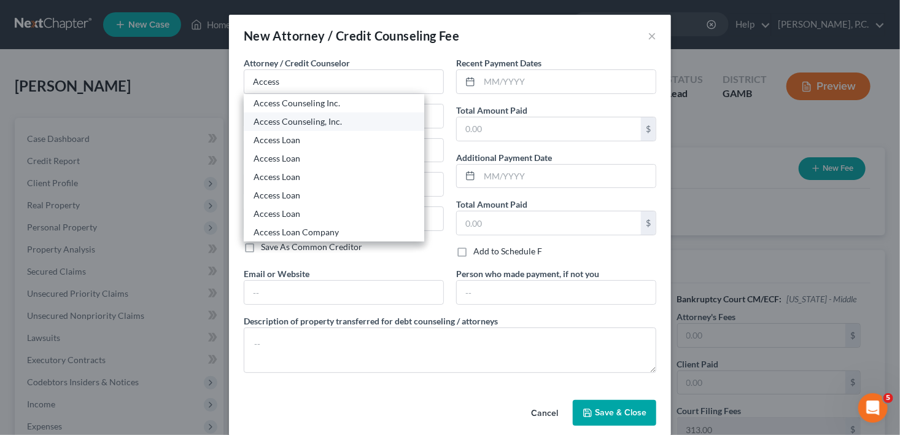
click at [336, 120] on div "Access Counseling, Inc." at bounding box center [334, 121] width 161 height 12
type input "Access Counseling, Inc."
type input "[STREET_ADDRESS]"
type input "Suite 26001"
type input "[GEOGRAPHIC_DATA]"
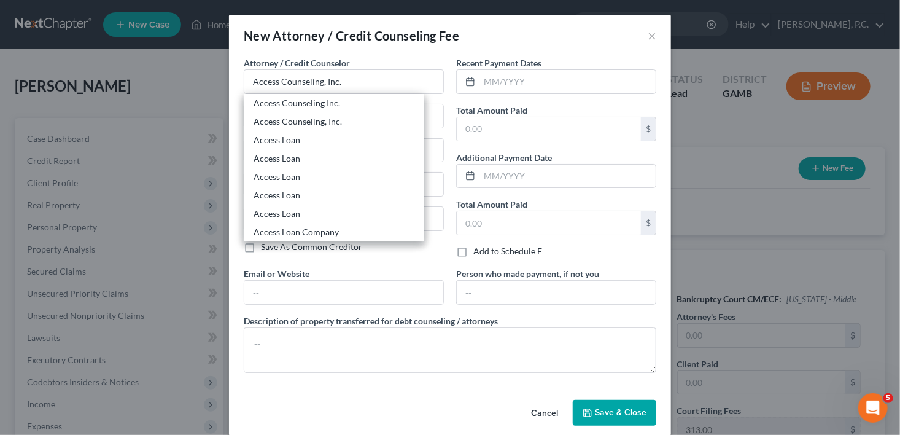
select select "4"
type input "90071"
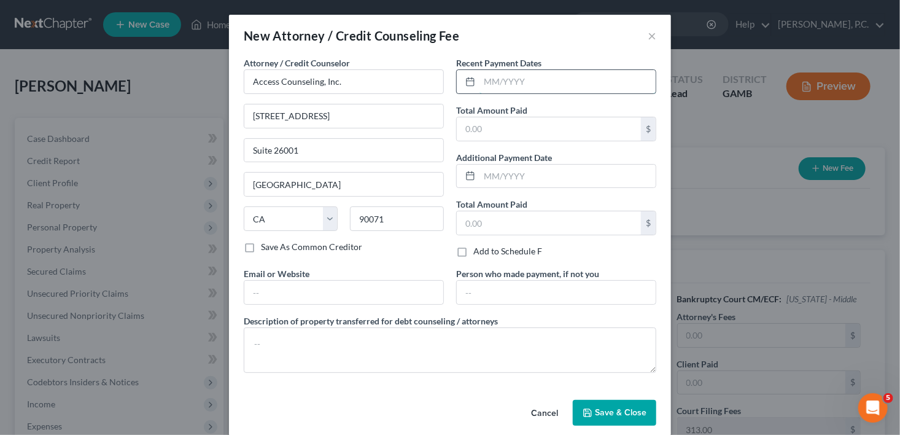
click at [495, 83] on input "text" at bounding box center [568, 81] width 176 height 23
type input "10/2025"
click at [486, 120] on input "text" at bounding box center [549, 128] width 184 height 23
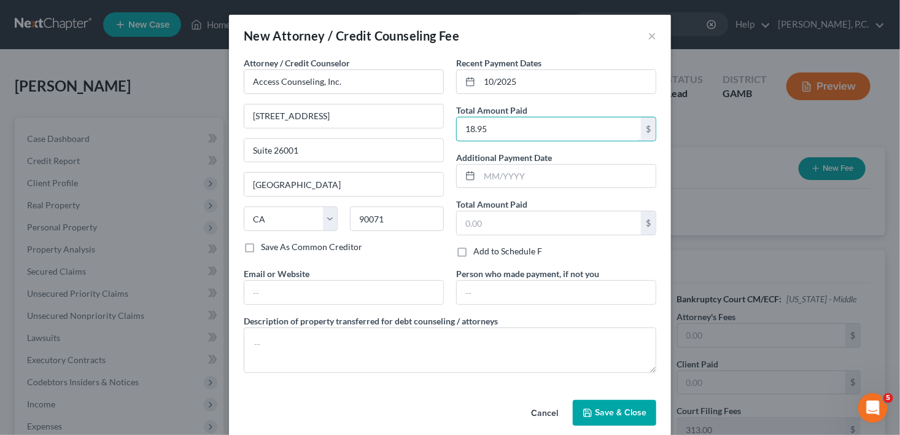
type input "18.95"
click at [594, 417] on button "Save & Close" at bounding box center [614, 413] width 83 height 26
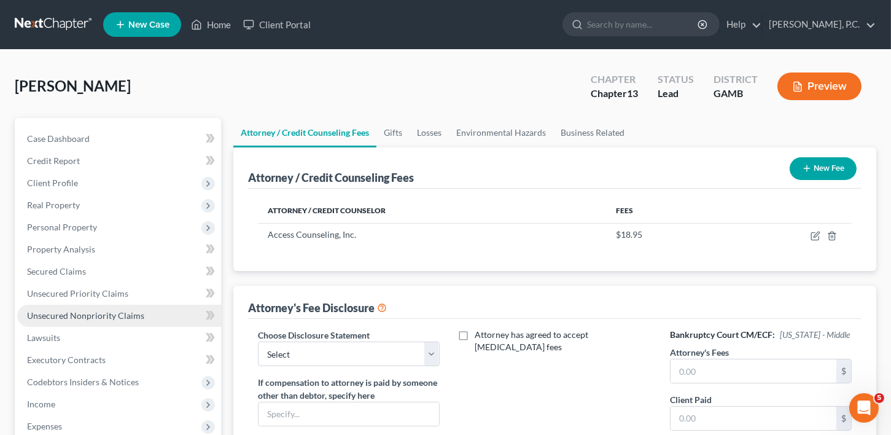
click at [52, 311] on span "Unsecured Nonpriority Claims" at bounding box center [85, 315] width 117 height 10
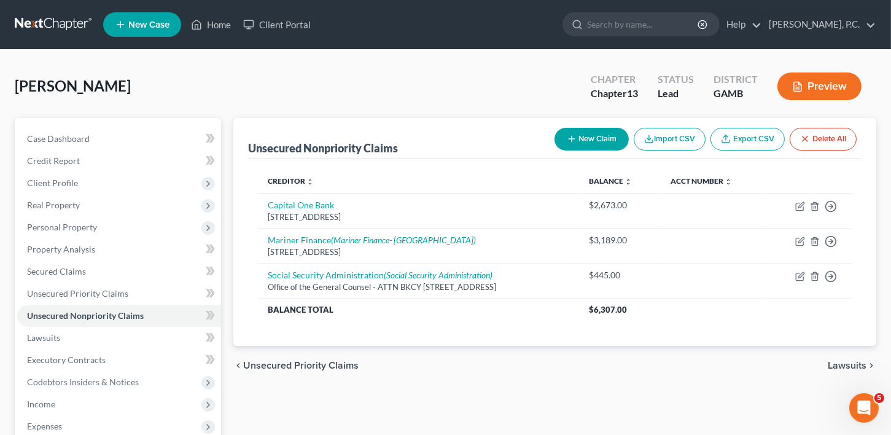
click at [587, 142] on button "New Claim" at bounding box center [591, 139] width 74 height 23
select select "0"
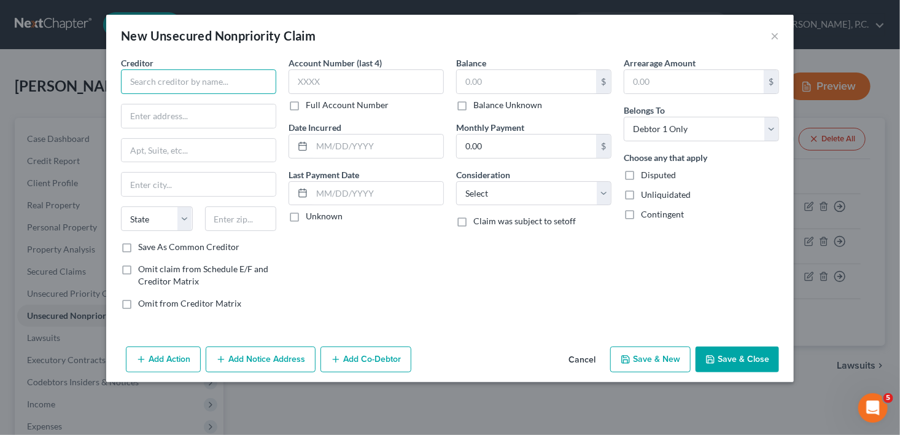
click at [150, 77] on input "text" at bounding box center [198, 81] width 155 height 25
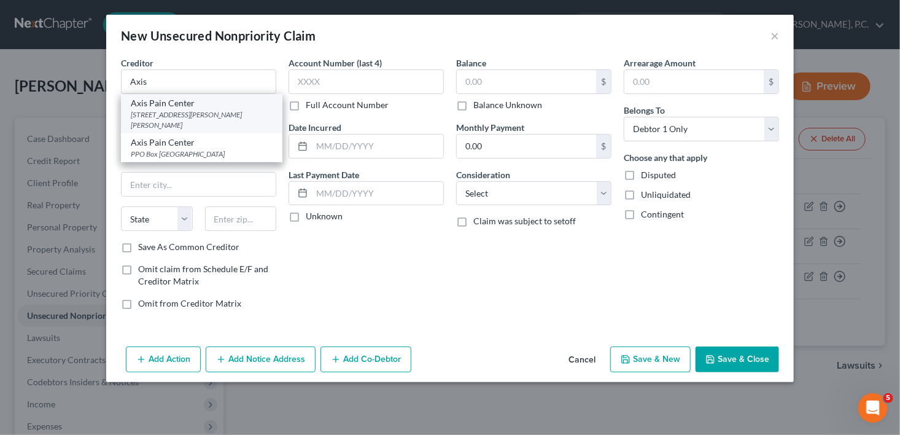
click at [156, 112] on div "[STREET_ADDRESS][PERSON_NAME][PERSON_NAME]" at bounding box center [202, 119] width 142 height 21
type input "Axis Pain Center"
type input "[STREET_ADDRESS][PERSON_NAME]"
type input "[PERSON_NAME] [PERSON_NAME]"
select select "10"
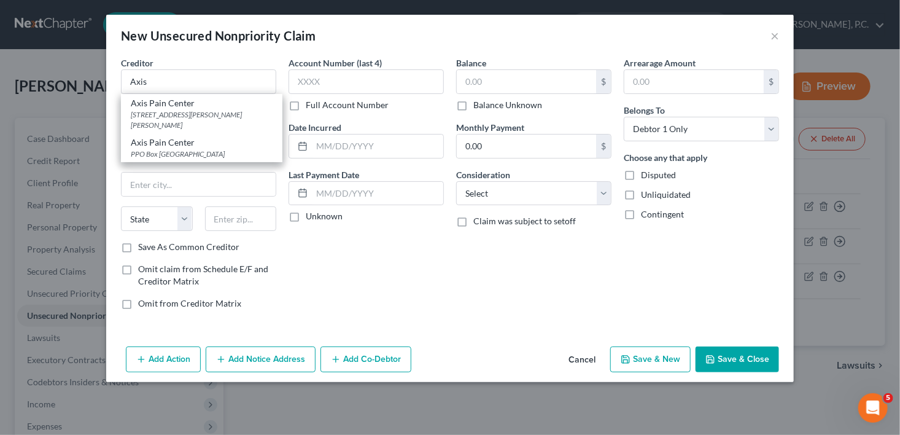
type input "31088"
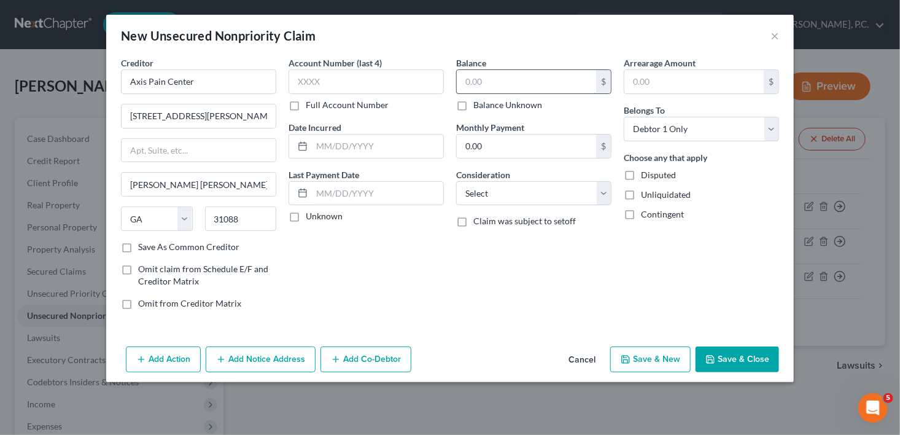
click at [485, 83] on input "text" at bounding box center [526, 81] width 139 height 23
type input "150.00"
click at [475, 193] on select "Select Cable / Satellite Services Collection Agency Credit Card Debt Debt Couns…" at bounding box center [533, 193] width 155 height 25
select select "9"
click at [456, 181] on select "Select Cable / Satellite Services Collection Agency Credit Card Debt Debt Couns…" at bounding box center [533, 193] width 155 height 25
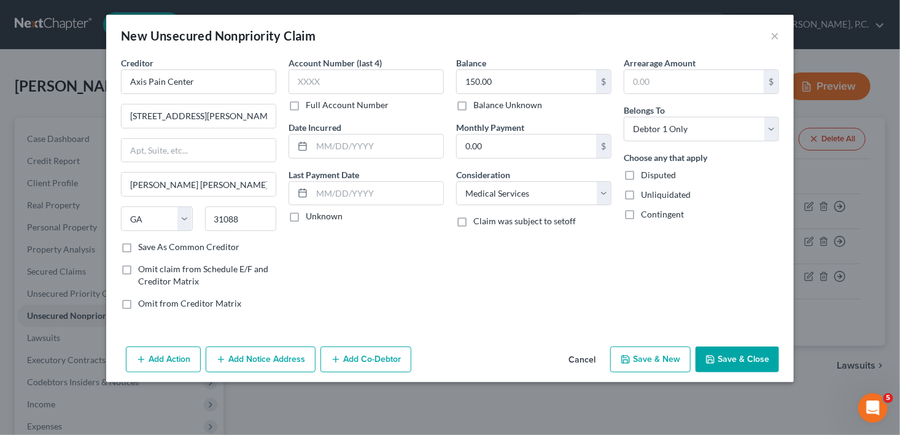
click at [658, 351] on button "Save & New" at bounding box center [650, 359] width 80 height 26
select select "0"
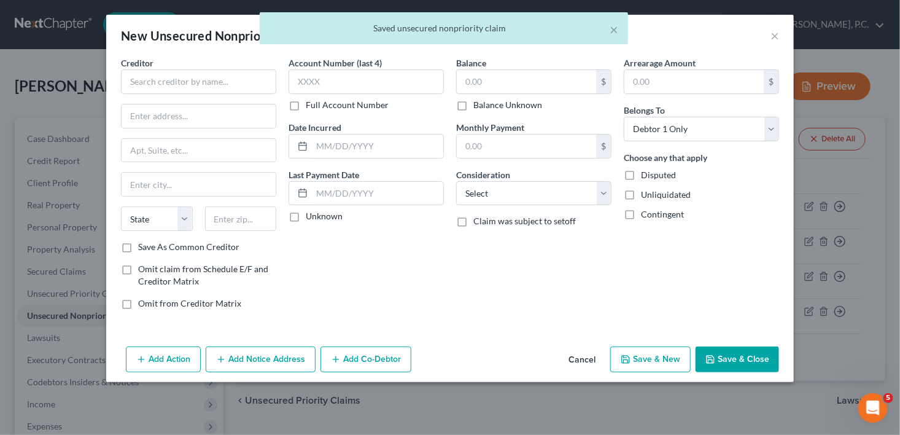
click at [281, 103] on div "Creditor * State [US_STATE] AK AR AZ CA CO CT DE DC [GEOGRAPHIC_DATA] [GEOGRAPH…" at bounding box center [199, 187] width 168 height 263
click at [253, 80] on input "text" at bounding box center [198, 81] width 155 height 25
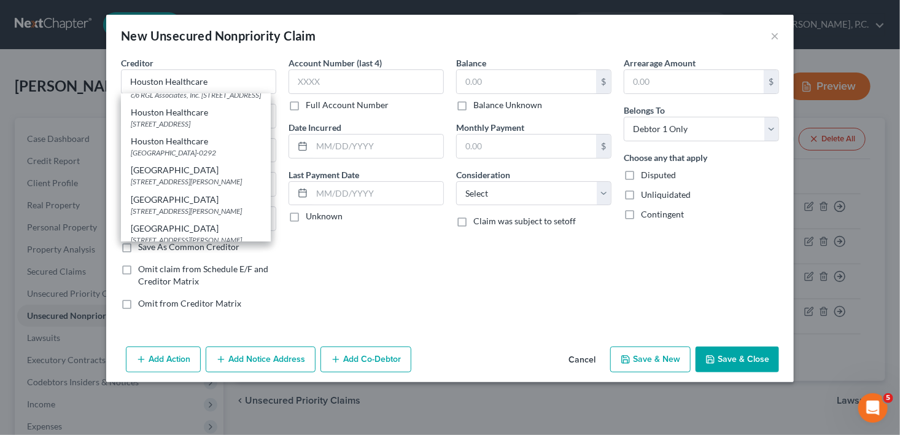
scroll to position [376, 0]
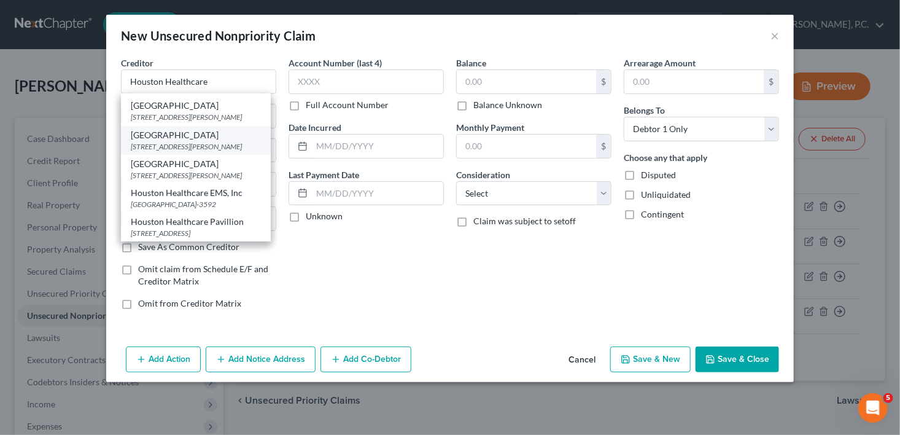
click at [196, 141] on div "[STREET_ADDRESS][PERSON_NAME]" at bounding box center [196, 146] width 130 height 10
type input "[GEOGRAPHIC_DATA]"
type input "PO Box 2886"
type input "[PERSON_NAME] [PERSON_NAME]"
select select "10"
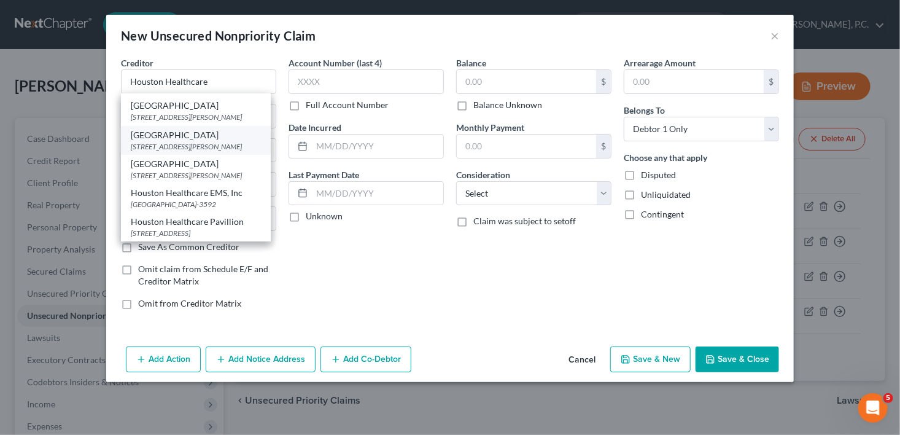
type input "31095"
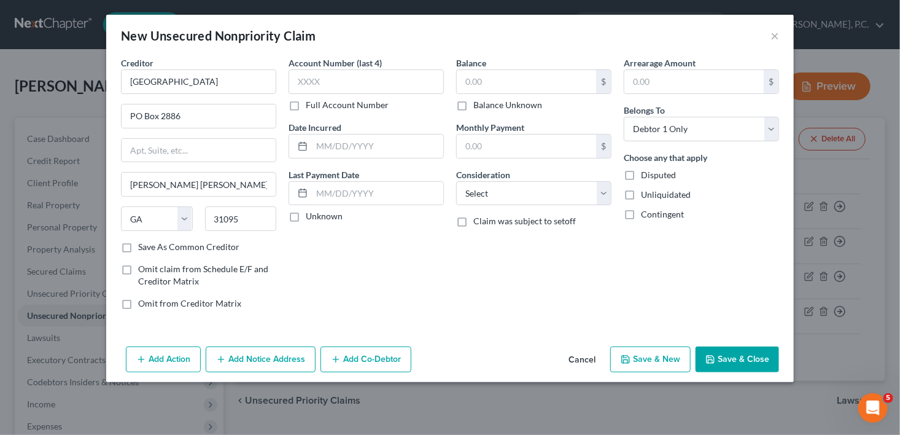
drag, startPoint x: 247, startPoint y: 356, endPoint x: 570, endPoint y: 270, distance: 334.8
click at [249, 355] on button "Add Notice Address" at bounding box center [261, 359] width 110 height 26
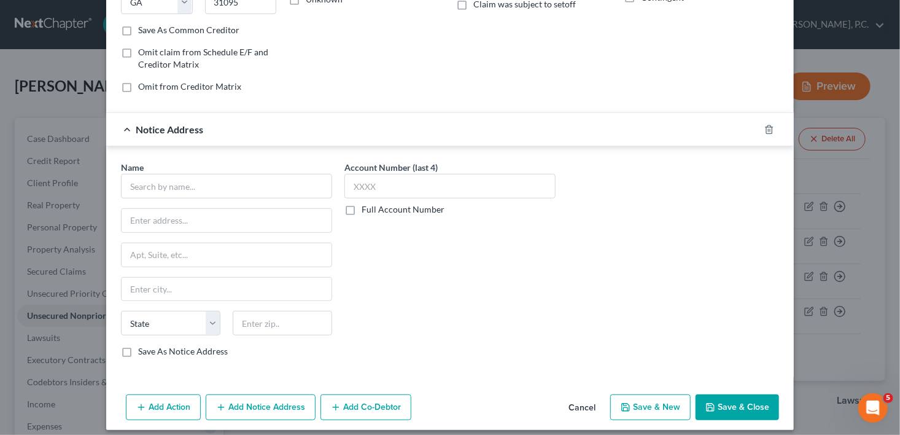
scroll to position [218, 0]
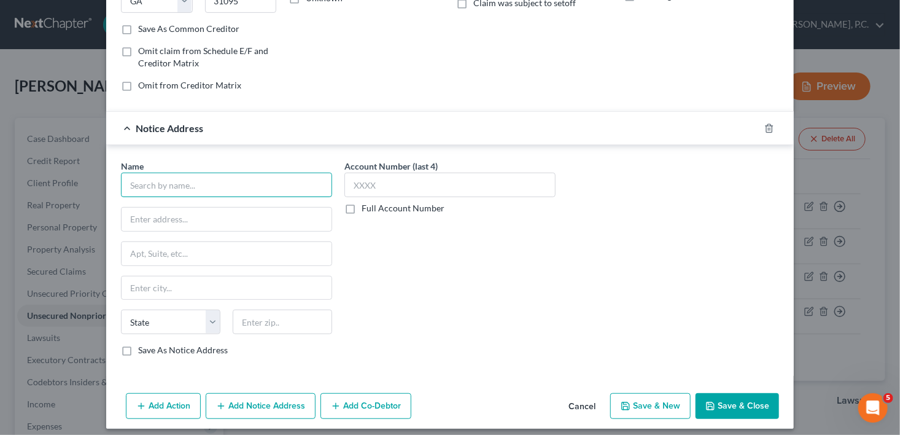
click at [174, 185] on input "text" at bounding box center [226, 185] width 211 height 25
drag, startPoint x: 203, startPoint y: 185, endPoint x: 189, endPoint y: 185, distance: 13.5
click at [189, 185] on input "Emory Healthcarte" at bounding box center [226, 185] width 211 height 25
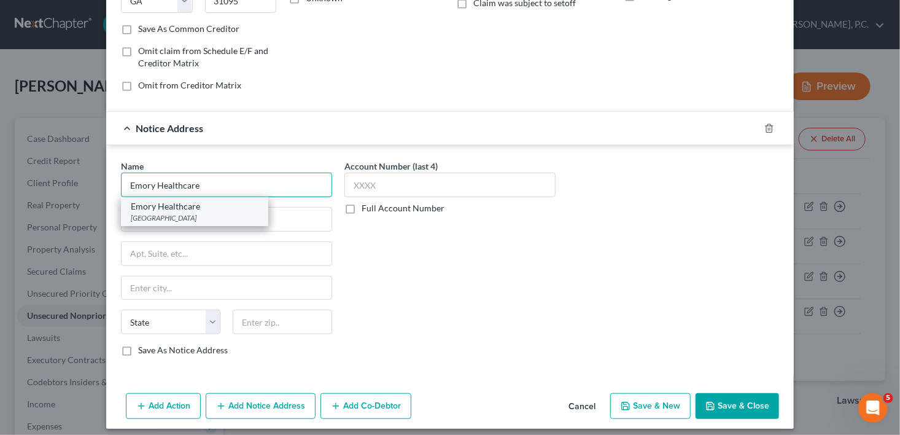
type input "Emory Healthcare"
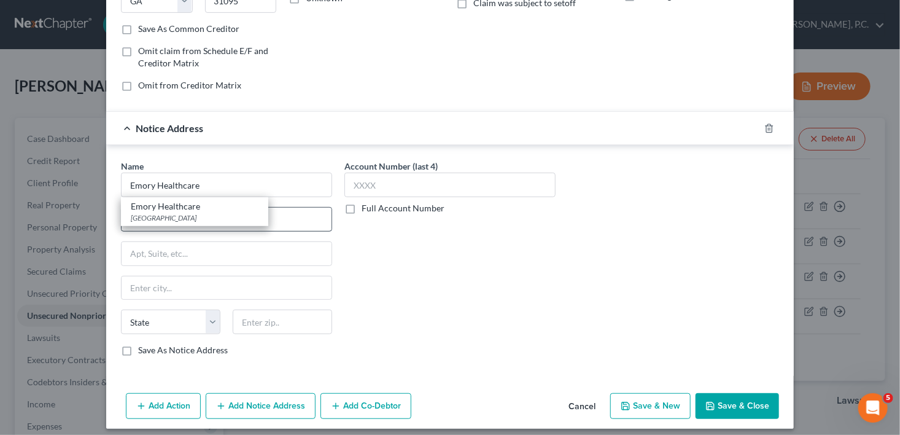
click at [202, 214] on div "[GEOGRAPHIC_DATA]" at bounding box center [195, 217] width 128 height 10
type input "PO Box 403021"
type input "[GEOGRAPHIC_DATA]"
select select "10"
type input "30384"
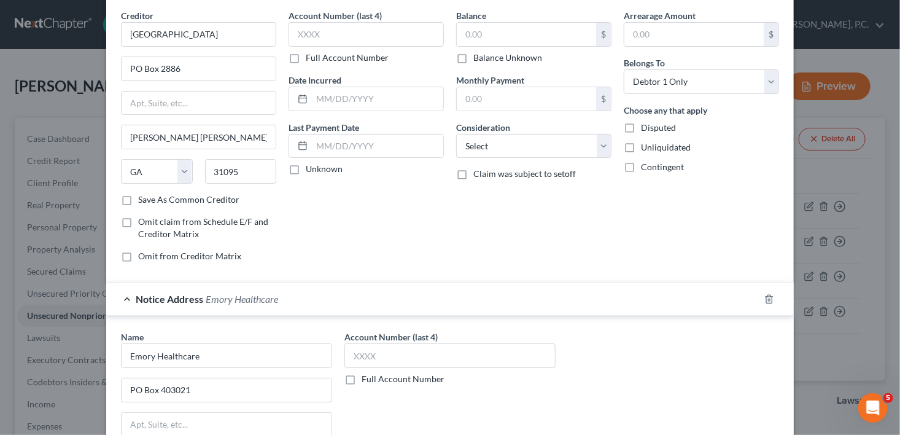
scroll to position [0, 0]
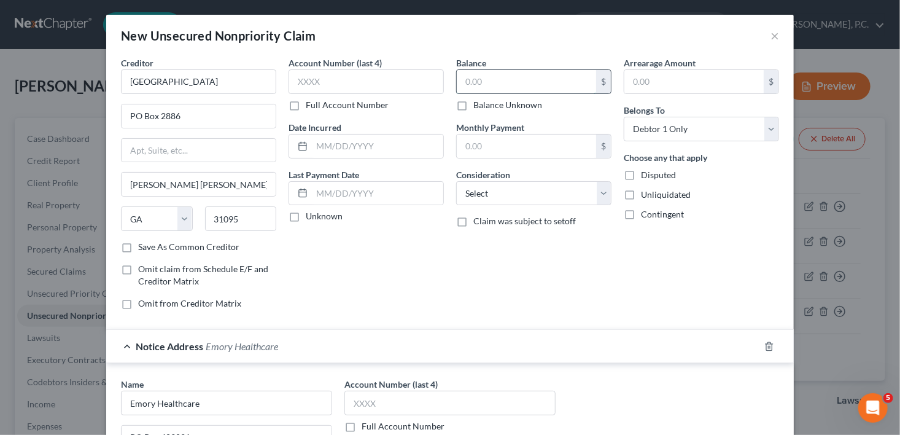
click at [467, 81] on input "text" at bounding box center [526, 81] width 139 height 23
type input "2,000.00"
click at [479, 204] on div "Consideration Select Cable / Satellite Services Collection Agency Credit Card D…" at bounding box center [533, 186] width 155 height 37
click at [476, 184] on select "Select Cable / Satellite Services Collection Agency Credit Card Debt Debt Couns…" at bounding box center [533, 193] width 155 height 25
select select "9"
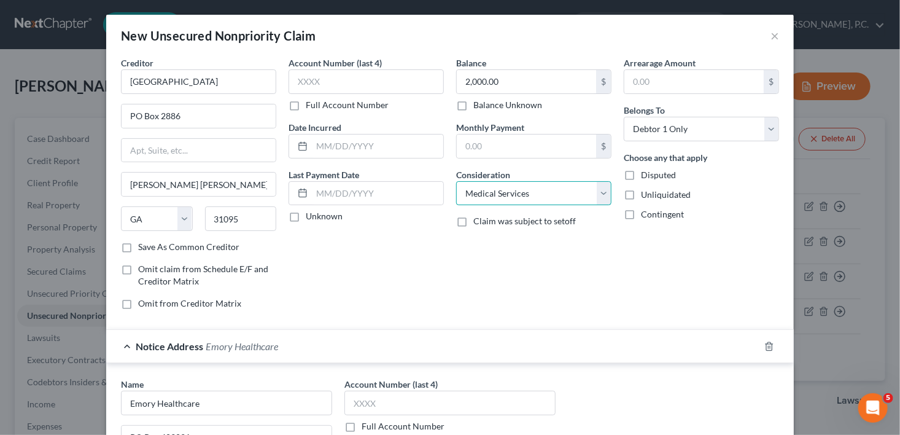
click at [456, 181] on select "Select Cable / Satellite Services Collection Agency Credit Card Debt Debt Couns…" at bounding box center [533, 193] width 155 height 25
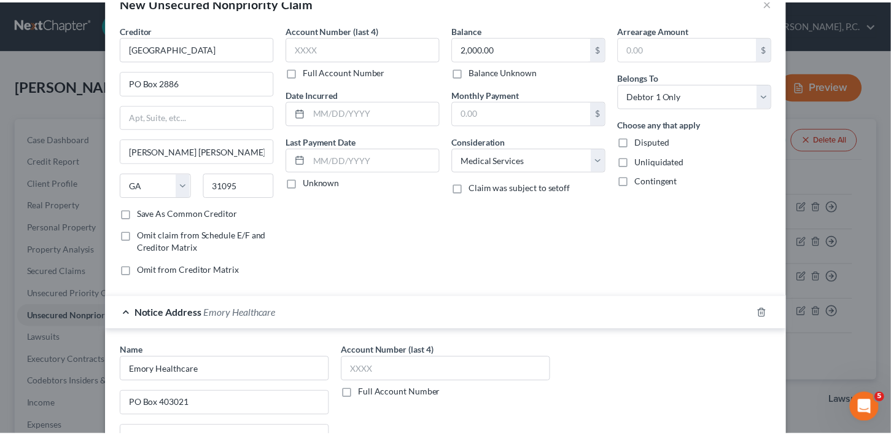
scroll to position [223, 0]
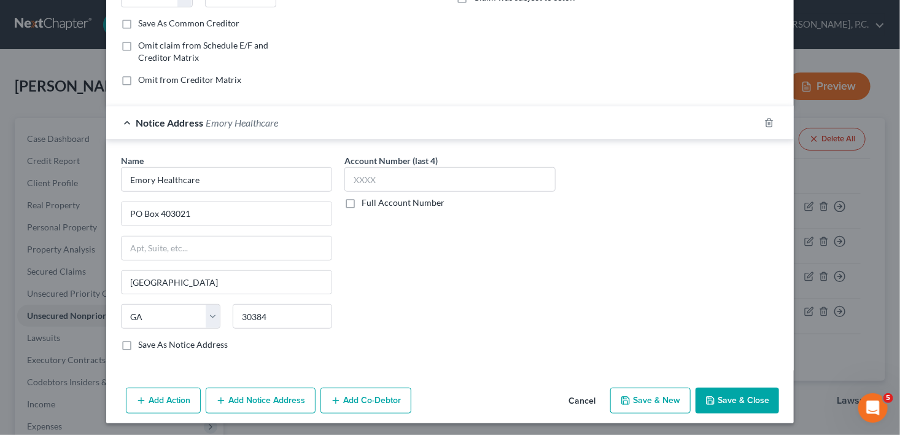
click at [739, 392] on button "Save & Close" at bounding box center [737, 400] width 83 height 26
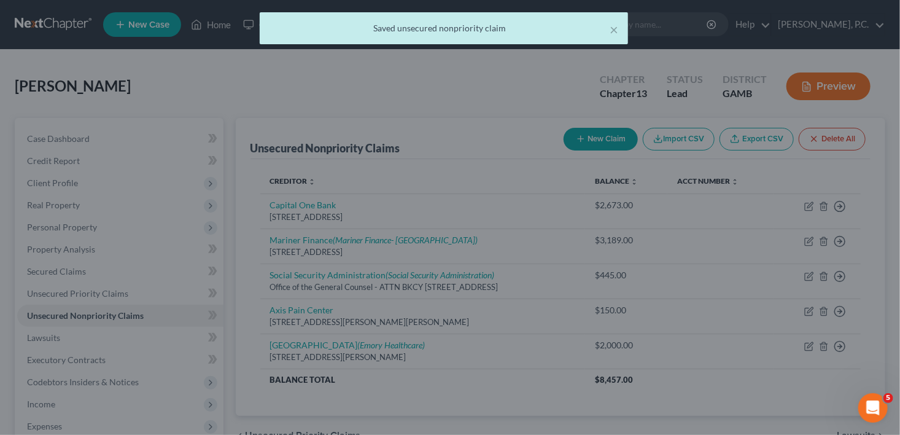
scroll to position [0, 0]
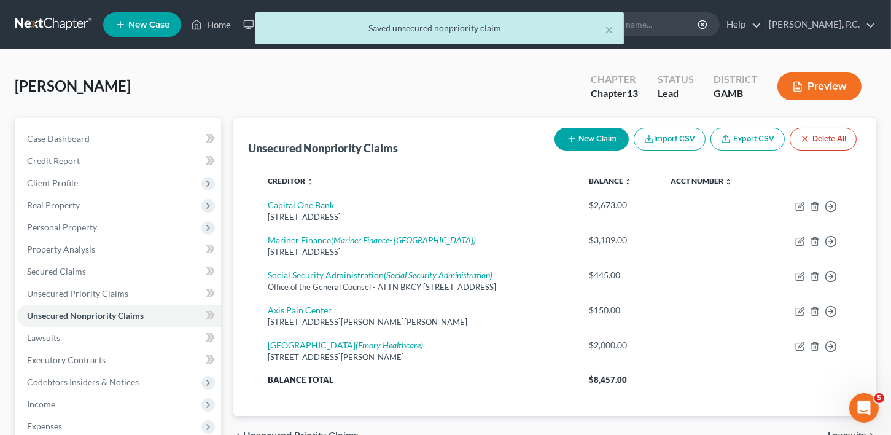
click at [598, 136] on button "New Claim" at bounding box center [591, 139] width 74 height 23
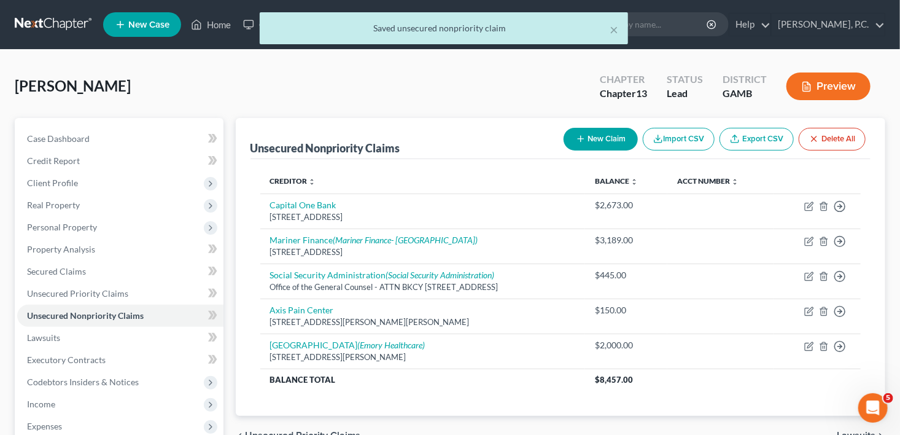
select select "0"
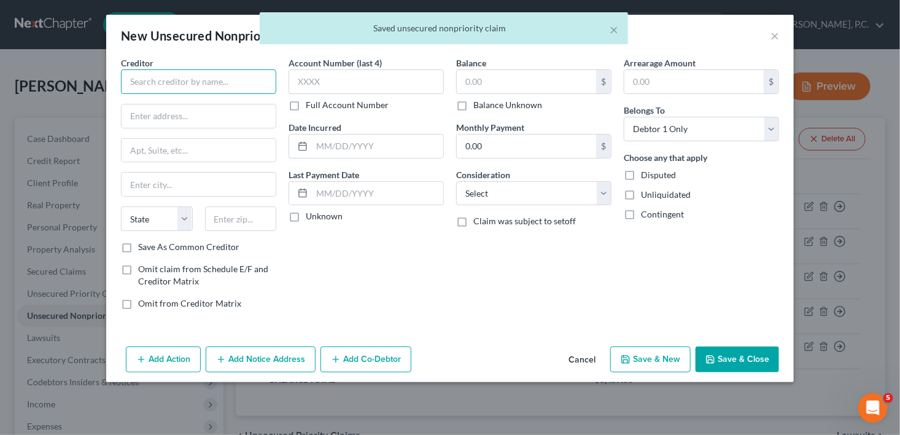
click at [179, 91] on input "text" at bounding box center [198, 81] width 155 height 25
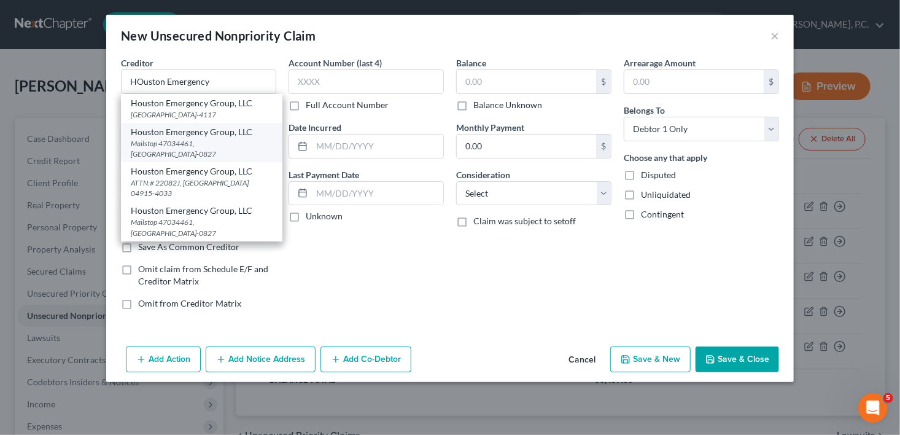
click at [196, 133] on div "Houston Emergency Group, LLC" at bounding box center [202, 132] width 142 height 12
type input "Houston Emergency Group, LLC"
type input "Mailstop 47034461"
type input "[GEOGRAPHIC_DATA]"
select select "45"
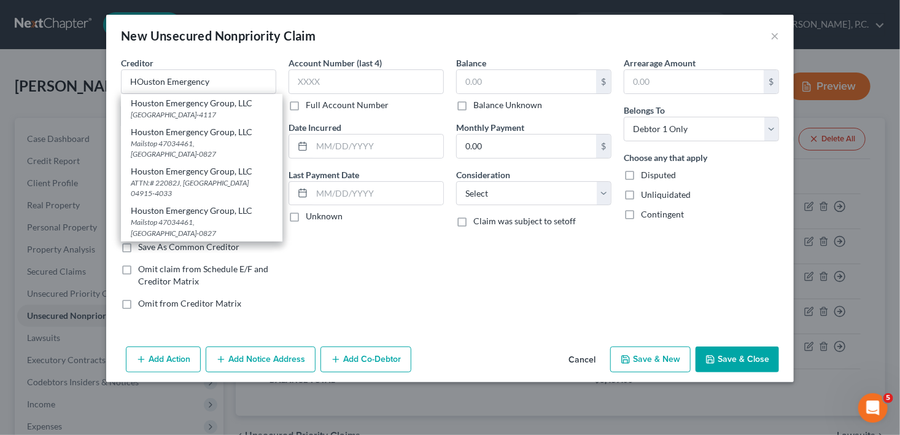
type input "75266-0827"
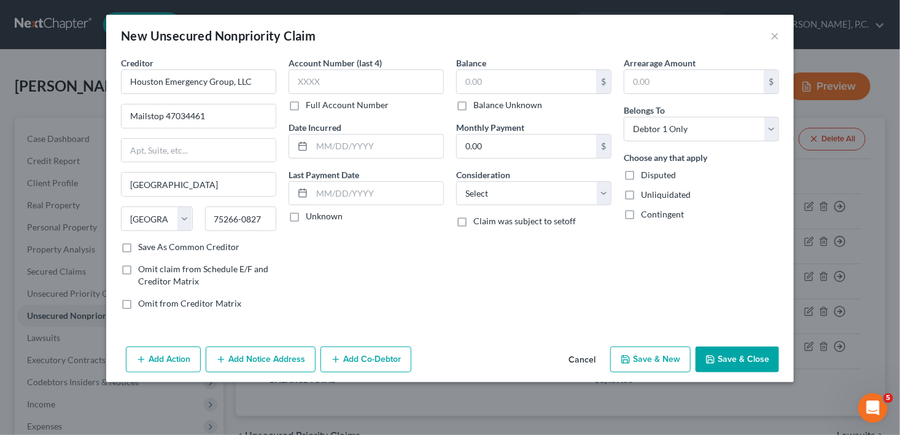
click at [473, 107] on label "Balance Unknown" at bounding box center [507, 105] width 69 height 12
click at [478, 107] on input "Balance Unknown" at bounding box center [482, 103] width 8 height 8
checkbox input "true"
type input "0.00"
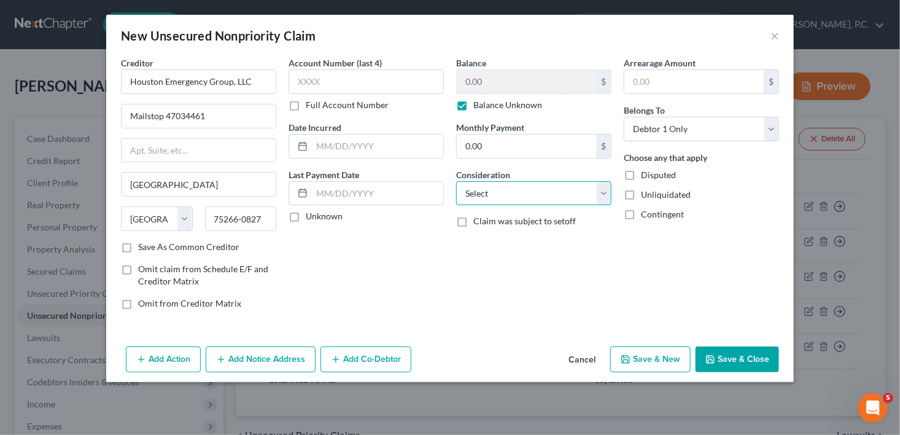
click at [487, 195] on select "Select Cable / Satellite Services Collection Agency Credit Card Debt Debt Couns…" at bounding box center [533, 193] width 155 height 25
select select "9"
click at [456, 181] on select "Select Cable / Satellite Services Collection Agency Credit Card Debt Debt Couns…" at bounding box center [533, 193] width 155 height 25
click at [658, 360] on button "Save & New" at bounding box center [650, 359] width 80 height 26
select select "0"
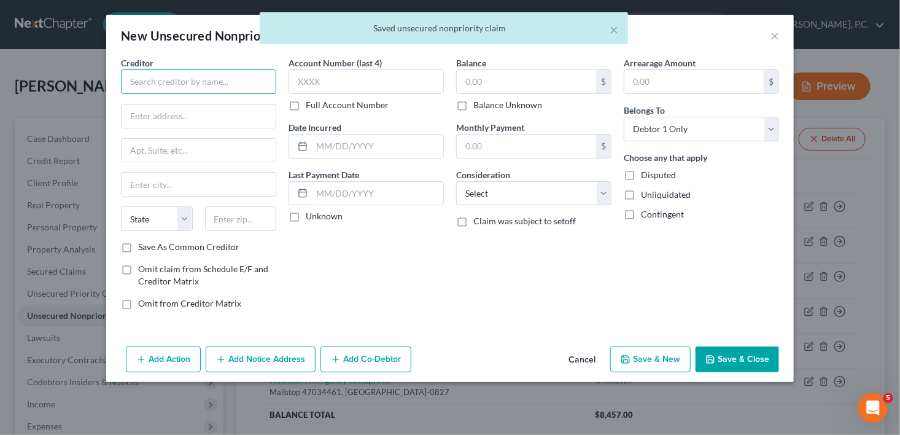
click at [182, 83] on input "text" at bounding box center [198, 81] width 155 height 25
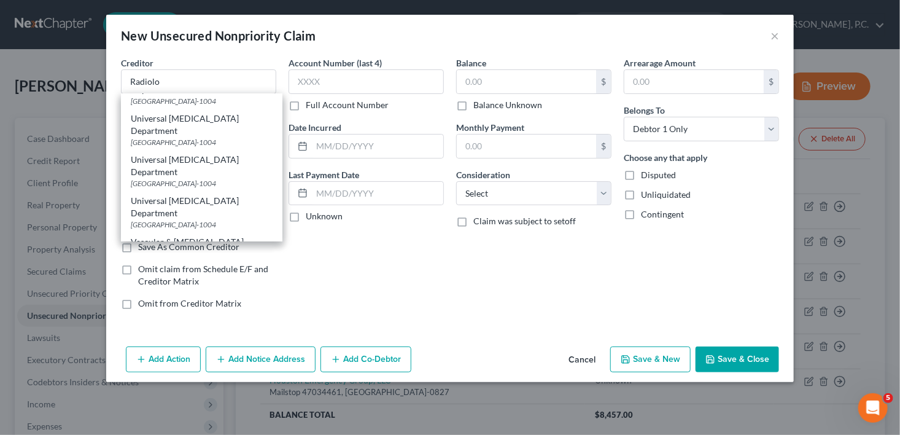
scroll to position [988, 0]
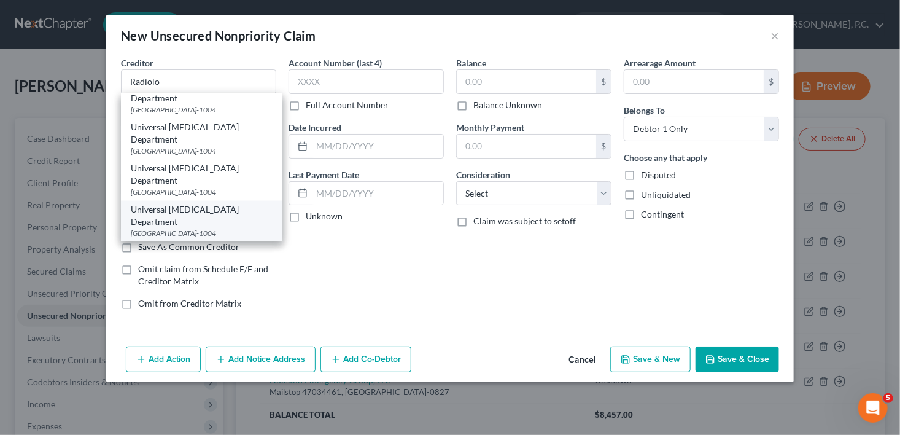
click at [216, 204] on div "Universal [MEDICAL_DATA] Department" at bounding box center [202, 216] width 142 height 25
type input "Universal [MEDICAL_DATA] Department"
type input "PO Box 1004"
type input "[GEOGRAPHIC_DATA]"
select select "15"
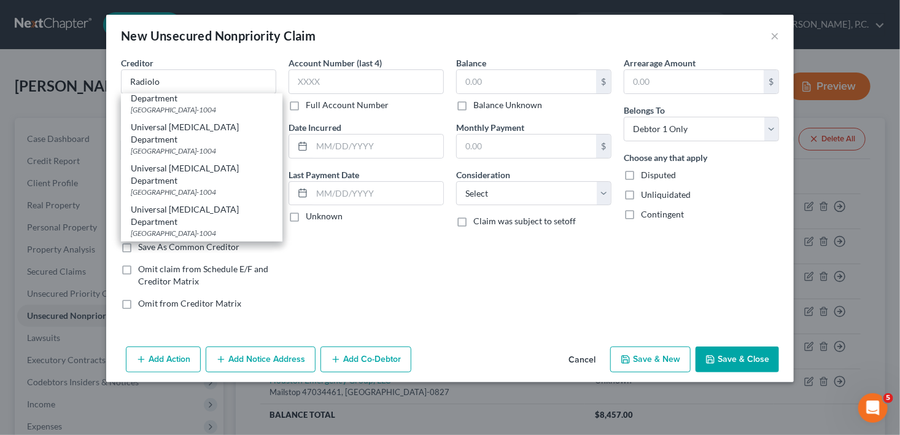
type input "46206-1004"
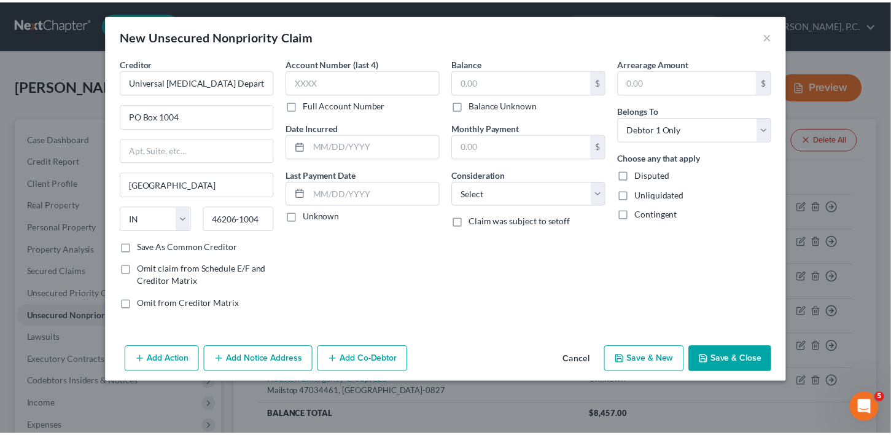
scroll to position [0, 0]
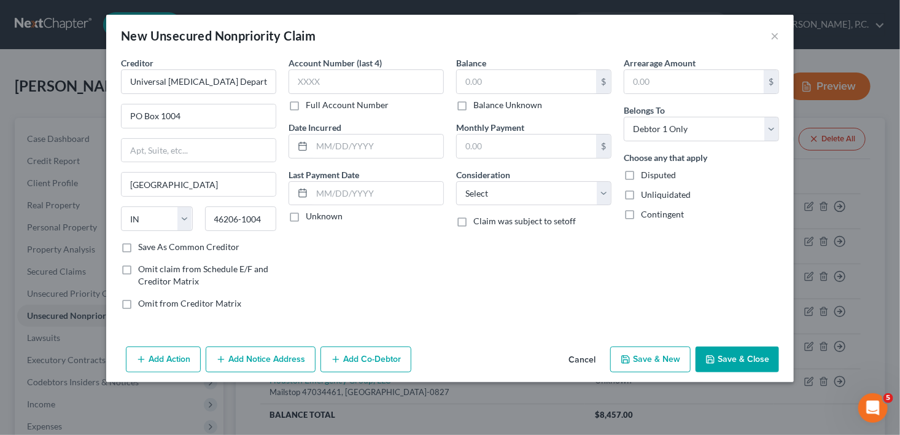
click at [452, 103] on div "Balance $ Balance Unknown Balance Undetermined $ Balance Unknown Monthly Paymen…" at bounding box center [534, 187] width 168 height 263
click at [473, 103] on label "Balance Unknown" at bounding box center [507, 105] width 69 height 12
click at [478, 103] on input "Balance Unknown" at bounding box center [482, 103] width 8 height 8
checkbox input "true"
type input "0.00"
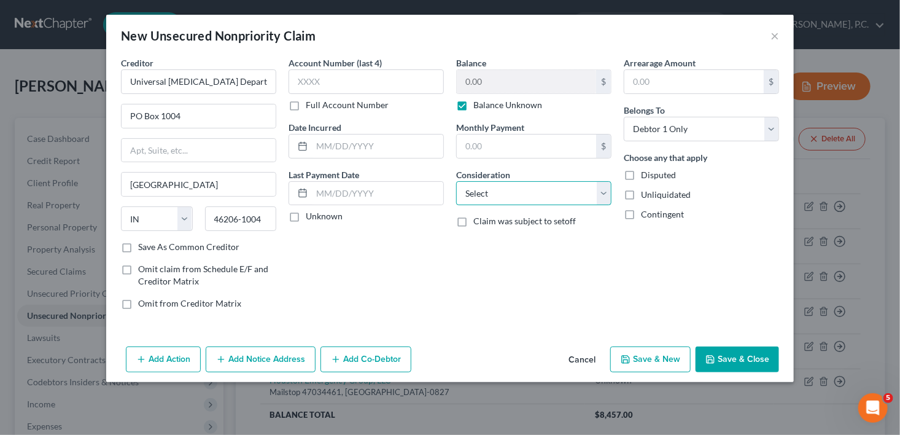
click at [476, 193] on select "Select Cable / Satellite Services Collection Agency Credit Card Debt Debt Couns…" at bounding box center [533, 193] width 155 height 25
click at [456, 181] on select "Select Cable / Satellite Services Collection Agency Credit Card Debt Debt Couns…" at bounding box center [533, 193] width 155 height 25
click at [482, 201] on select "Select Cable / Satellite Services Collection Agency Credit Card Debt Debt Couns…" at bounding box center [533, 193] width 155 height 25
select select "9"
click at [456, 181] on select "Select Cable / Satellite Services Collection Agency Credit Card Debt Debt Couns…" at bounding box center [533, 193] width 155 height 25
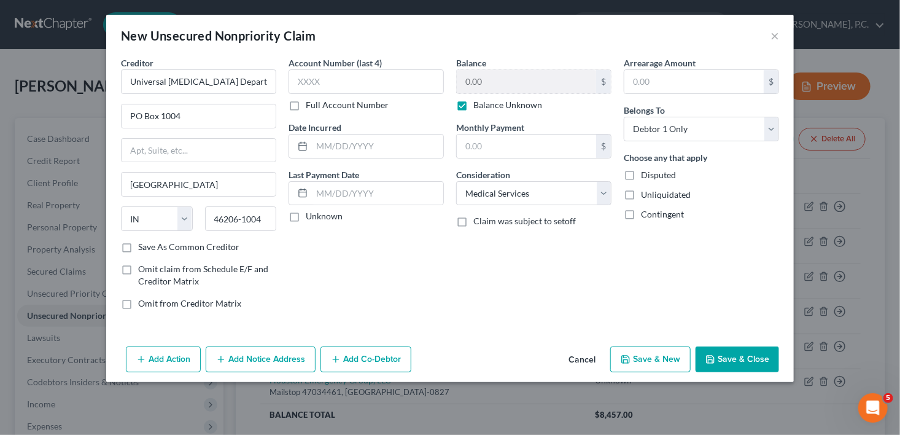
click at [644, 346] on button "Save & New" at bounding box center [650, 359] width 80 height 26
select select "0"
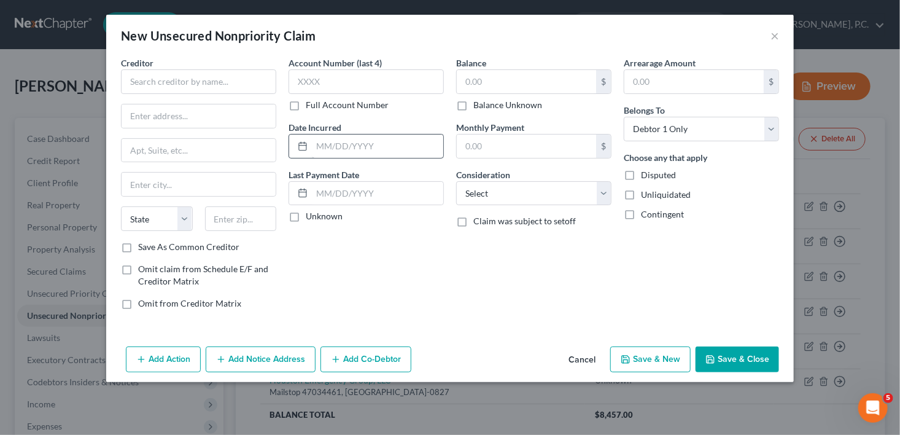
type input "0.00"
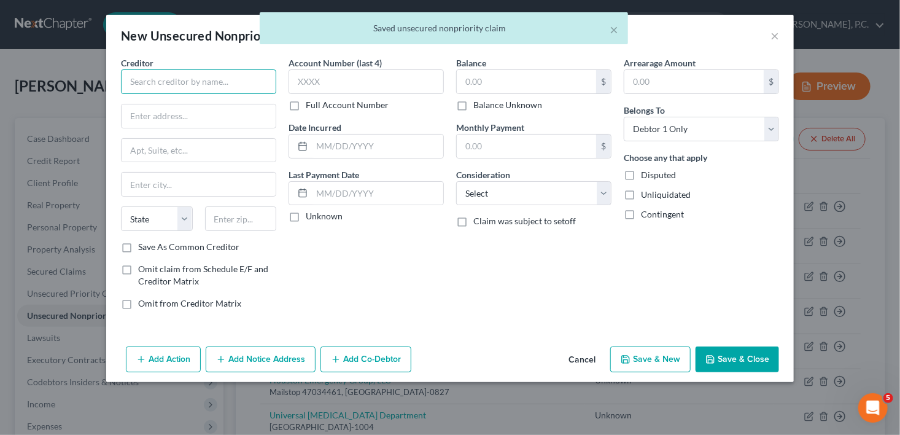
click at [208, 73] on input "text" at bounding box center [198, 81] width 155 height 25
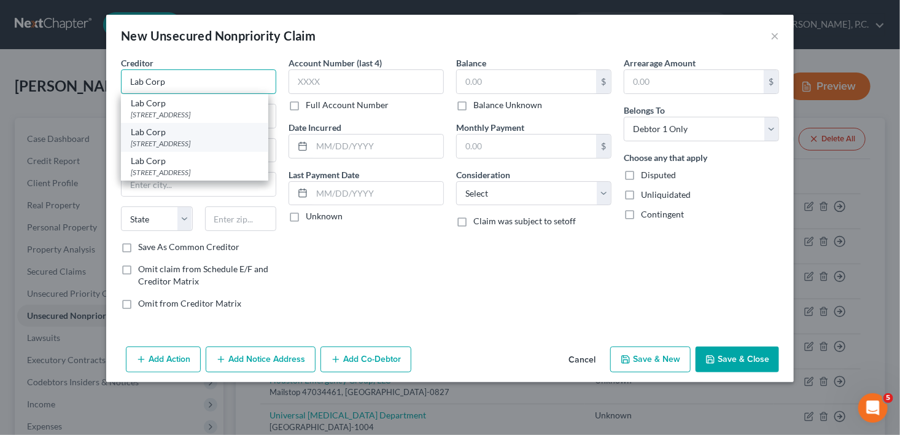
type input "Lab Corp"
click at [227, 141] on div "[STREET_ADDRESS]" at bounding box center [195, 143] width 128 height 10
type input "PO Box 2240"
type input "[GEOGRAPHIC_DATA]"
select select "28"
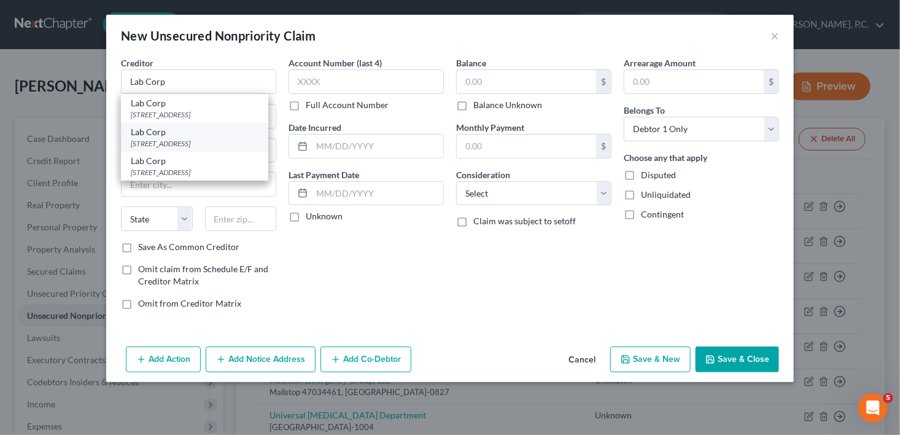
type input "27216-2240"
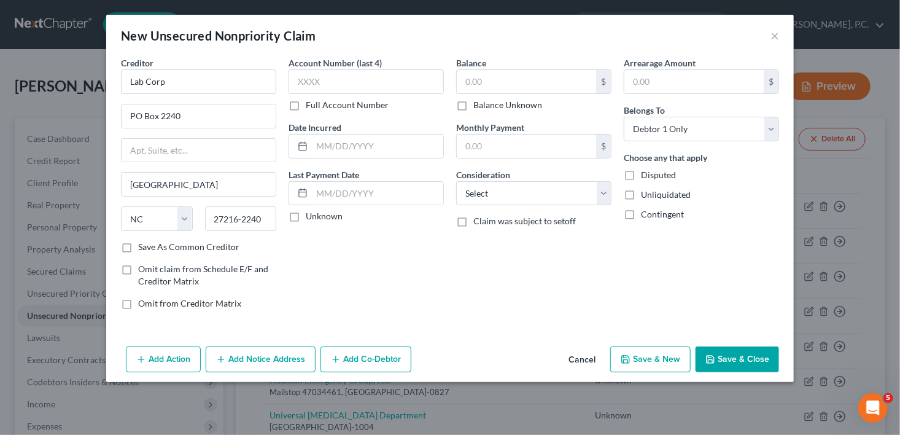
click at [473, 107] on label "Balance Unknown" at bounding box center [507, 105] width 69 height 12
click at [478, 107] on input "Balance Unknown" at bounding box center [482, 103] width 8 height 8
checkbox input "true"
type input "0.00"
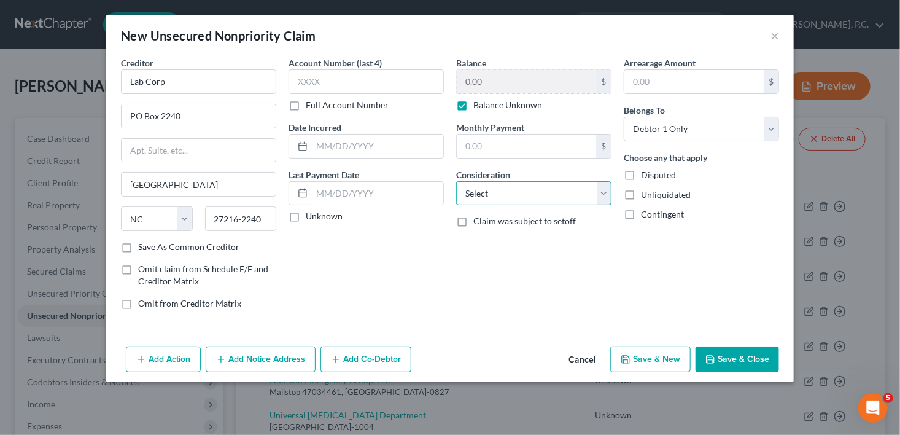
click at [468, 186] on select "Select Cable / Satellite Services Collection Agency Credit Card Debt Debt Couns…" at bounding box center [533, 193] width 155 height 25
select select "9"
click at [456, 181] on select "Select Cable / Satellite Services Collection Agency Credit Card Debt Debt Couns…" at bounding box center [533, 193] width 155 height 25
click at [636, 359] on button "Save & New" at bounding box center [650, 359] width 80 height 26
select select "0"
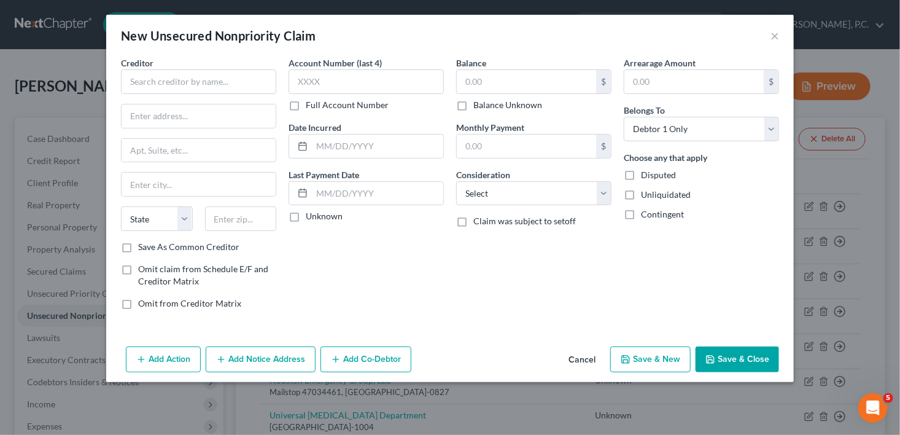
type input "0.00"
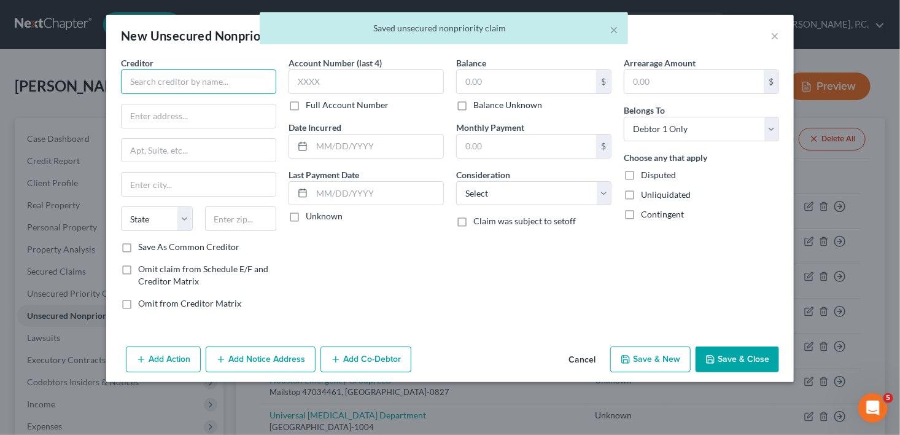
click at [176, 79] on input "text" at bounding box center [198, 81] width 155 height 25
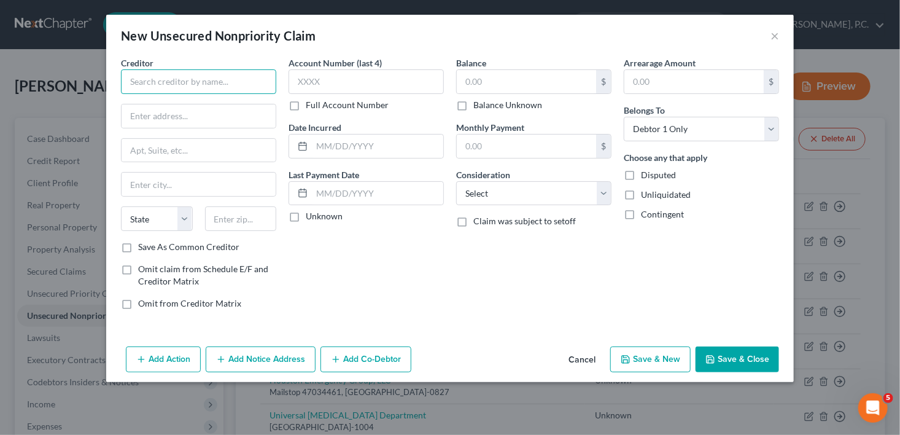
click at [195, 85] on input "text" at bounding box center [198, 81] width 155 height 25
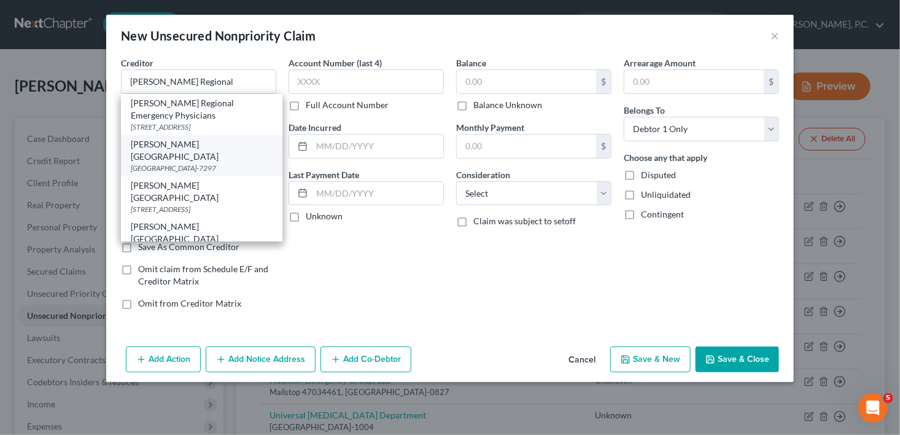
click at [210, 169] on div "[GEOGRAPHIC_DATA]-7297" at bounding box center [202, 168] width 142 height 10
type input "[PERSON_NAME][GEOGRAPHIC_DATA]"
type input "PO Box 1297"
type input "[GEOGRAPHIC_DATA]"
select select "10"
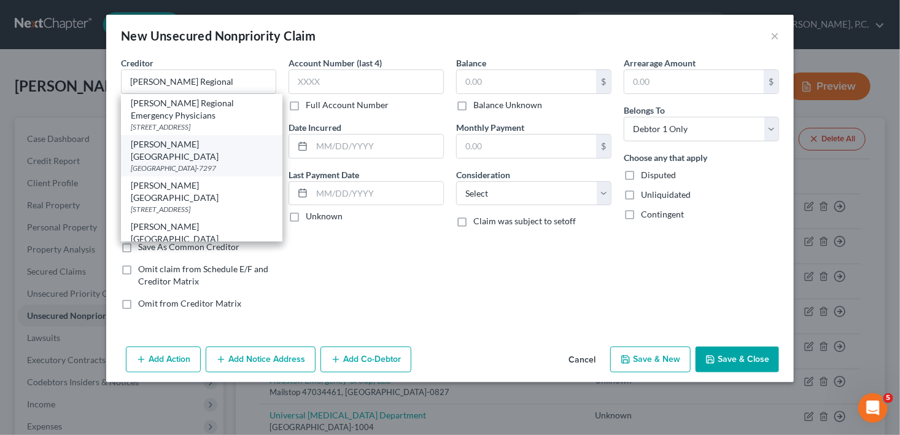
type input "31036-7297"
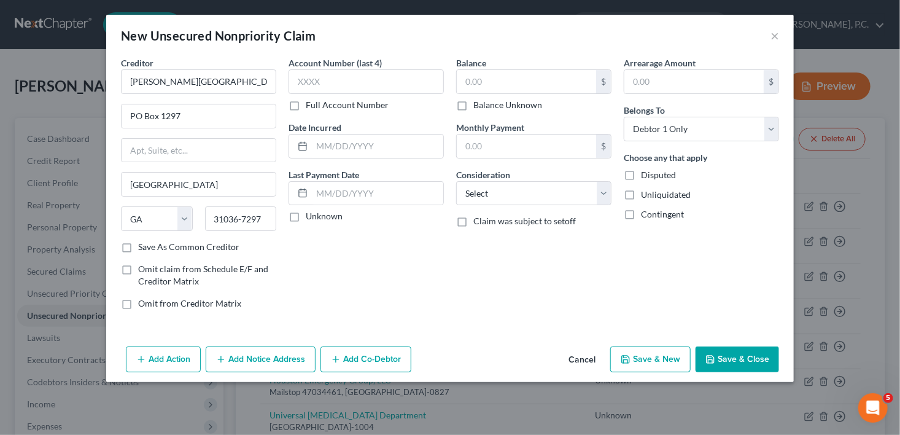
drag, startPoint x: 461, startPoint y: 103, endPoint x: 480, endPoint y: 142, distance: 43.4
click at [473, 103] on label "Balance Unknown" at bounding box center [507, 105] width 69 height 12
click at [478, 103] on input "Balance Unknown" at bounding box center [482, 103] width 8 height 8
checkbox input "true"
type input "0.00"
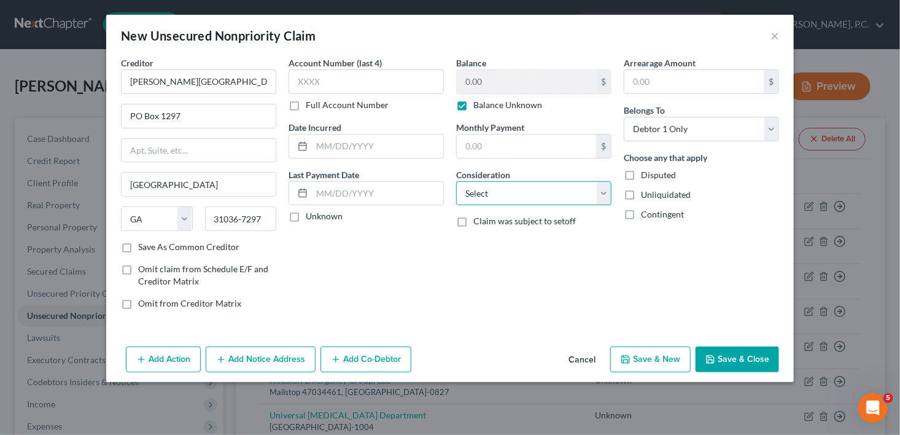
click at [489, 194] on select "Select Cable / Satellite Services Collection Agency Credit Card Debt Debt Couns…" at bounding box center [533, 193] width 155 height 25
select select "9"
click at [456, 181] on select "Select Cable / Satellite Services Collection Agency Credit Card Debt Debt Couns…" at bounding box center [533, 193] width 155 height 25
click at [631, 361] on icon "button" at bounding box center [626, 359] width 10 height 10
type input "0.00"
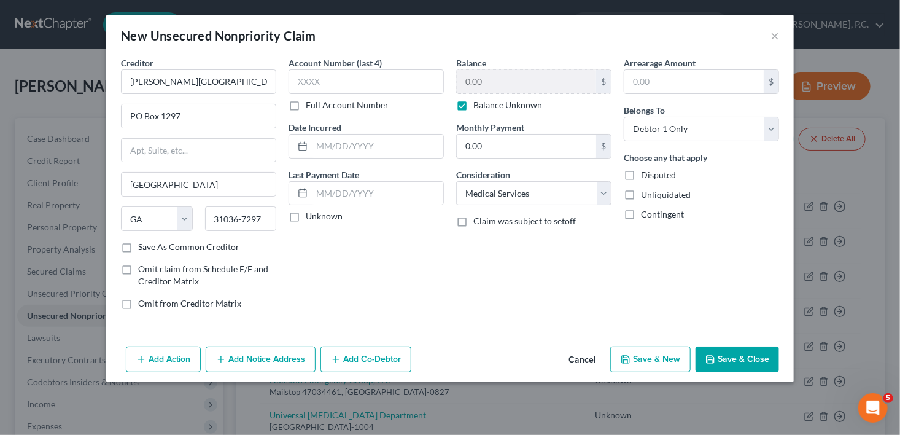
select select "0"
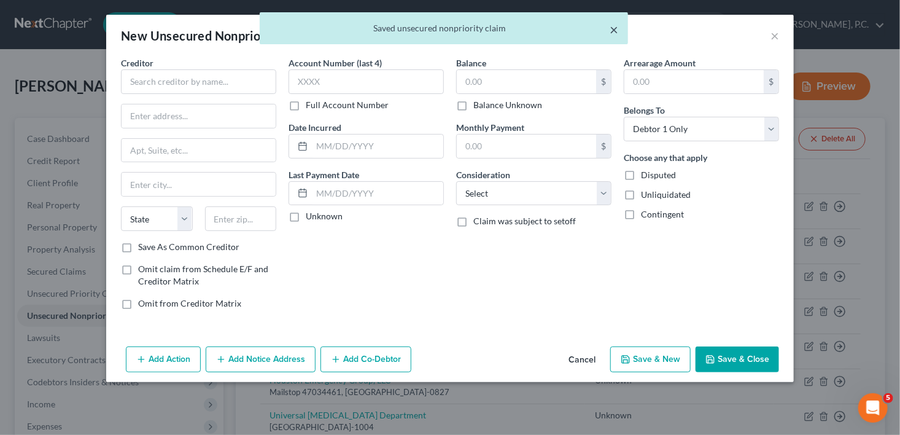
click at [612, 29] on button "×" at bounding box center [614, 29] width 9 height 15
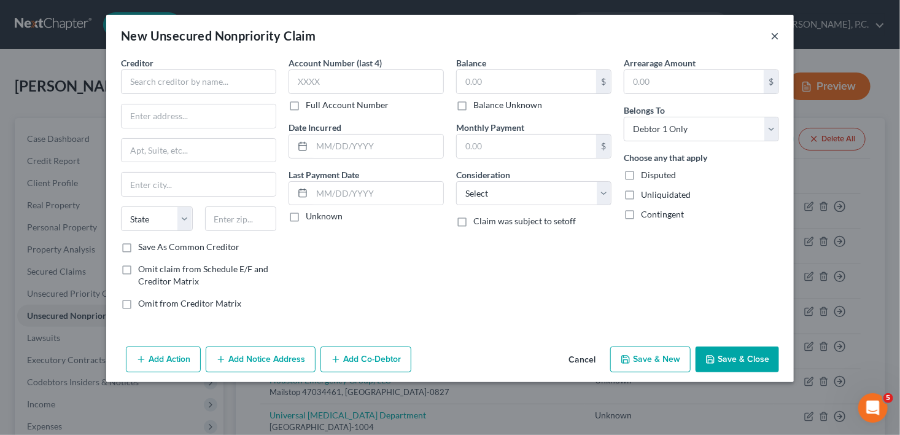
click at [776, 37] on button "×" at bounding box center [775, 35] width 9 height 15
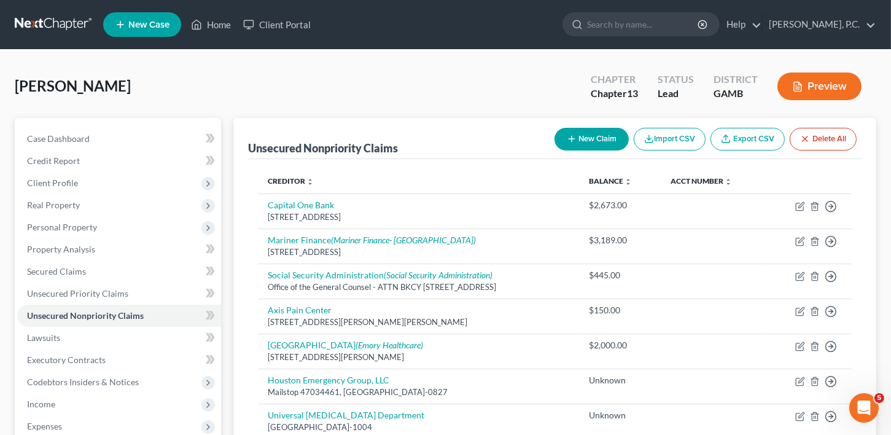
click at [589, 134] on button "New Claim" at bounding box center [591, 139] width 74 height 23
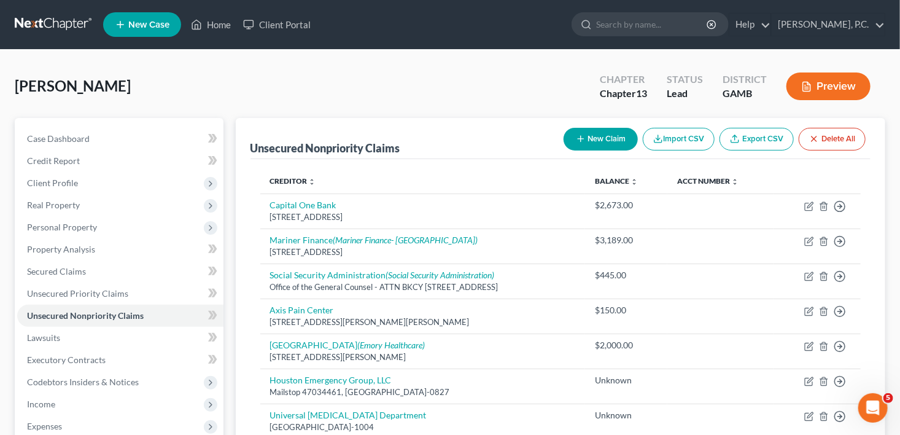
select select "0"
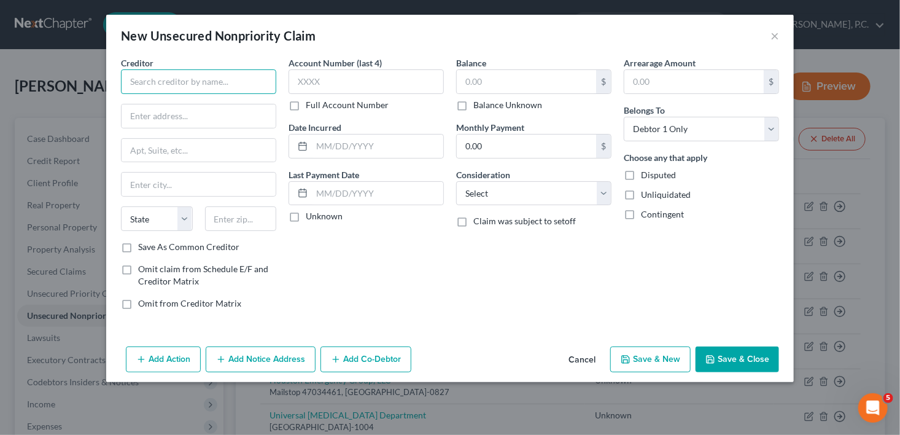
click at [174, 83] on input "text" at bounding box center [198, 81] width 155 height 25
type input "Zoll"
type input "[STREET_ADDRESS]"
type input "P"
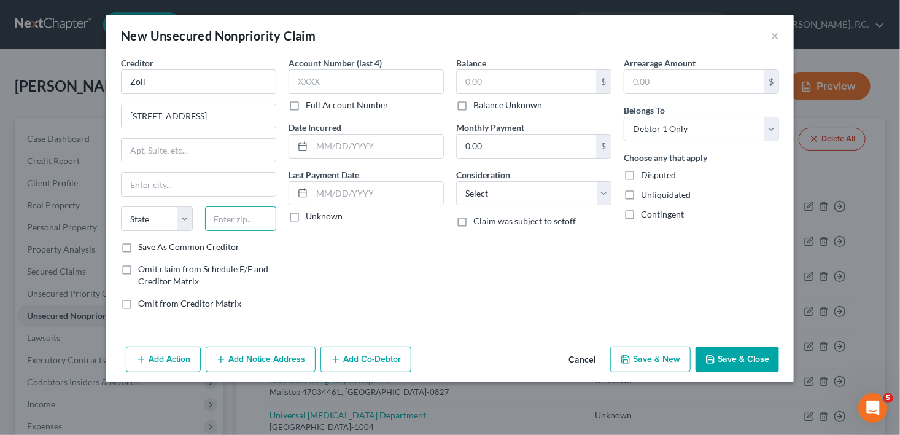
click at [252, 227] on input "text" at bounding box center [241, 218] width 72 height 25
type input "15238"
click at [182, 188] on input "text" at bounding box center [199, 184] width 154 height 23
type input "[GEOGRAPHIC_DATA]"
select select "39"
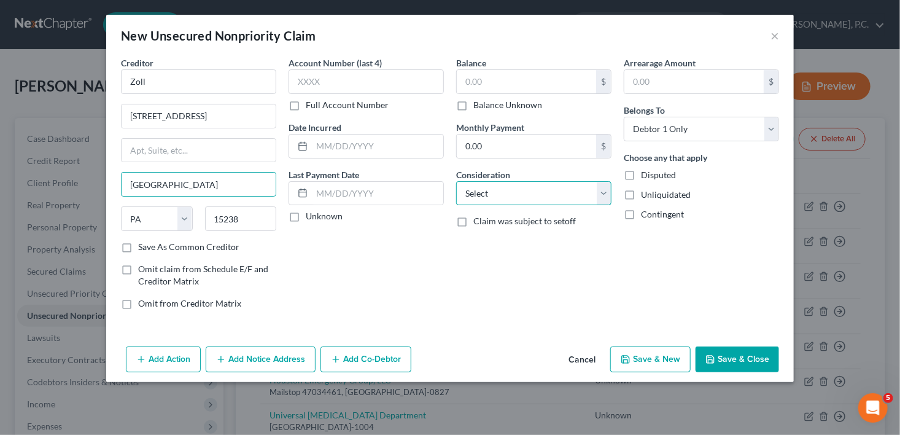
click at [484, 197] on select "Select Cable / Satellite Services Collection Agency Credit Card Debt Debt Couns…" at bounding box center [533, 193] width 155 height 25
select select "9"
click at [456, 181] on select "Select Cable / Satellite Services Collection Agency Credit Card Debt Debt Couns…" at bounding box center [533, 193] width 155 height 25
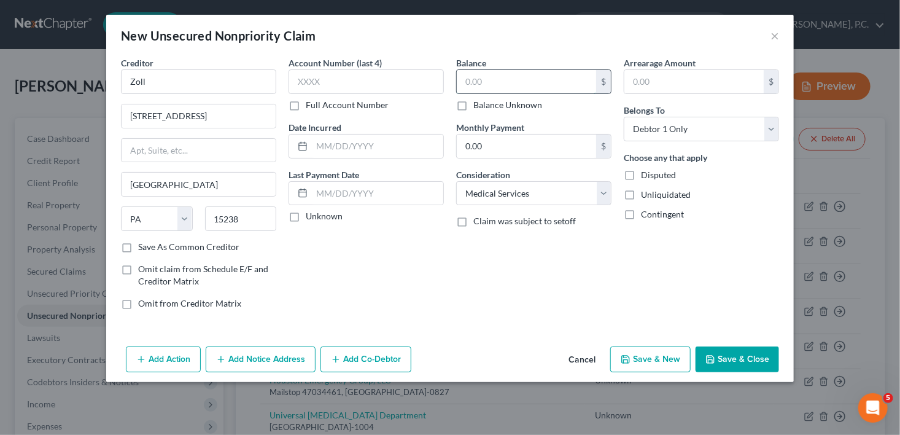
click at [476, 79] on input "text" at bounding box center [526, 81] width 139 height 23
type input "618.49"
click at [732, 357] on button "Save & Close" at bounding box center [737, 359] width 83 height 26
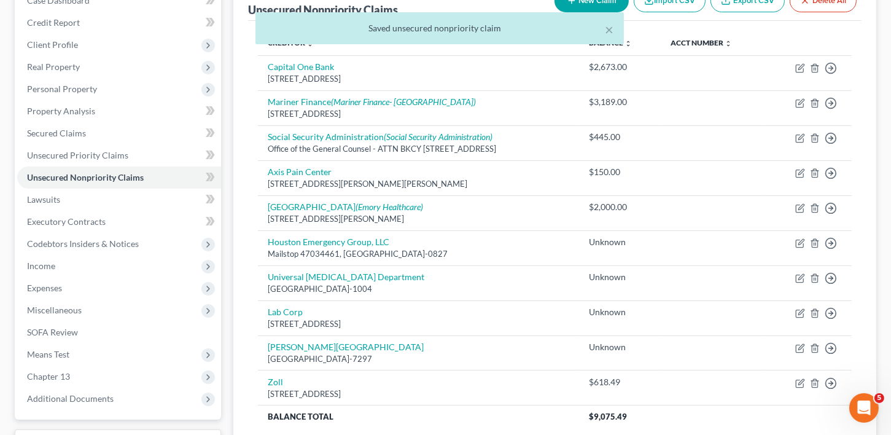
scroll to position [239, 0]
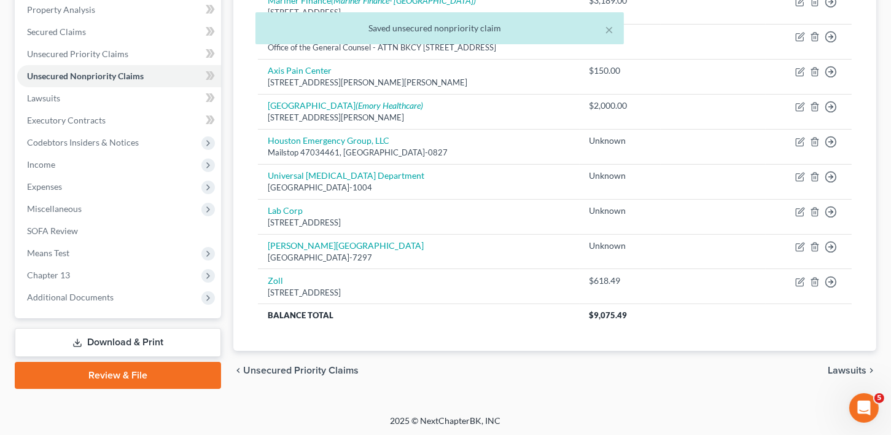
click at [857, 366] on span "Lawsuits" at bounding box center [847, 370] width 39 height 10
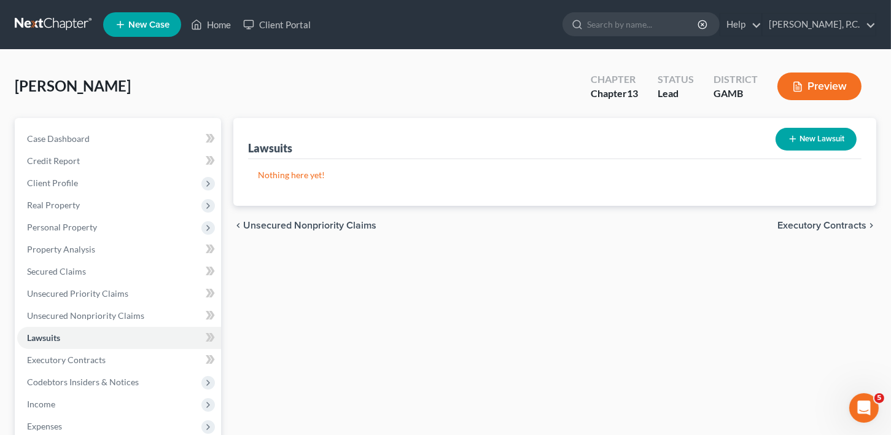
click at [156, 20] on span "New Case" at bounding box center [148, 24] width 41 height 9
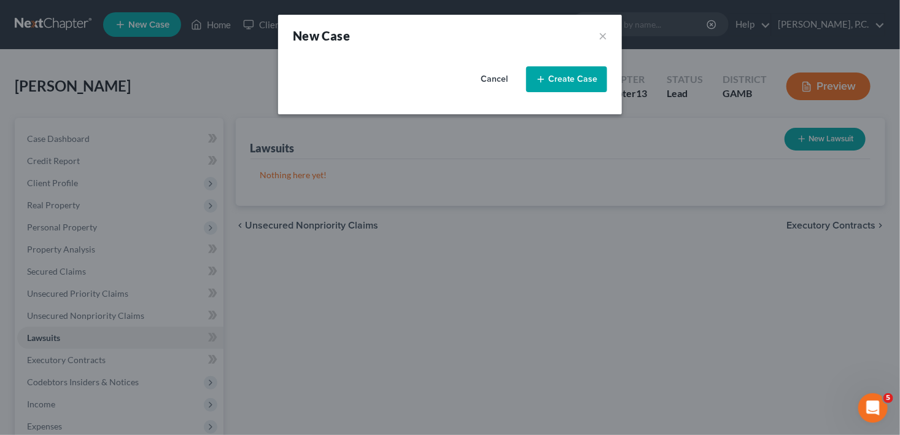
select select "18"
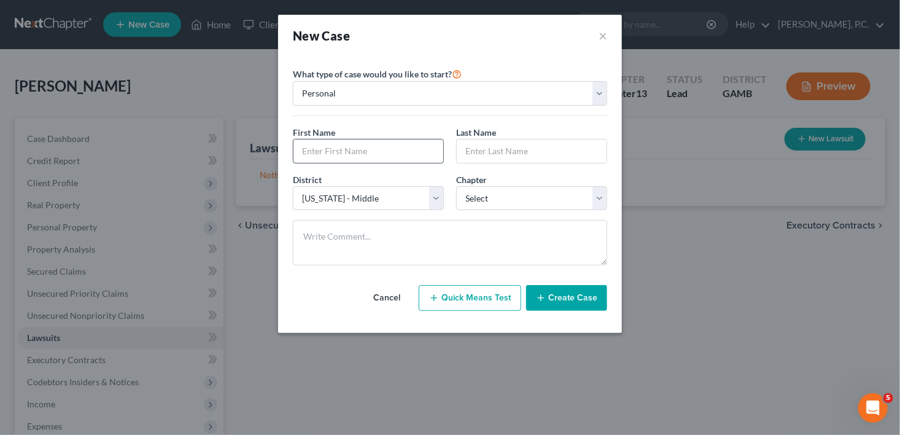
click at [340, 158] on input "text" at bounding box center [368, 150] width 150 height 23
type input "Taurus"
type input "[PERSON_NAME]"
click at [493, 190] on select "Select 7 11 12 13" at bounding box center [531, 198] width 151 height 25
select select "0"
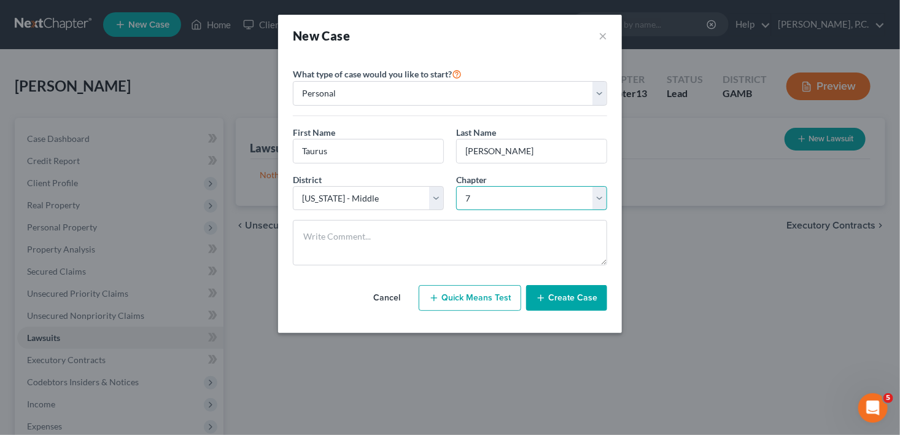
click at [456, 186] on select "Select 7 11 12 13" at bounding box center [531, 198] width 151 height 25
click at [557, 313] on div "Cancel Quick Means Test Create Case" at bounding box center [450, 297] width 314 height 45
click at [552, 294] on button "Create Case" at bounding box center [566, 298] width 81 height 26
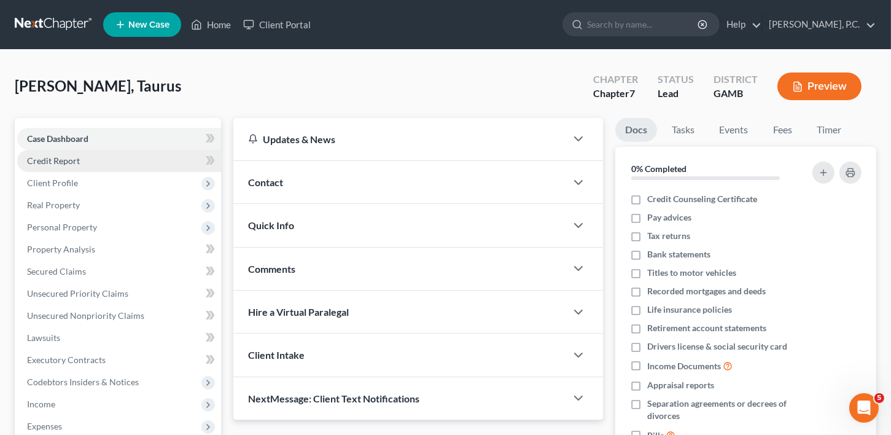
click at [56, 158] on span "Credit Report" at bounding box center [53, 160] width 53 height 10
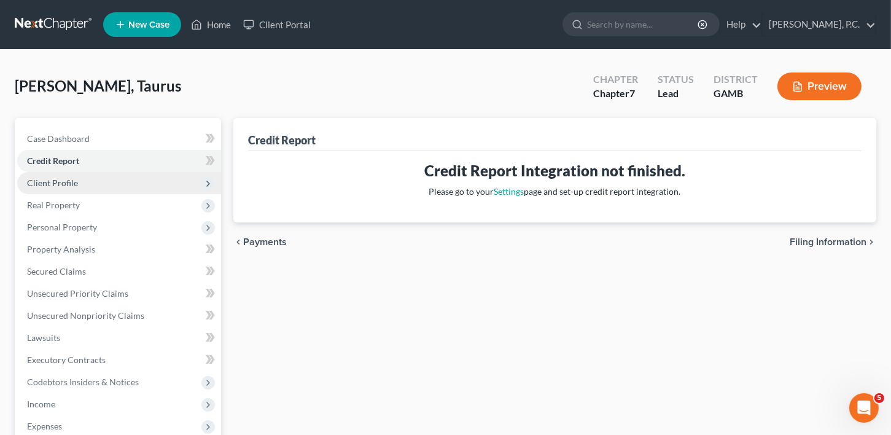
click at [57, 178] on span "Client Profile" at bounding box center [52, 182] width 51 height 10
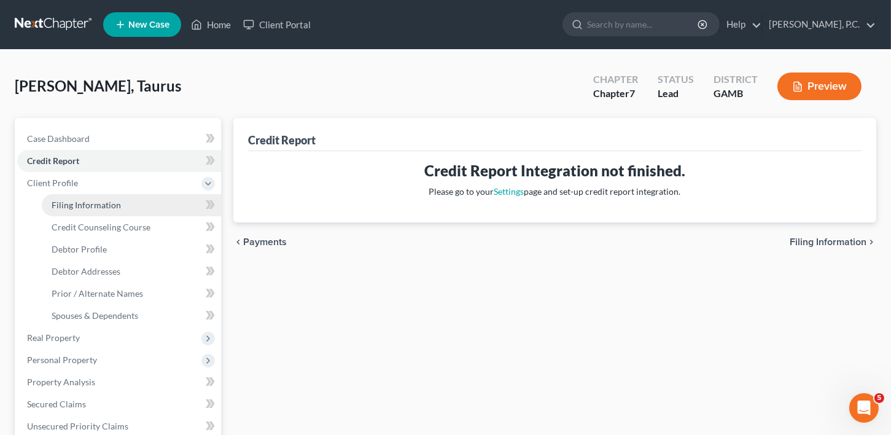
click at [64, 206] on span "Filing Information" at bounding box center [86, 205] width 69 height 10
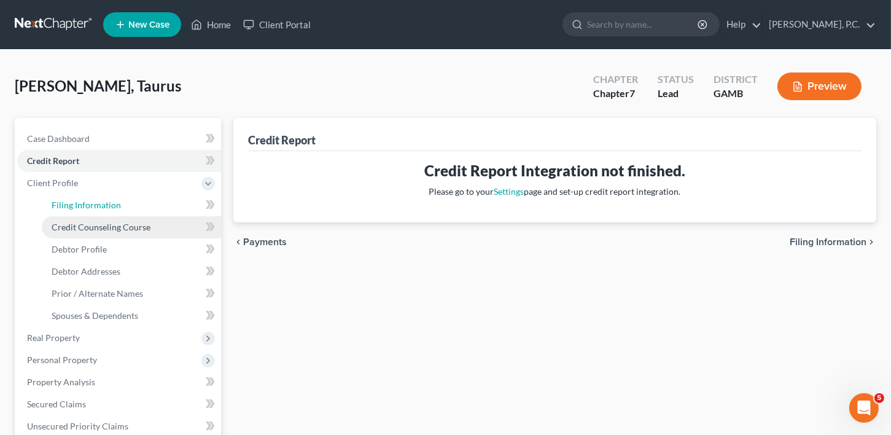
select select "1"
select select "0"
select select "18"
select select "10"
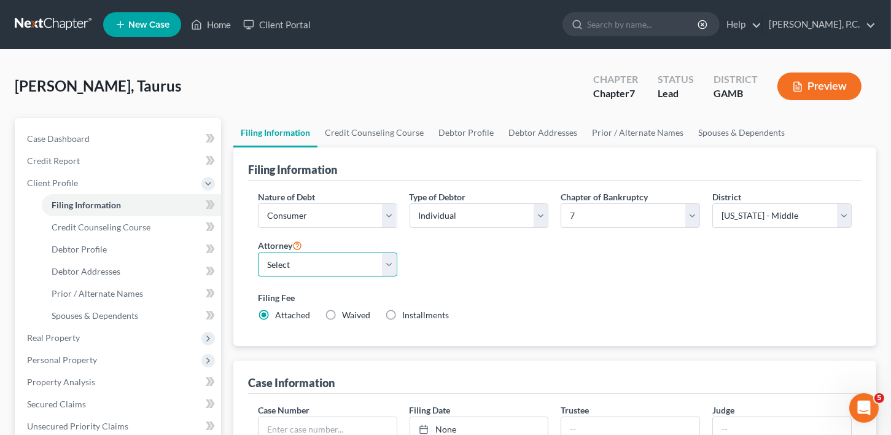
click at [305, 265] on select "Select [PERSON_NAME]" at bounding box center [327, 264] width 139 height 25
click at [309, 307] on div "Filing Fee Attached Waived Waived Installments Installments" at bounding box center [555, 306] width 594 height 30
click at [305, 260] on select "Select [PERSON_NAME]" at bounding box center [327, 264] width 139 height 25
select select "0"
click at [258, 252] on select "Select [PERSON_NAME]" at bounding box center [327, 264] width 139 height 25
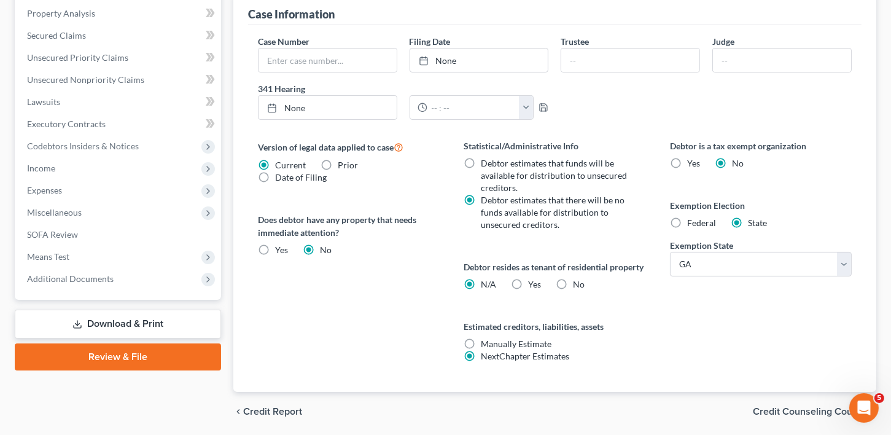
scroll to position [374, 0]
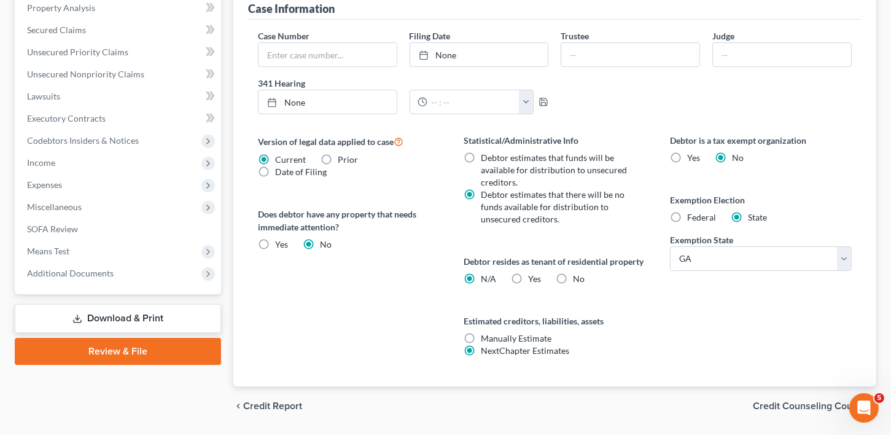
click at [810, 409] on div "chevron_left Credit Report Credit Counseling Course chevron_right" at bounding box center [554, 405] width 643 height 39
click at [808, 411] on span "Credit Counseling Course" at bounding box center [810, 406] width 114 height 10
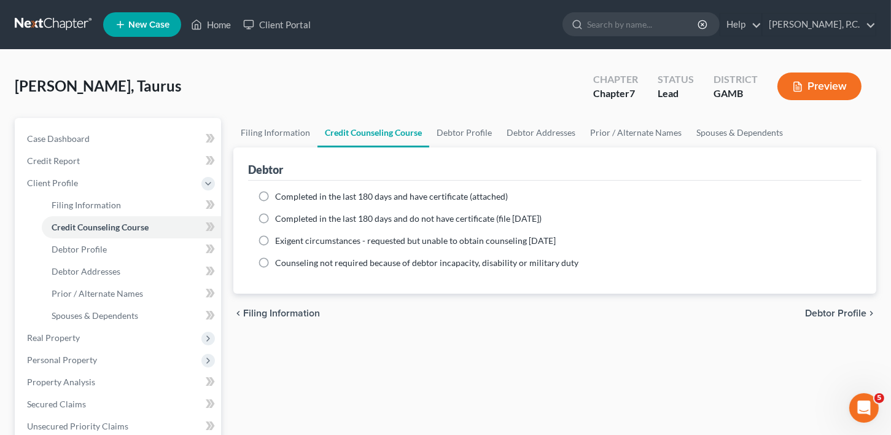
click at [275, 217] on label "Completed in the last 180 days and do not have certificate (file [DATE])" at bounding box center [408, 218] width 266 height 12
click at [280, 217] on input "Completed in the last 180 days and do not have certificate (file [DATE])" at bounding box center [284, 216] width 8 height 8
radio input "true"
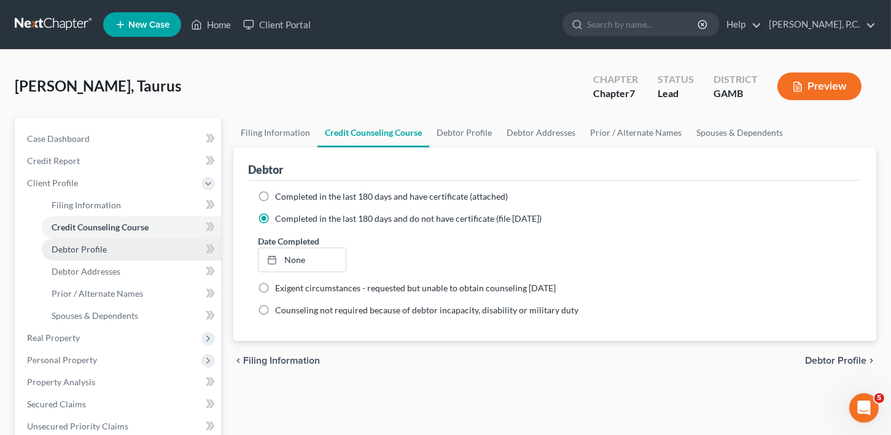
click at [104, 254] on link "Debtor Profile" at bounding box center [131, 249] width 179 height 22
select select "0"
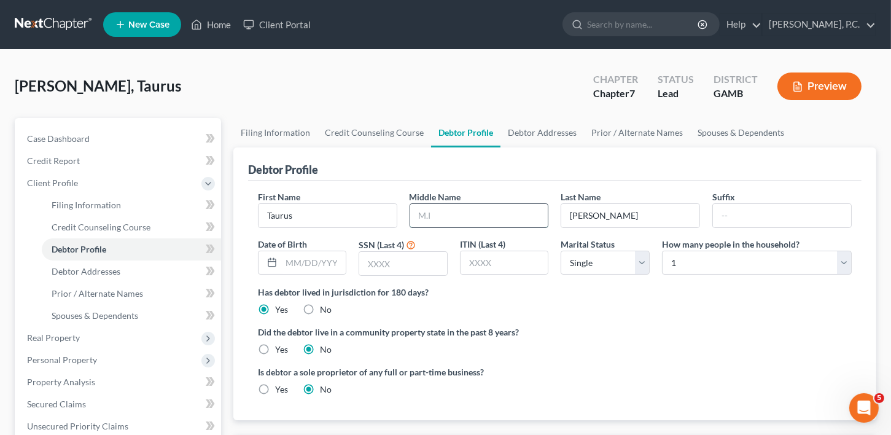
click at [458, 211] on input "text" at bounding box center [479, 215] width 138 height 23
type input "Dewaynes"
click at [299, 260] on input "text" at bounding box center [313, 262] width 65 height 23
type input "[DATE]"
click at [384, 265] on input "text" at bounding box center [403, 263] width 88 height 23
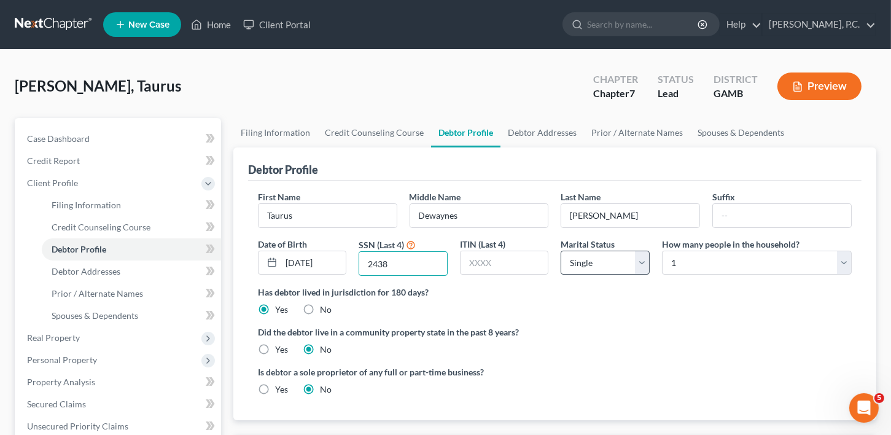
type input "2438"
click at [634, 264] on select "Select Single Married Separated Divorced Widowed" at bounding box center [605, 262] width 89 height 25
select select "3"
click at [561, 250] on select "Select Single Married Separated Divorced Widowed" at bounding box center [605, 262] width 89 height 25
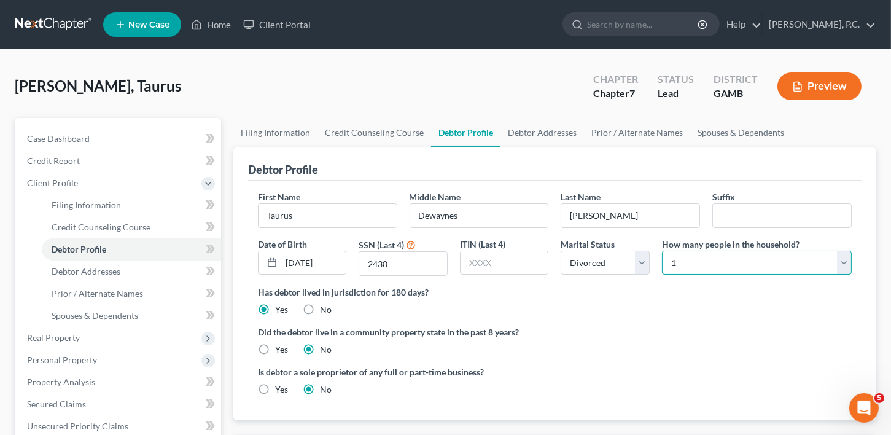
click at [683, 261] on select "Select 1 2 3 4 5 6 7 8 9 10 11 12 13 14 15 16 17 18 19 20" at bounding box center [757, 262] width 190 height 25
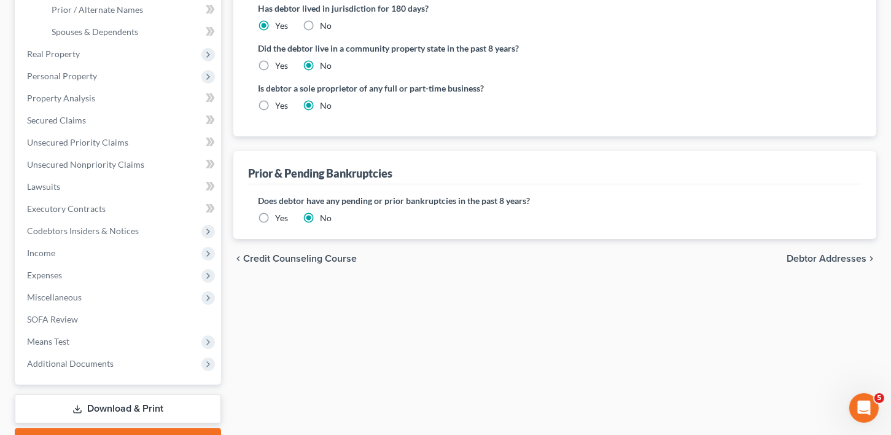
scroll to position [295, 0]
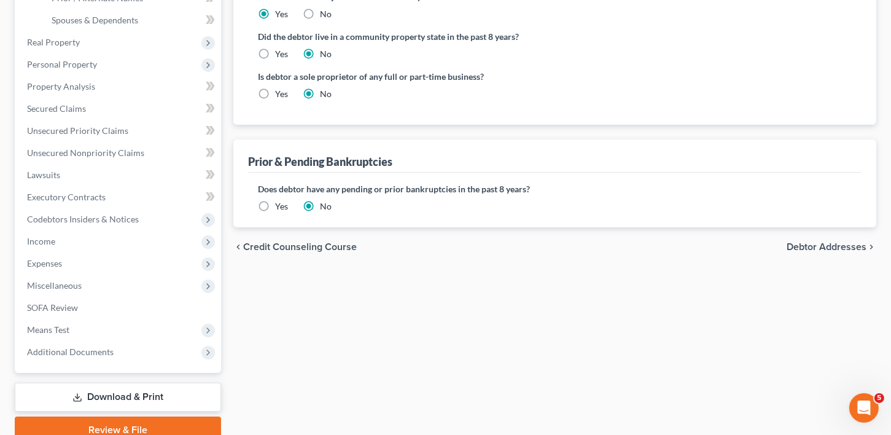
click at [836, 242] on span "Debtor Addresses" at bounding box center [826, 247] width 80 height 10
select select "0"
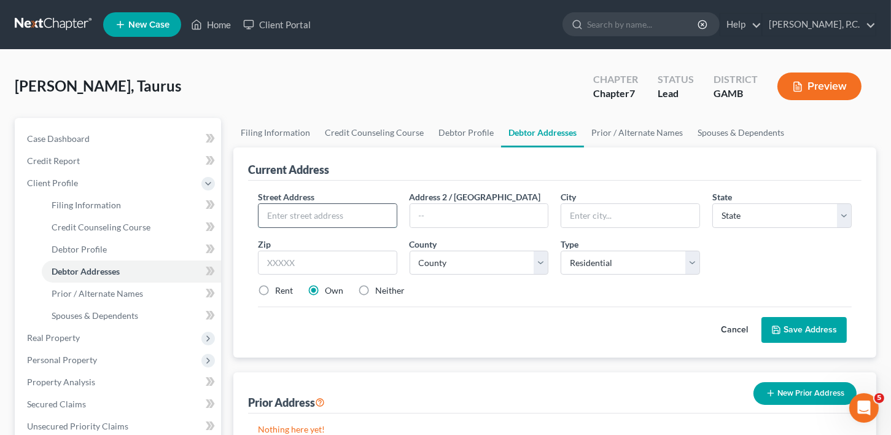
click at [291, 204] on input "text" at bounding box center [327, 215] width 138 height 23
click at [289, 210] on input "text" at bounding box center [327, 215] width 138 height 23
type input "1970 [PERSON_NAME][GEOGRAPHIC_DATA]"
type input "[GEOGRAPHIC_DATA]"
select select "10"
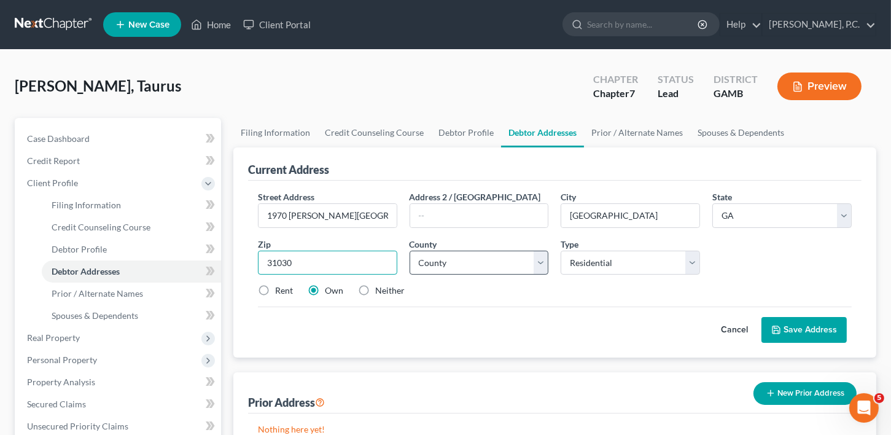
type input "31030"
click at [475, 263] on select "County [GEOGRAPHIC_DATA] [GEOGRAPHIC_DATA] [GEOGRAPHIC_DATA] [GEOGRAPHIC_DATA] …" at bounding box center [479, 262] width 139 height 25
select select "110"
click at [788, 317] on button "Save Address" at bounding box center [803, 330] width 85 height 26
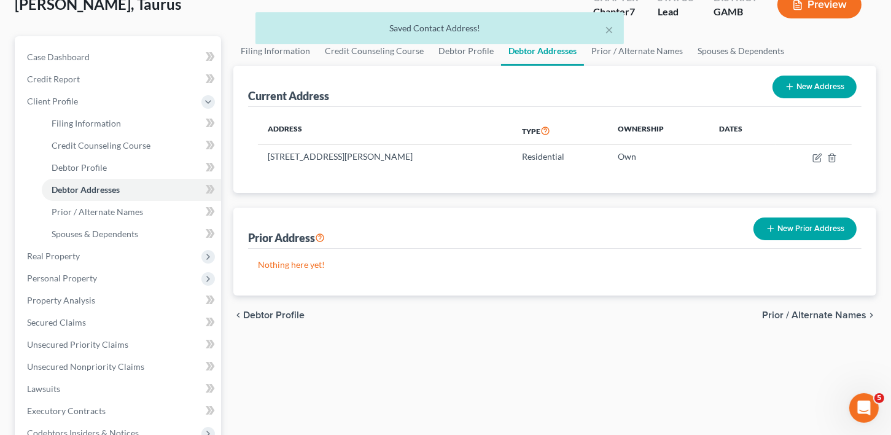
scroll to position [123, 0]
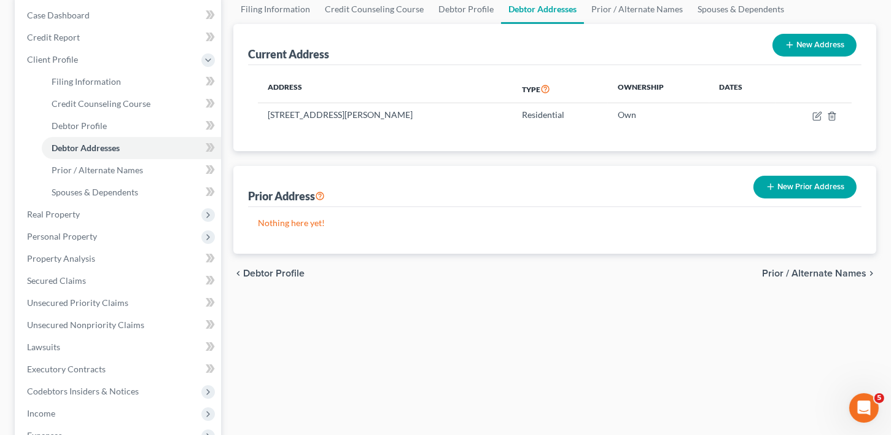
click at [818, 273] on span "Prior / Alternate Names" at bounding box center [814, 273] width 104 height 10
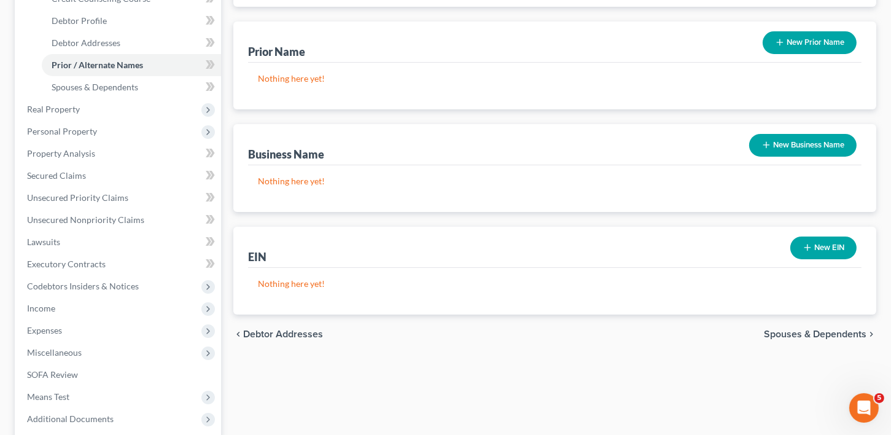
scroll to position [230, 0]
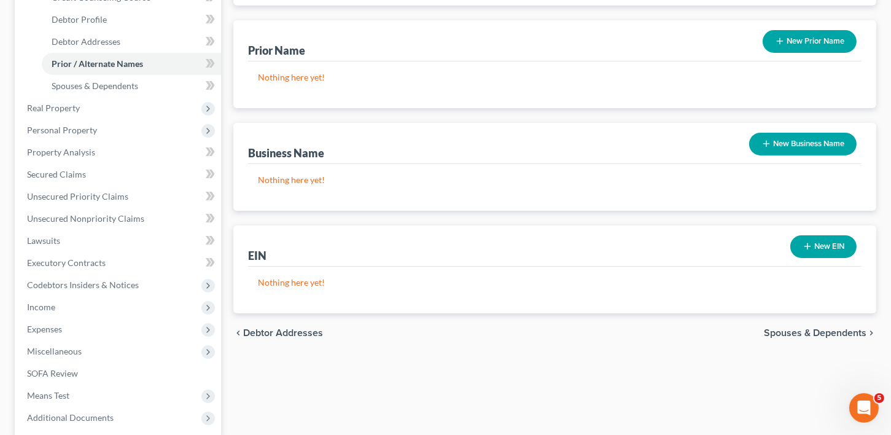
click at [821, 341] on div "chevron_left Debtor Addresses Spouses & Dependents chevron_right" at bounding box center [554, 332] width 643 height 39
click at [821, 333] on span "Spouses & Dependents" at bounding box center [815, 333] width 103 height 10
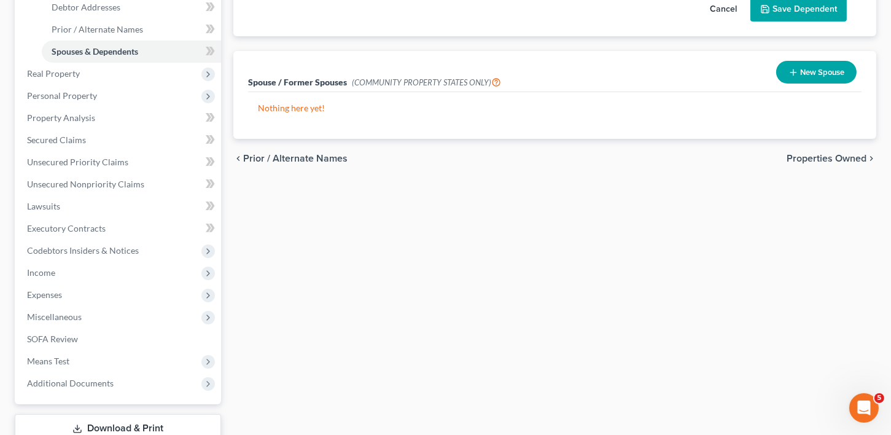
scroll to position [268, 0]
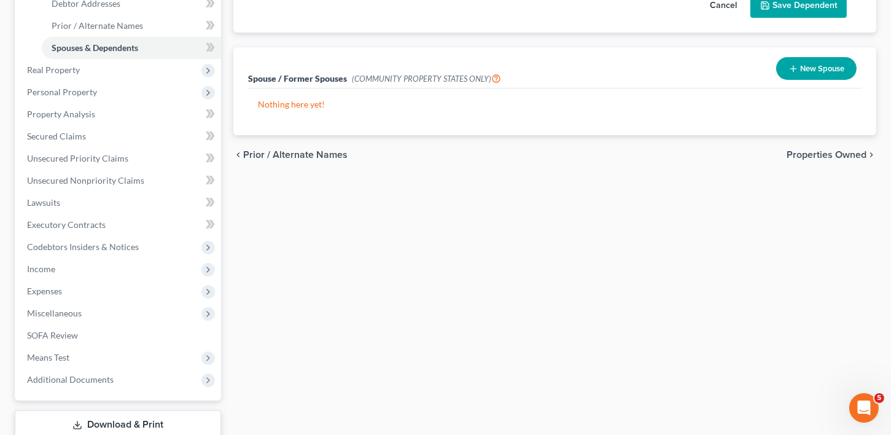
click at [813, 150] on span "Properties Owned" at bounding box center [826, 155] width 80 height 10
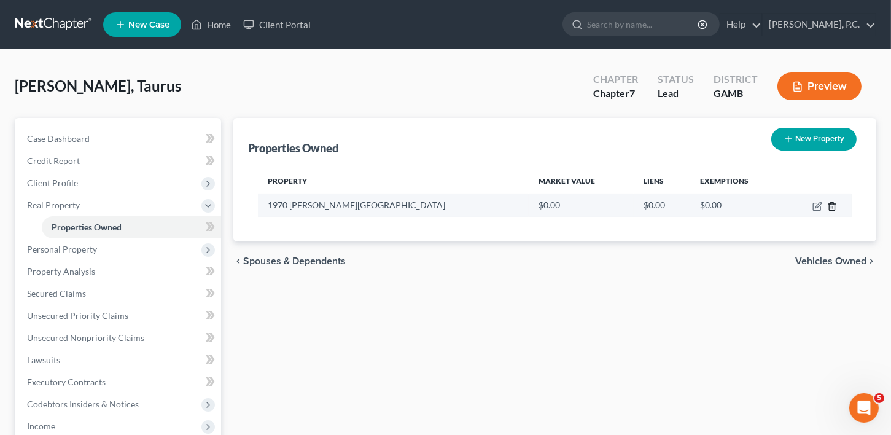
click at [831, 207] on line "button" at bounding box center [831, 207] width 0 height 2
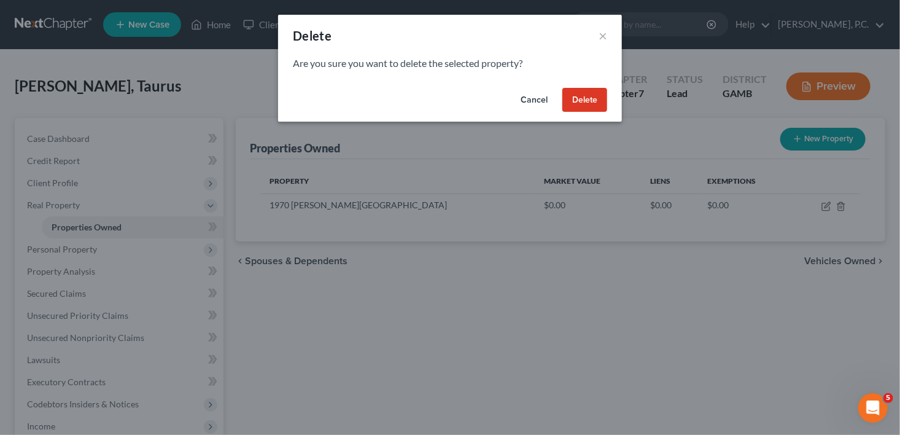
click at [597, 101] on button "Delete" at bounding box center [584, 100] width 45 height 25
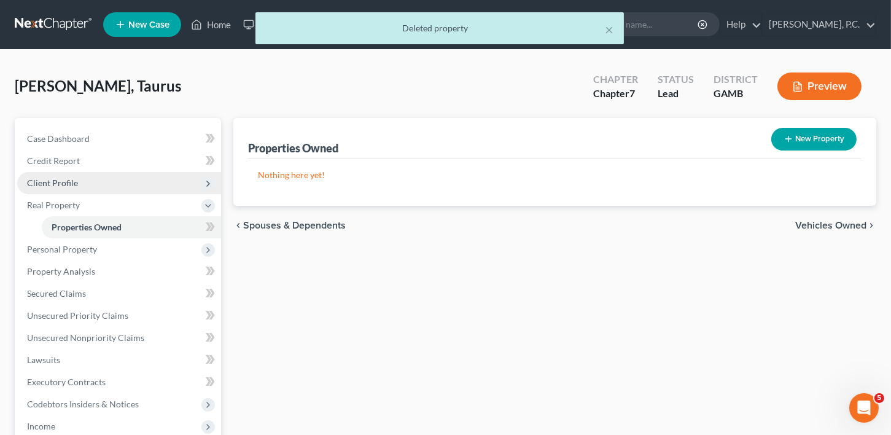
click at [66, 186] on span "Client Profile" at bounding box center [52, 182] width 51 height 10
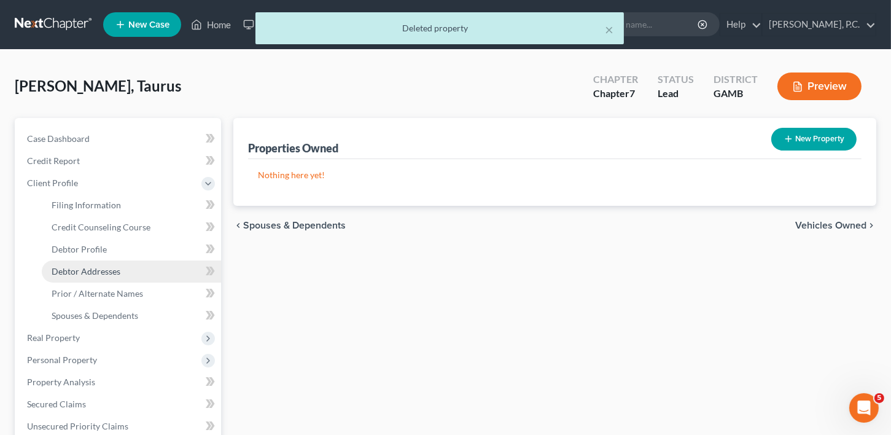
click at [99, 260] on link "Debtor Addresses" at bounding box center [131, 271] width 179 height 22
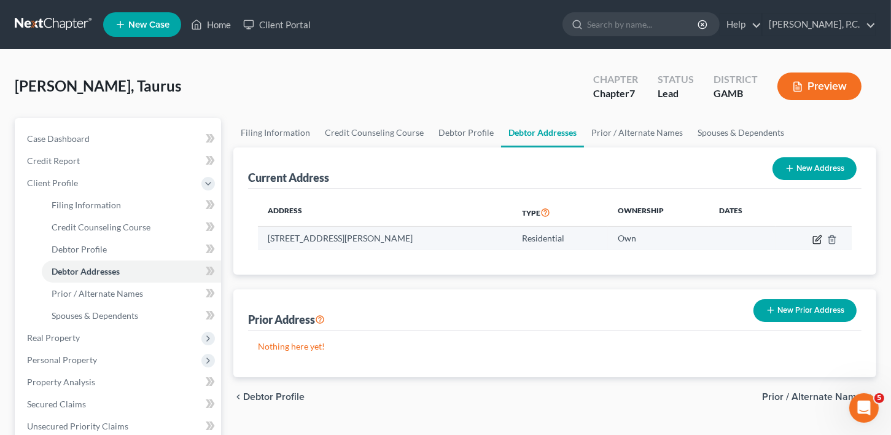
click at [817, 236] on icon "button" at bounding box center [817, 240] width 10 height 10
select select "10"
select select "110"
select select "0"
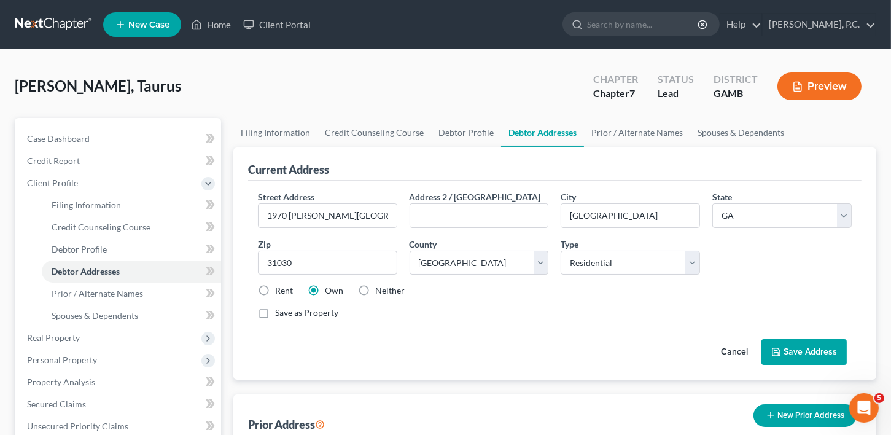
click at [275, 295] on label "Rent" at bounding box center [284, 290] width 18 height 12
click at [280, 292] on input "Rent" at bounding box center [284, 288] width 8 height 8
radio input "true"
click at [818, 352] on button "Save Address" at bounding box center [803, 352] width 85 height 26
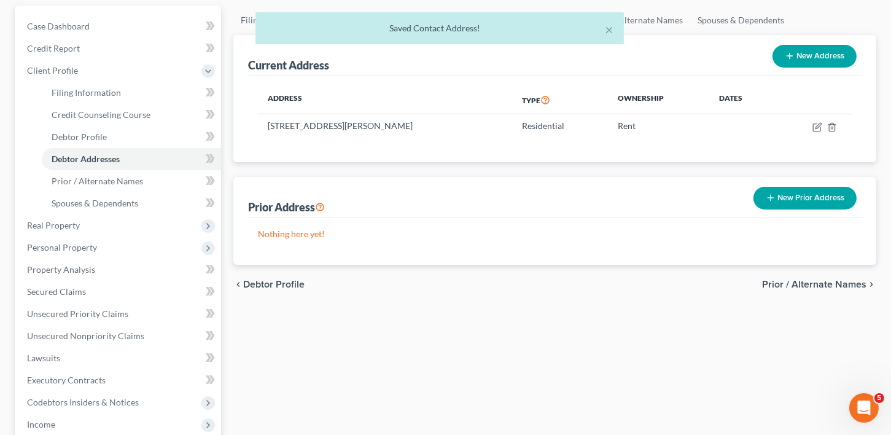
scroll to position [230, 0]
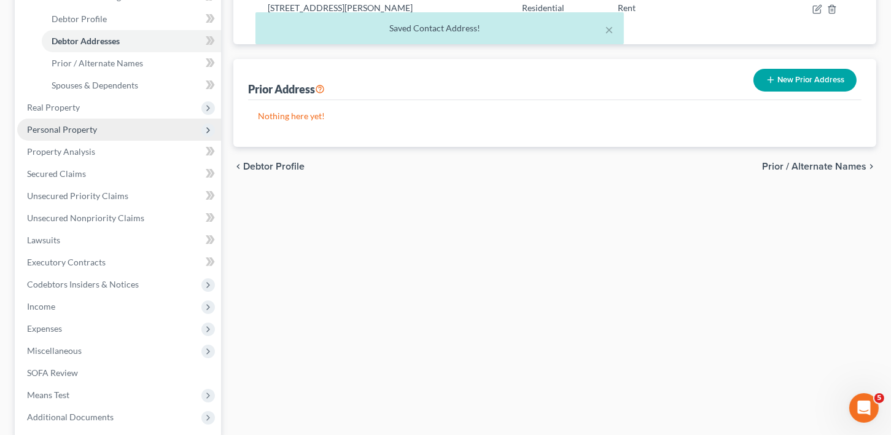
click at [54, 128] on span "Personal Property" at bounding box center [62, 129] width 70 height 10
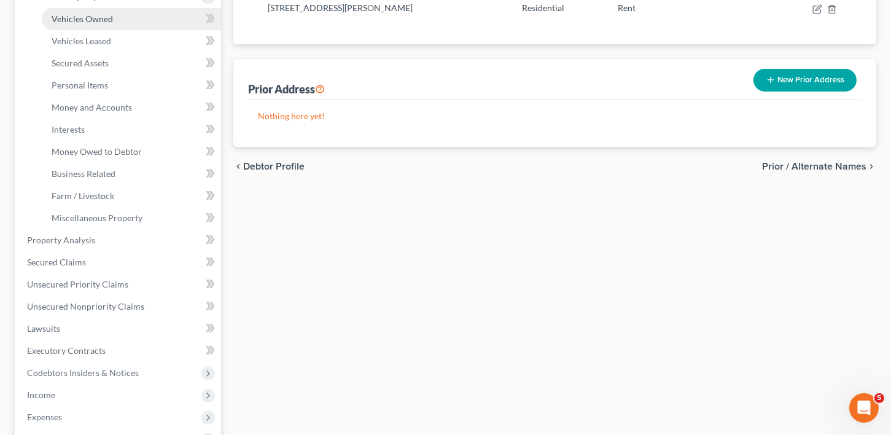
click at [74, 20] on span "Vehicles Owned" at bounding box center [82, 19] width 61 height 10
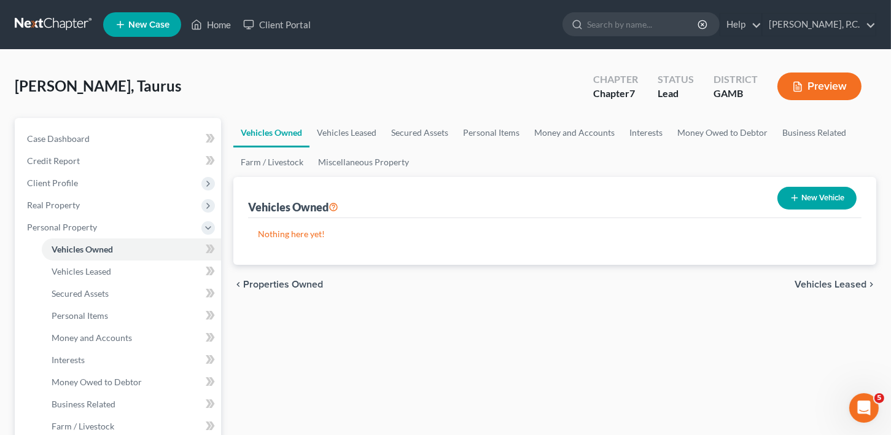
click at [817, 192] on button "New Vehicle" at bounding box center [816, 198] width 79 height 23
select select "0"
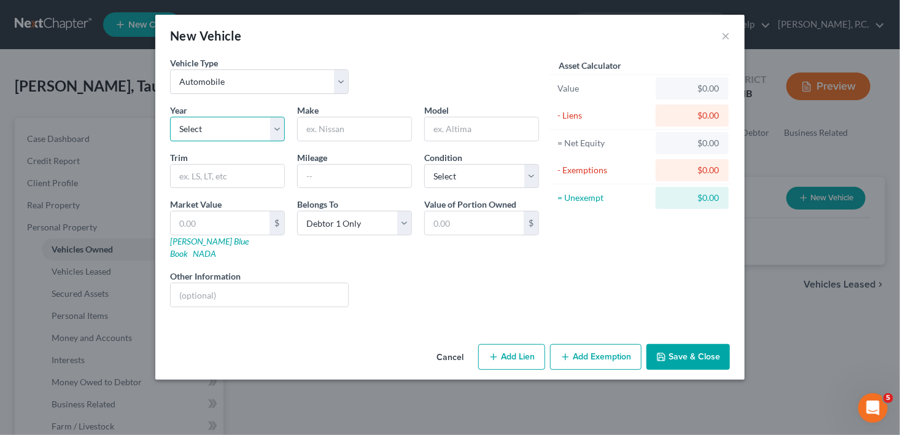
click at [235, 124] on select "Select 2026 2025 2024 2023 2022 2021 2020 2019 2018 2017 2016 2015 2014 2013 20…" at bounding box center [227, 129] width 115 height 25
select select "16"
click at [170, 117] on select "Select 2026 2025 2024 2023 2022 2021 2020 2019 2018 2017 2016 2015 2014 2013 20…" at bounding box center [227, 129] width 115 height 25
click at [362, 133] on input "text" at bounding box center [355, 128] width 114 height 23
type input "Ford"
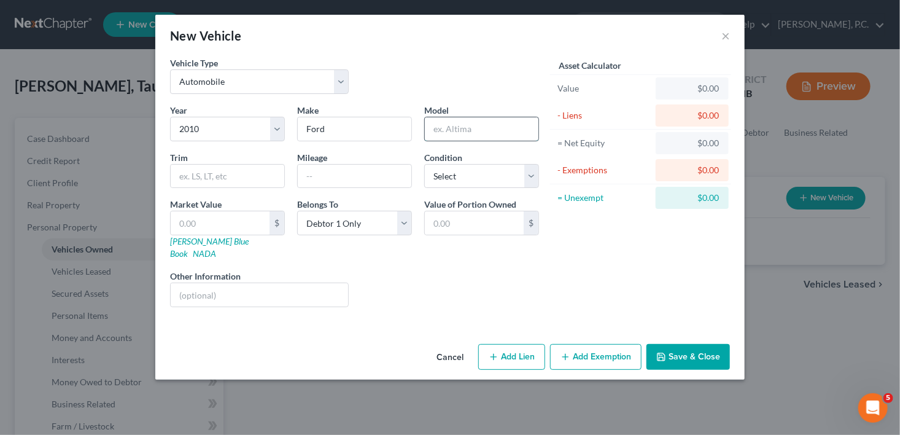
click at [473, 136] on input "text" at bounding box center [482, 128] width 114 height 23
type input "F-150"
click at [327, 174] on input "text" at bounding box center [355, 176] width 114 height 23
